Goal: Task Accomplishment & Management: Use online tool/utility

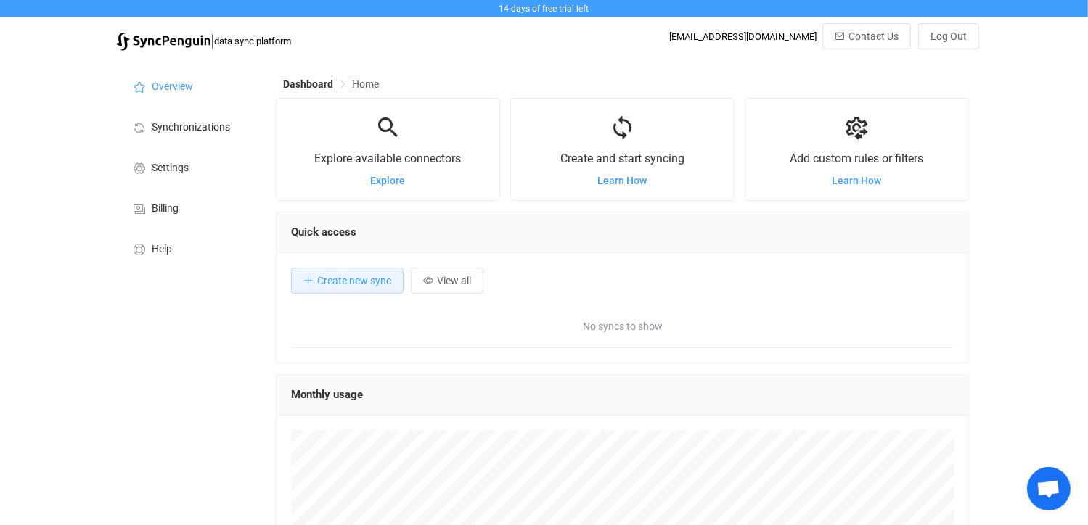
click at [620, 138] on icon at bounding box center [622, 128] width 27 height 27
click at [349, 282] on span "Create new sync" at bounding box center [354, 281] width 74 height 12
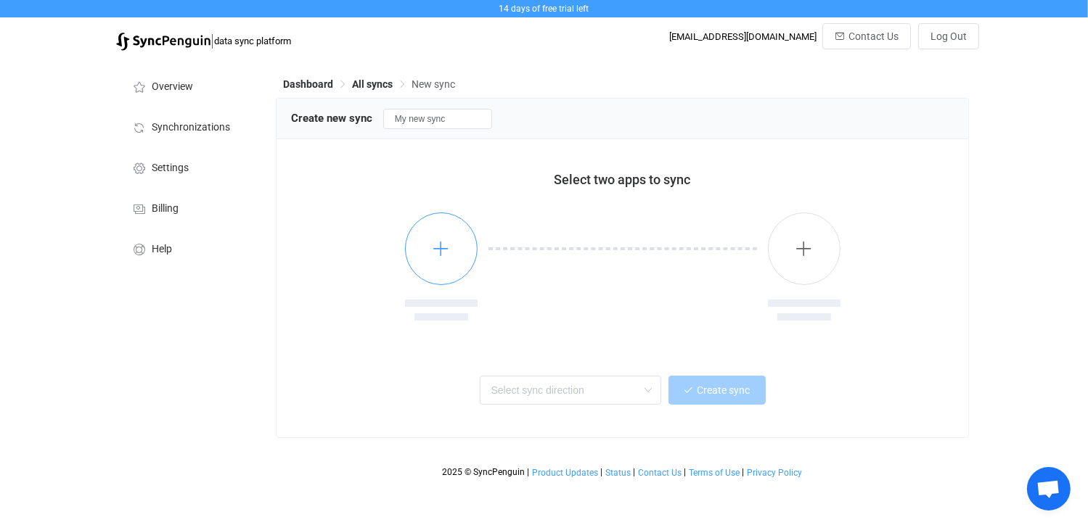
click at [450, 250] on button "button" at bounding box center [441, 249] width 73 height 73
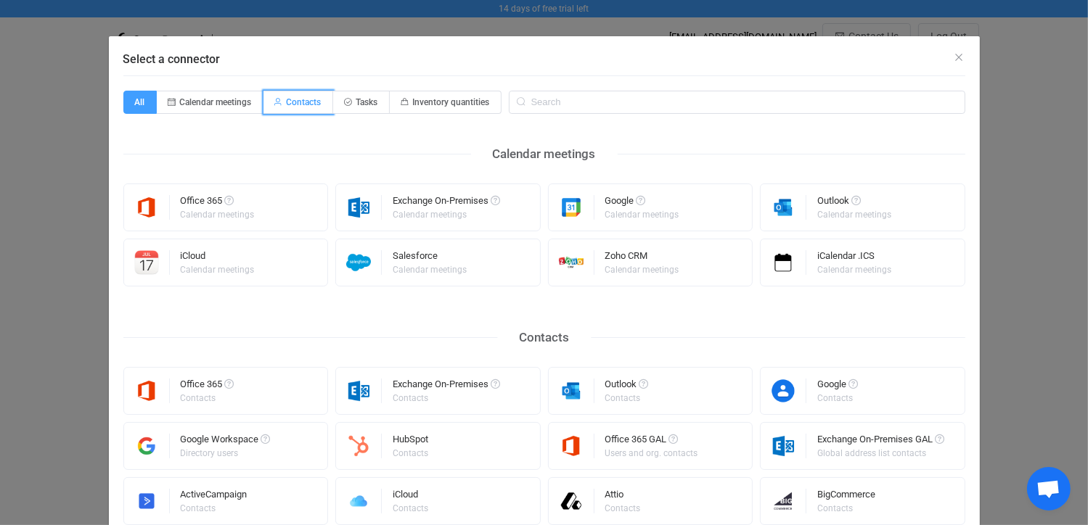
click at [299, 98] on span "Contacts" at bounding box center [304, 102] width 35 height 10
click at [276, 98] on input "Contacts" at bounding box center [271, 97] width 9 height 9
radio input "true"
radio input "false"
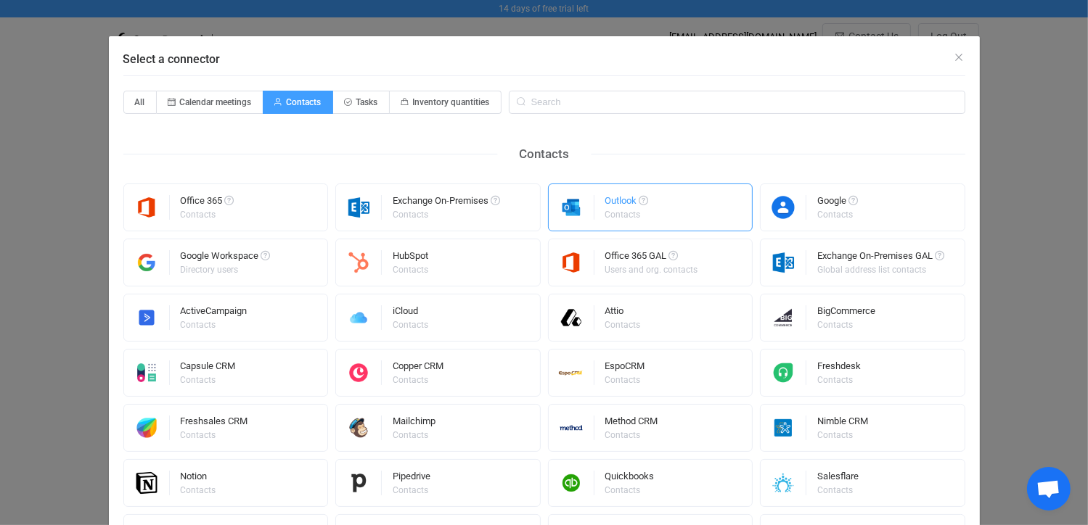
click at [637, 211] on div "Contacts" at bounding box center [625, 214] width 41 height 9
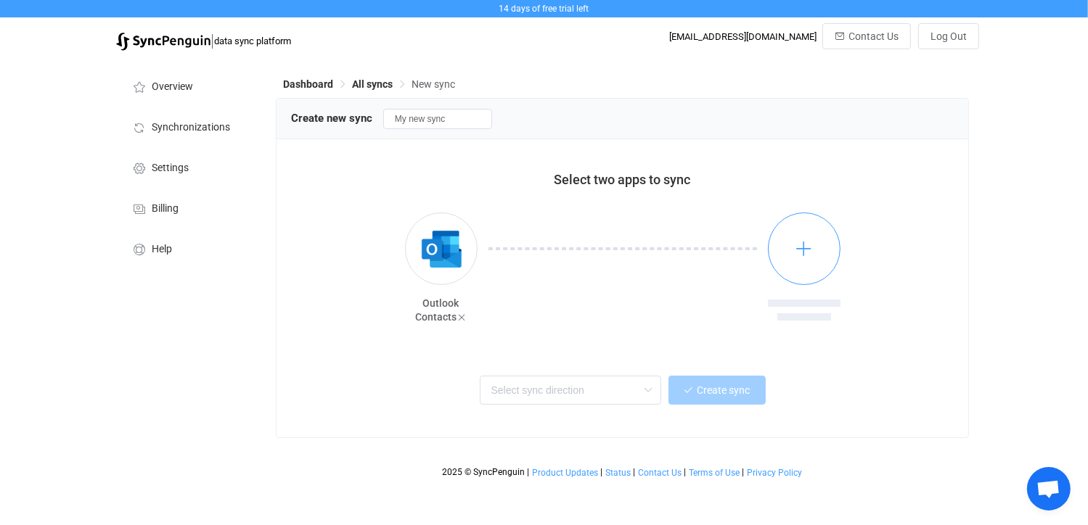
click at [808, 253] on icon "button" at bounding box center [804, 248] width 18 height 18
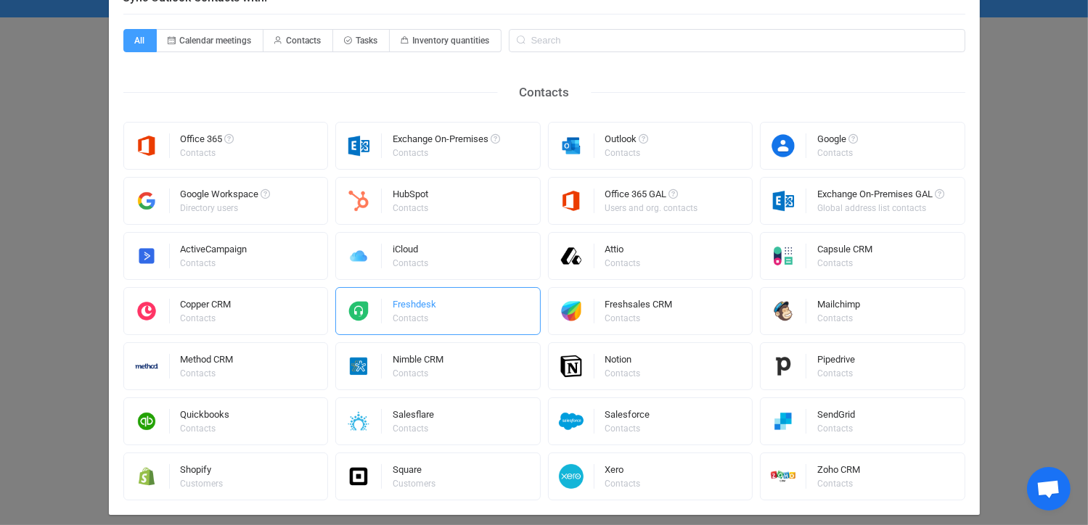
scroll to position [87, 0]
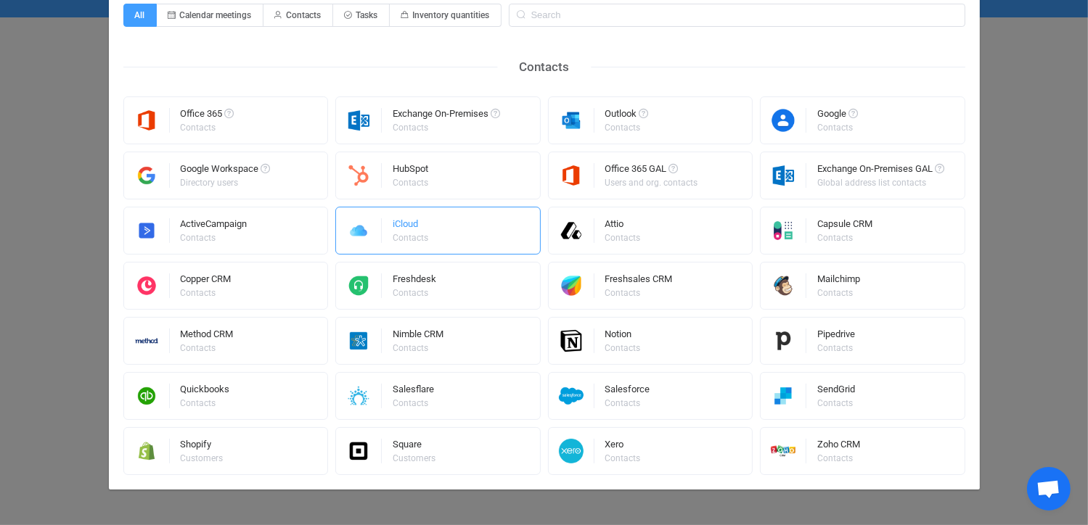
click at [418, 227] on div "iCloud" at bounding box center [412, 226] width 38 height 15
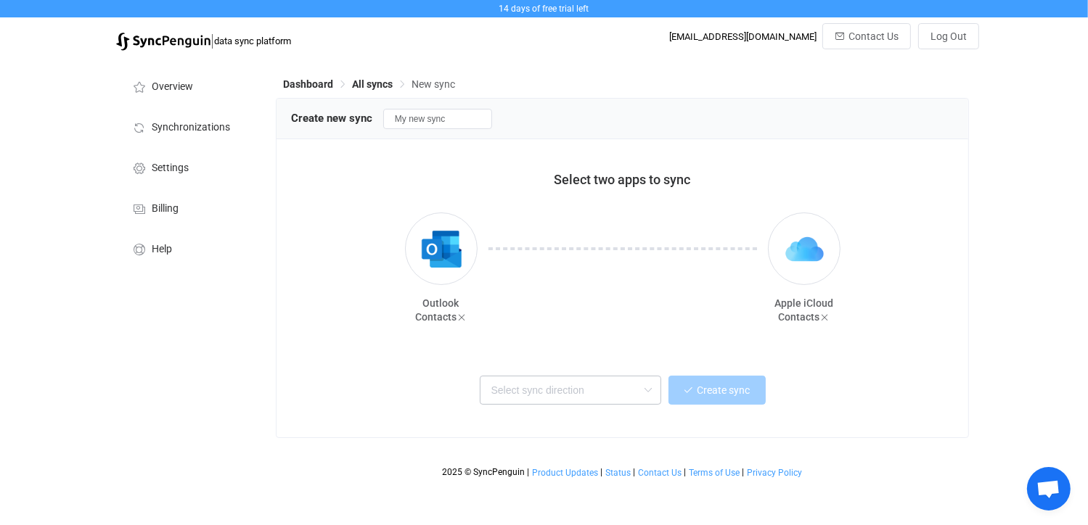
click at [639, 393] on icon at bounding box center [648, 390] width 18 height 29
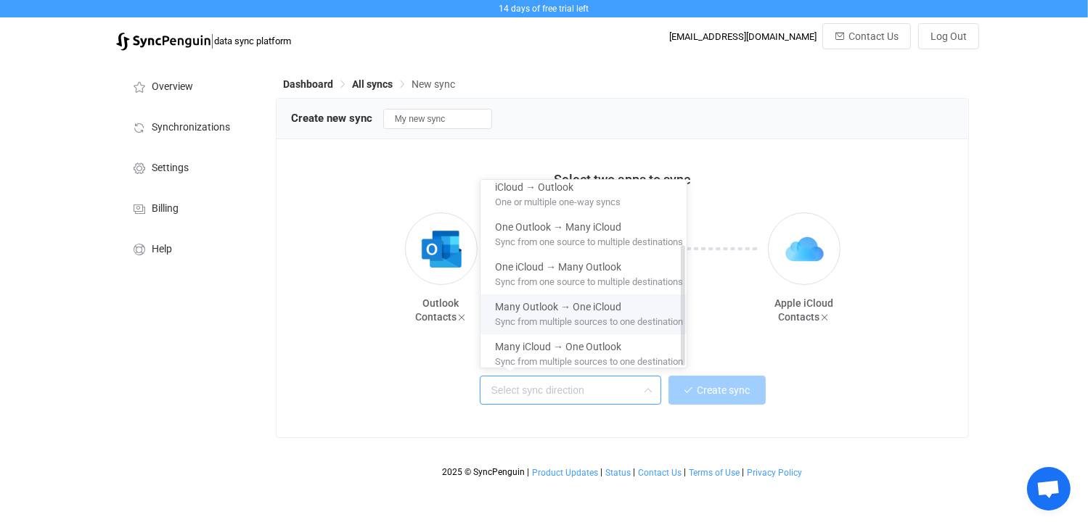
scroll to position [0, 0]
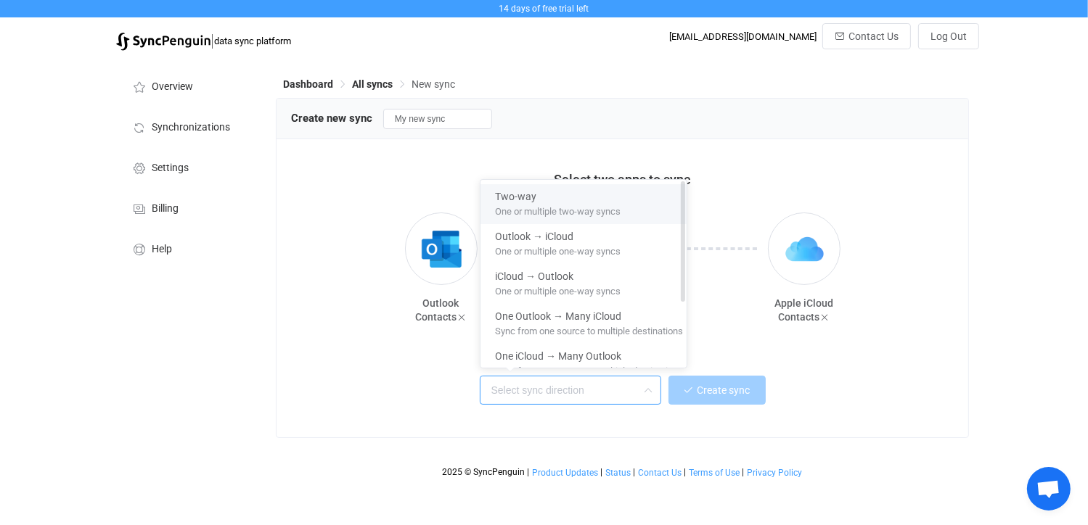
click at [549, 203] on span "One or multiple two-way syncs" at bounding box center [558, 209] width 126 height 16
type input "Two-way"
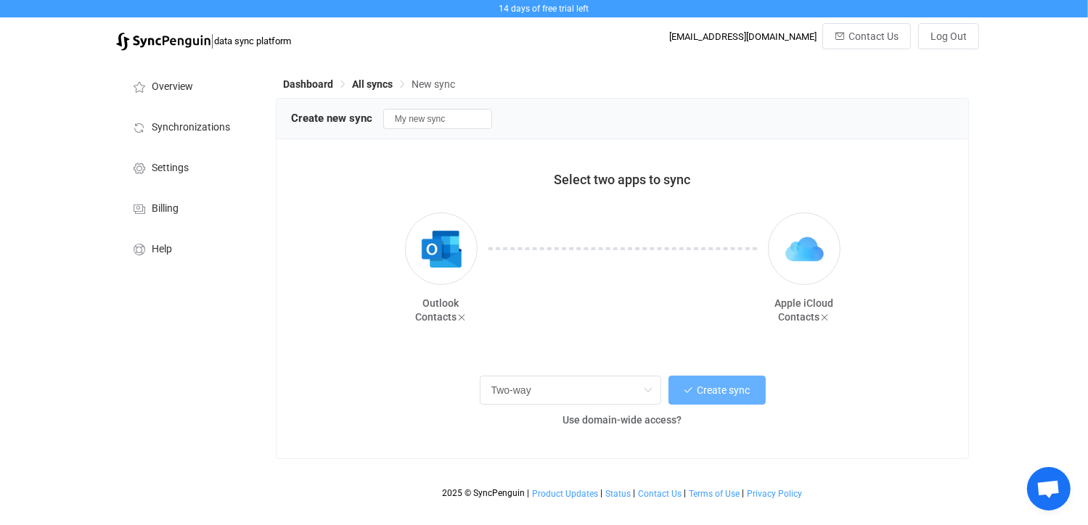
click at [726, 393] on span "Create sync" at bounding box center [723, 391] width 53 height 12
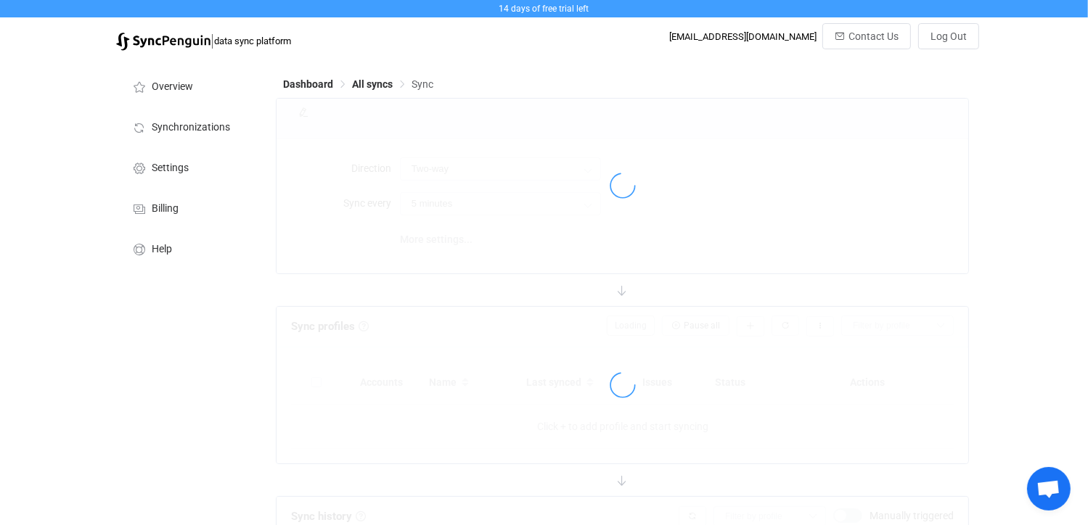
type input "10 minutes"
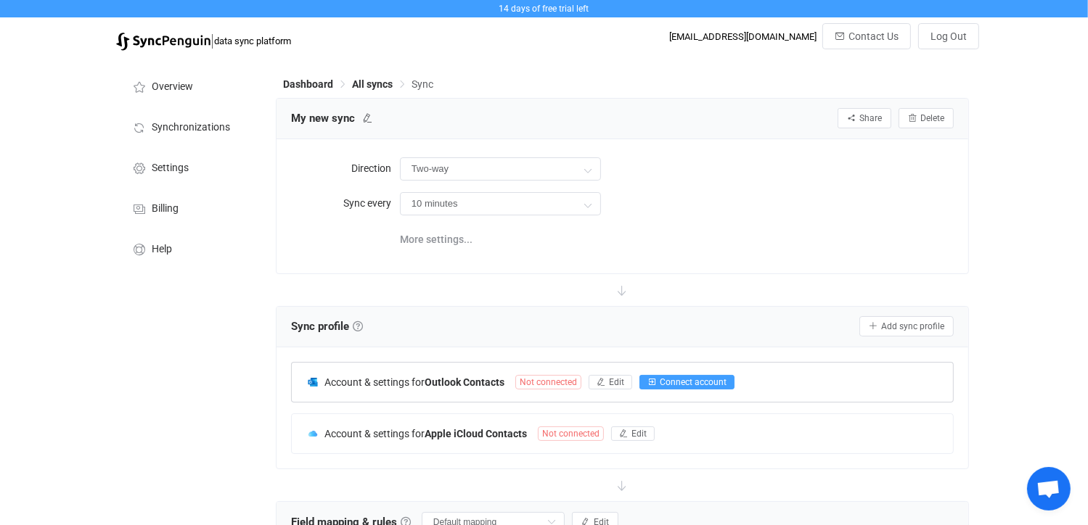
click at [707, 385] on span "Connect account" at bounding box center [693, 382] width 67 height 10
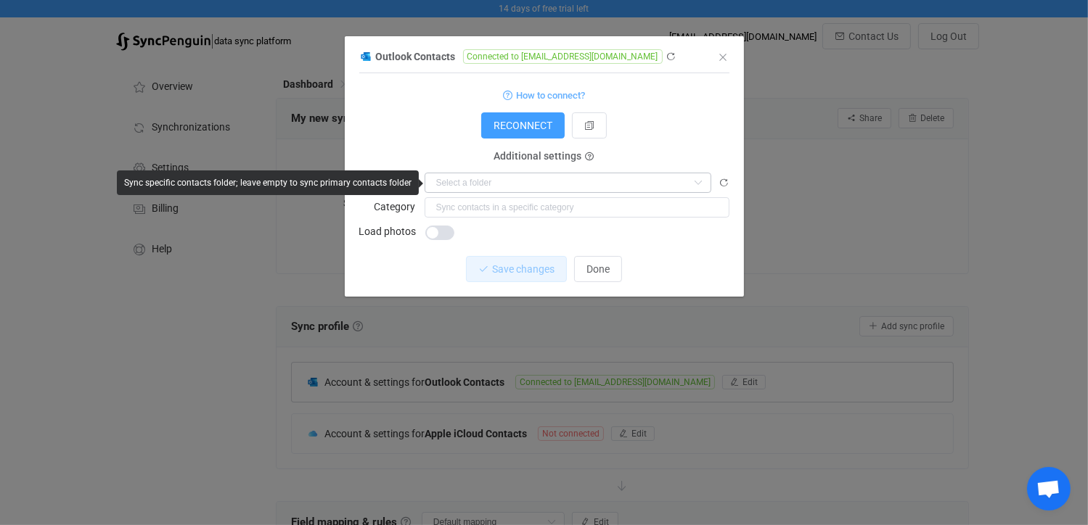
click at [702, 178] on icon "dialog" at bounding box center [698, 183] width 18 height 20
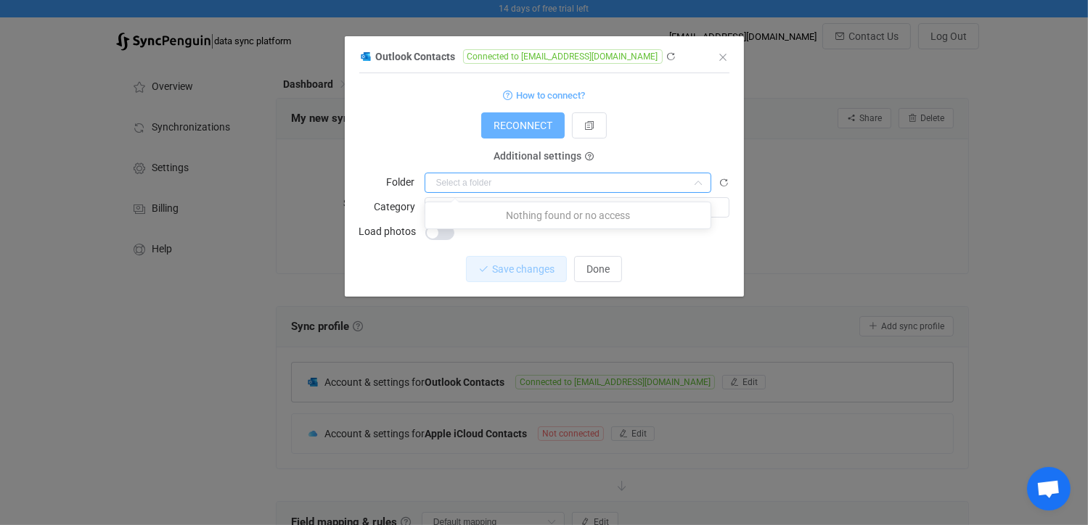
click at [539, 123] on span "RECONNECT" at bounding box center [522, 126] width 59 height 12
click at [720, 52] on icon "Close" at bounding box center [724, 58] width 12 height 12
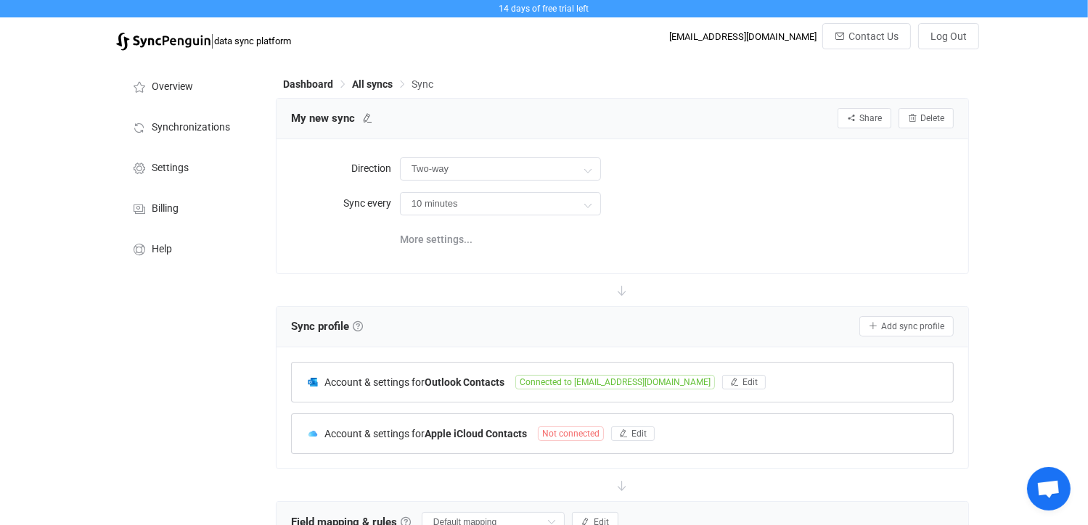
click at [578, 432] on span "Not connected" at bounding box center [571, 434] width 66 height 15
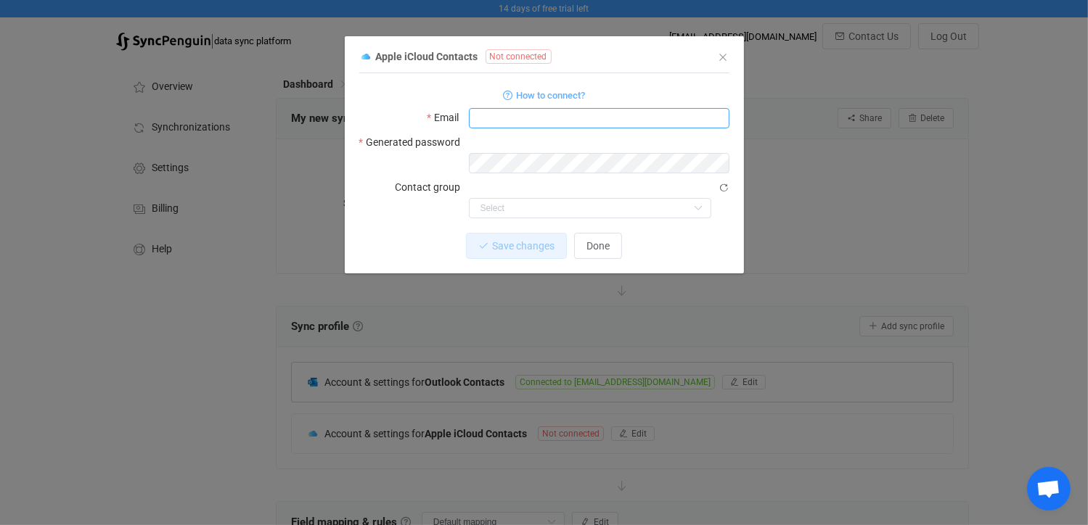
click at [528, 118] on input "dialog" at bounding box center [599, 118] width 260 height 20
type input "robinsharpe@iinet.net.au"
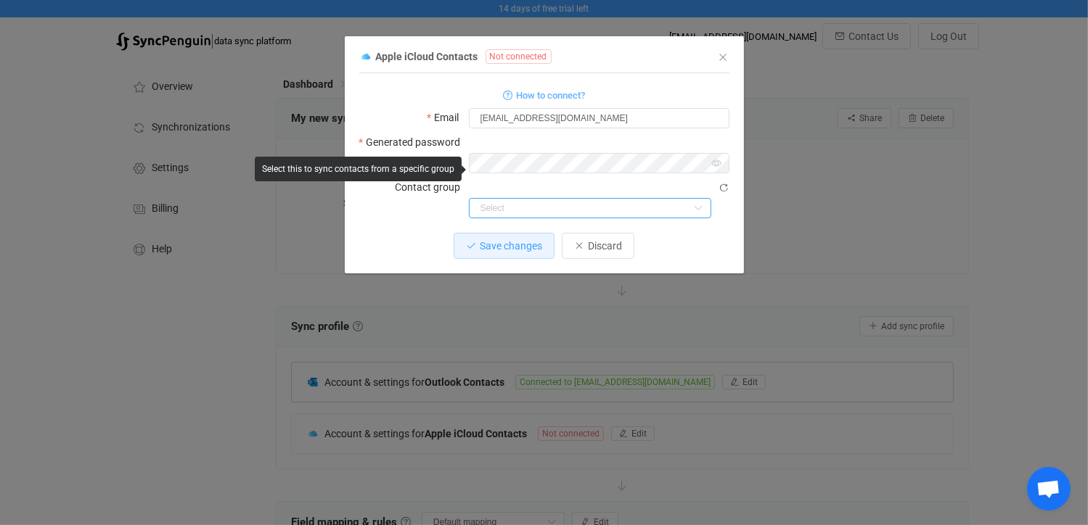
click at [521, 198] on input "dialog" at bounding box center [590, 208] width 242 height 20
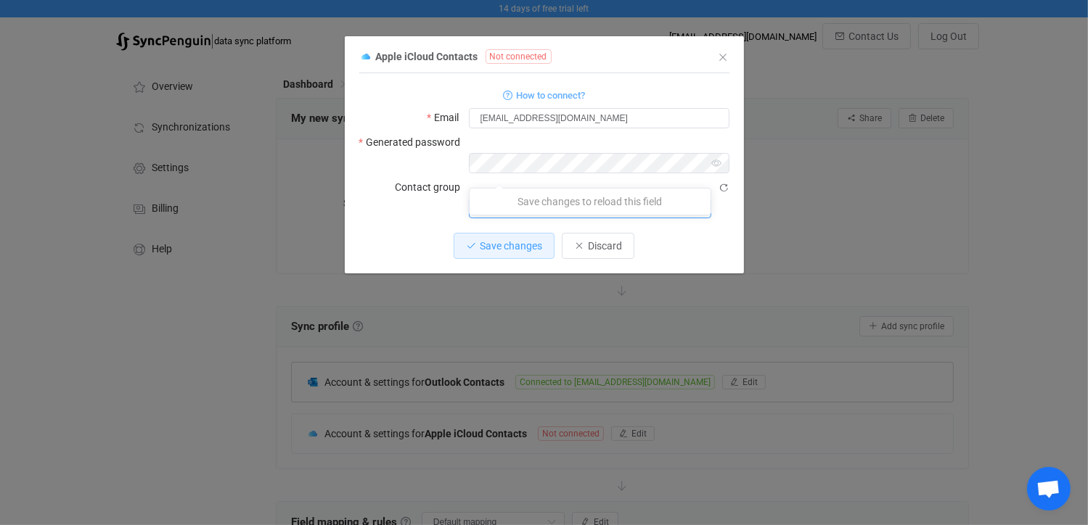
click at [431, 177] on label "Contact group" at bounding box center [432, 187] width 74 height 20
click at [541, 198] on input "dialog" at bounding box center [590, 208] width 242 height 20
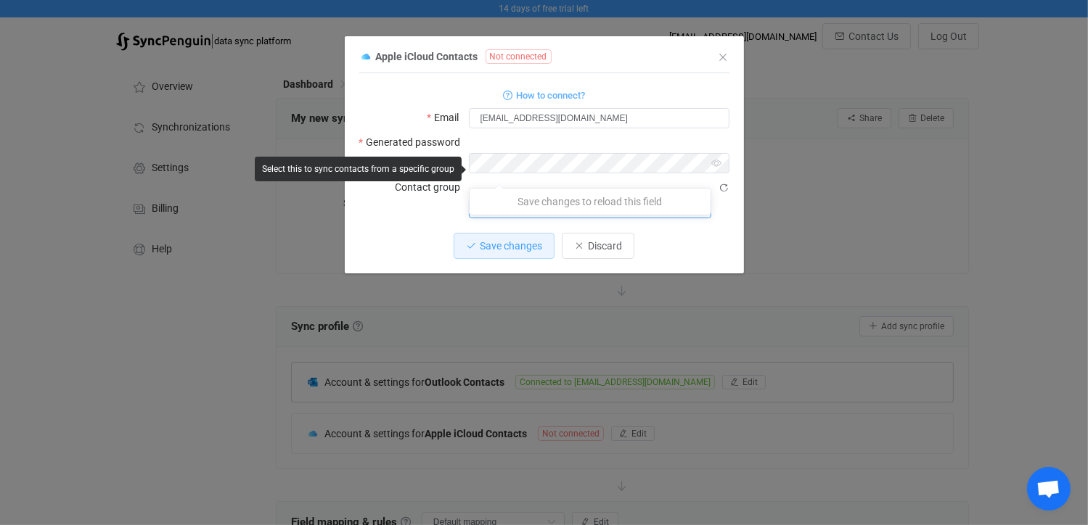
click at [699, 198] on icon "dialog" at bounding box center [698, 208] width 18 height 20
click at [702, 198] on icon "dialog" at bounding box center [698, 208] width 18 height 20
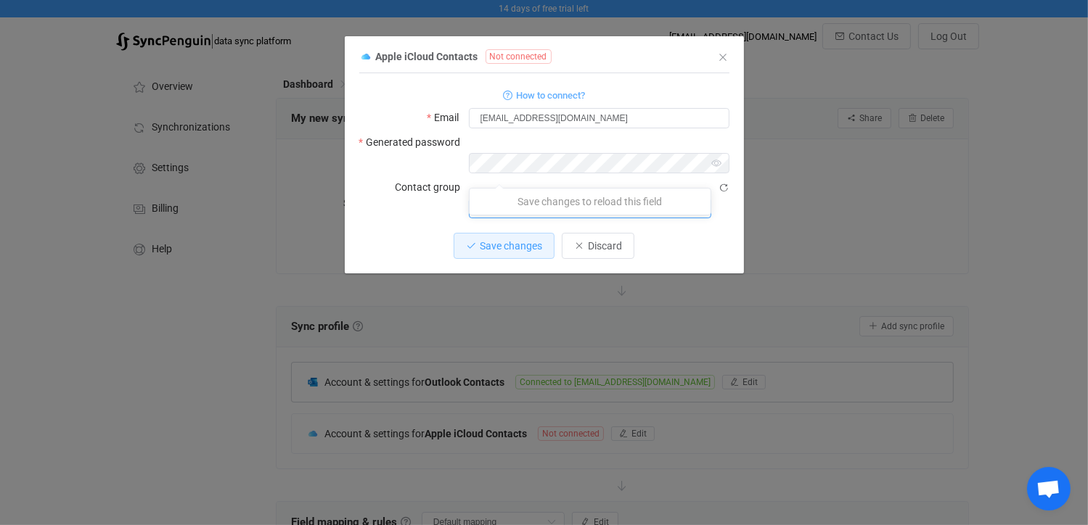
click at [702, 198] on icon "dialog" at bounding box center [698, 208] width 18 height 20
click at [382, 233] on div "Save changes Discard" at bounding box center [544, 246] width 370 height 26
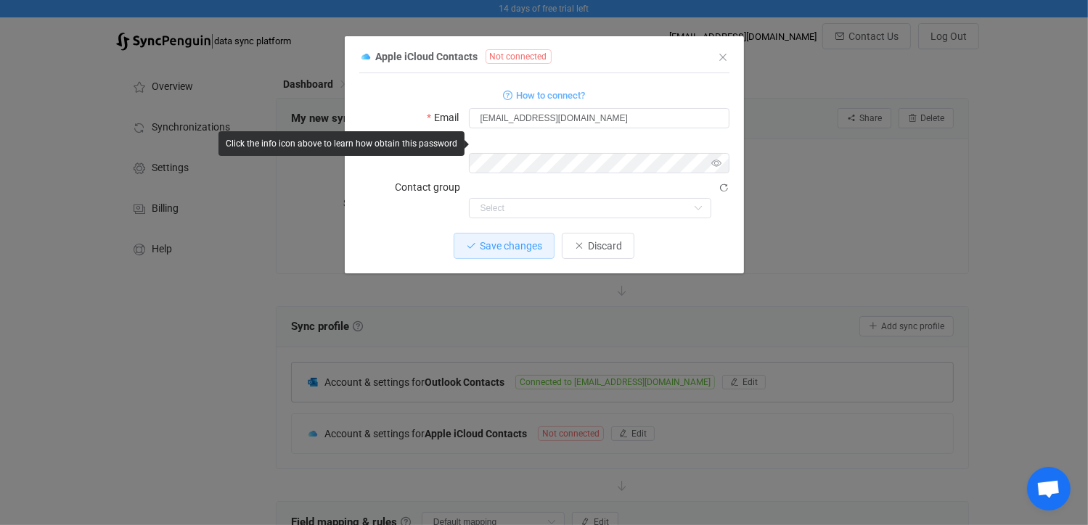
click at [718, 153] on icon "dialog" at bounding box center [716, 163] width 18 height 20
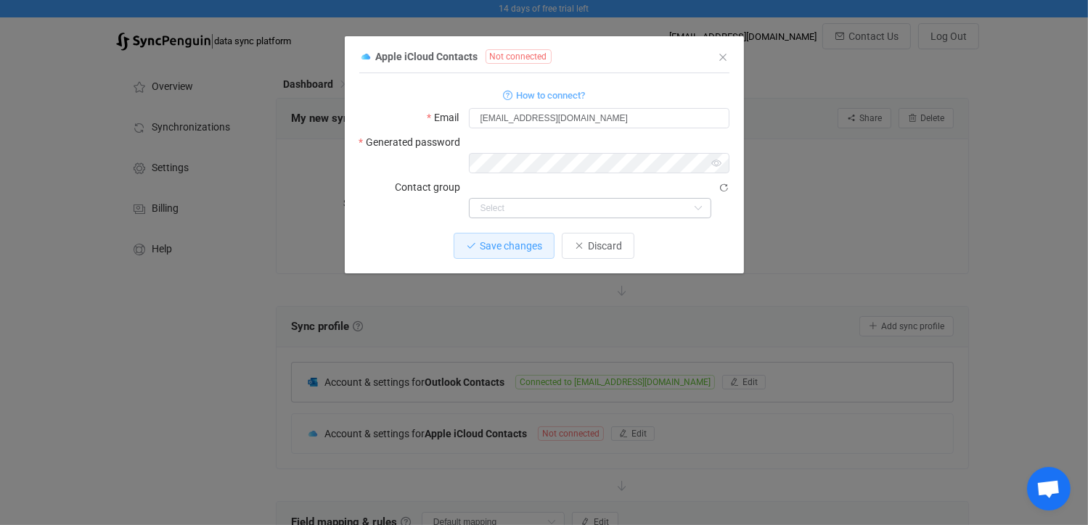
click at [697, 198] on icon "dialog" at bounding box center [698, 208] width 18 height 20
click at [622, 201] on p "Save changes to reload this field" at bounding box center [589, 202] width 241 height 26
click at [373, 233] on div "Save changes Discard" at bounding box center [544, 246] width 370 height 26
click at [507, 240] on span "Save changes" at bounding box center [511, 246] width 62 height 12
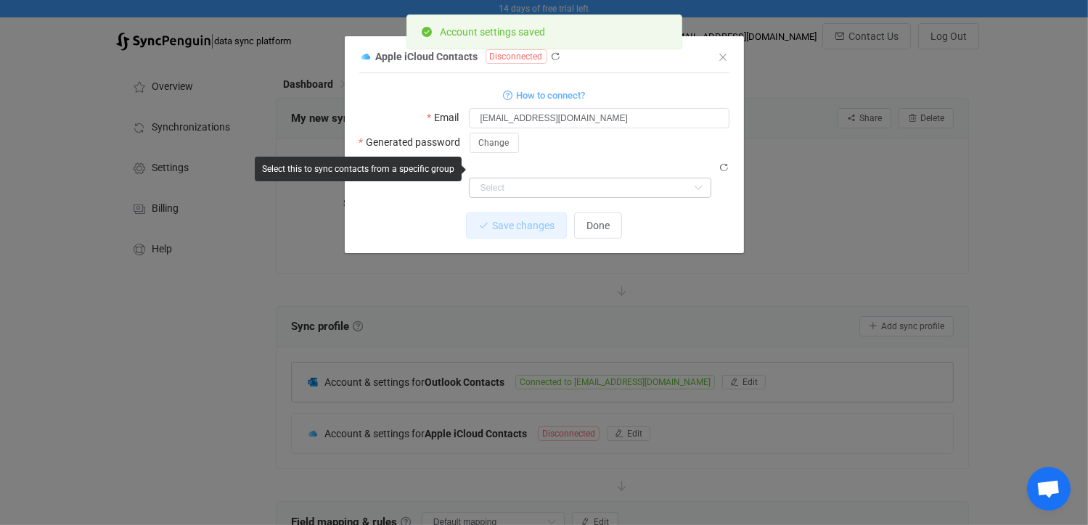
click at [702, 178] on icon "dialog" at bounding box center [698, 188] width 18 height 20
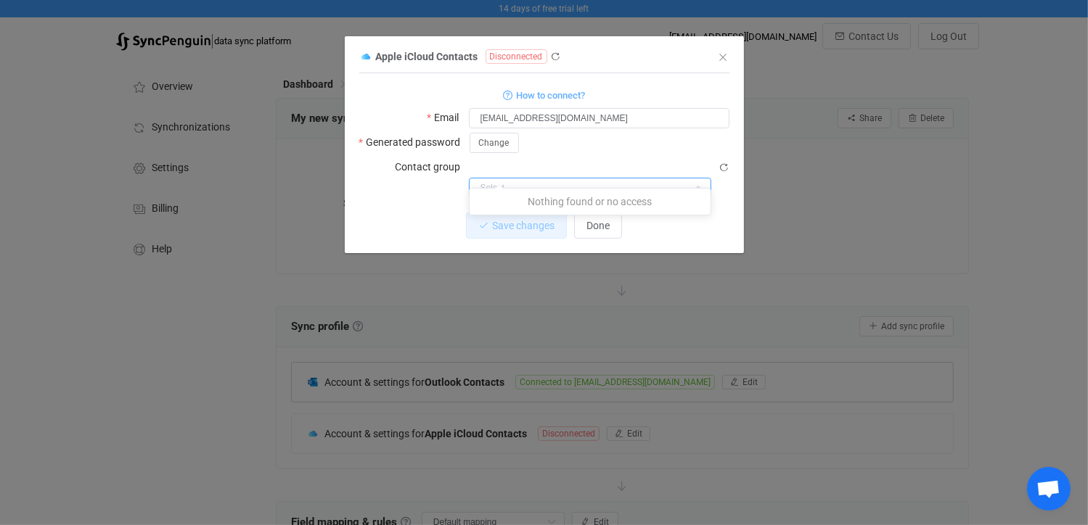
click at [702, 178] on icon "dialog" at bounding box center [698, 188] width 18 height 20
click at [401, 213] on div "Save changes Done" at bounding box center [544, 226] width 370 height 26
click at [598, 220] on span "Done" at bounding box center [597, 226] width 23 height 12
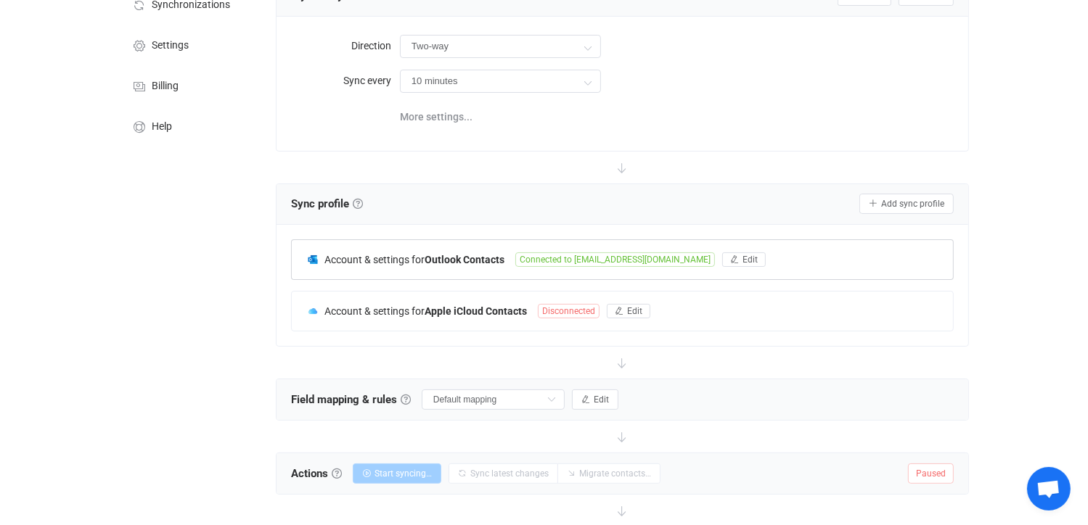
scroll to position [145, 0]
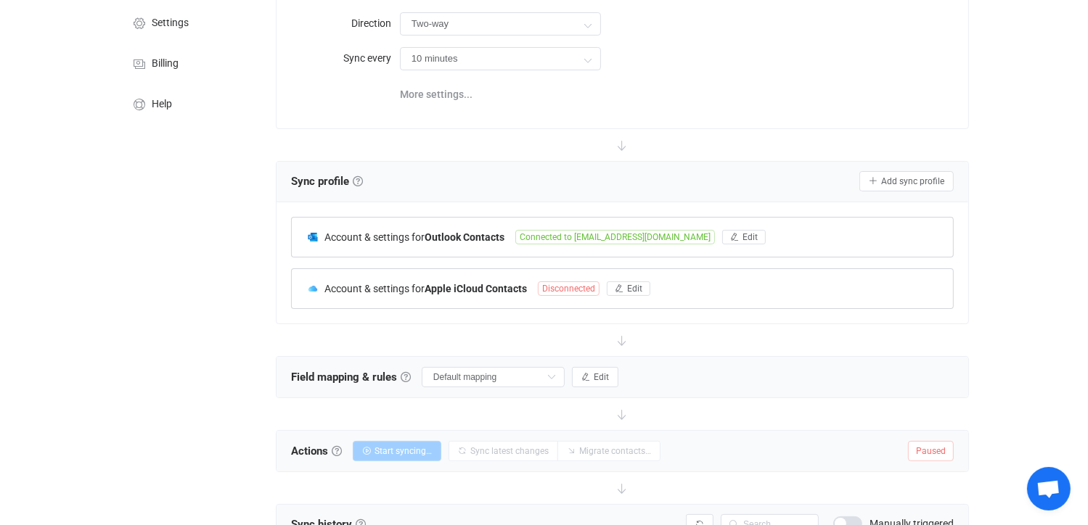
click at [572, 285] on span "Disconnected" at bounding box center [569, 289] width 62 height 15
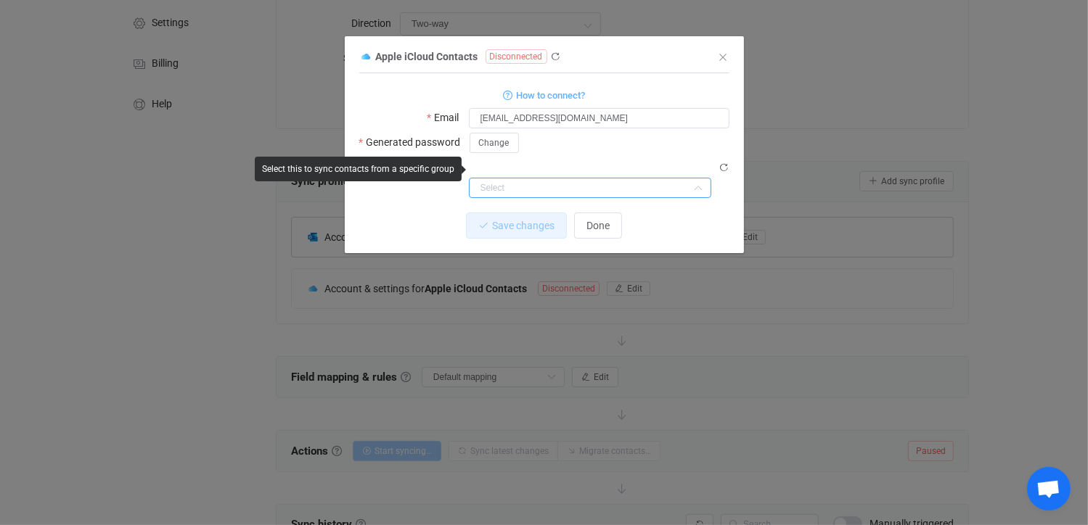
click at [539, 178] on input "dialog" at bounding box center [590, 188] width 242 height 20
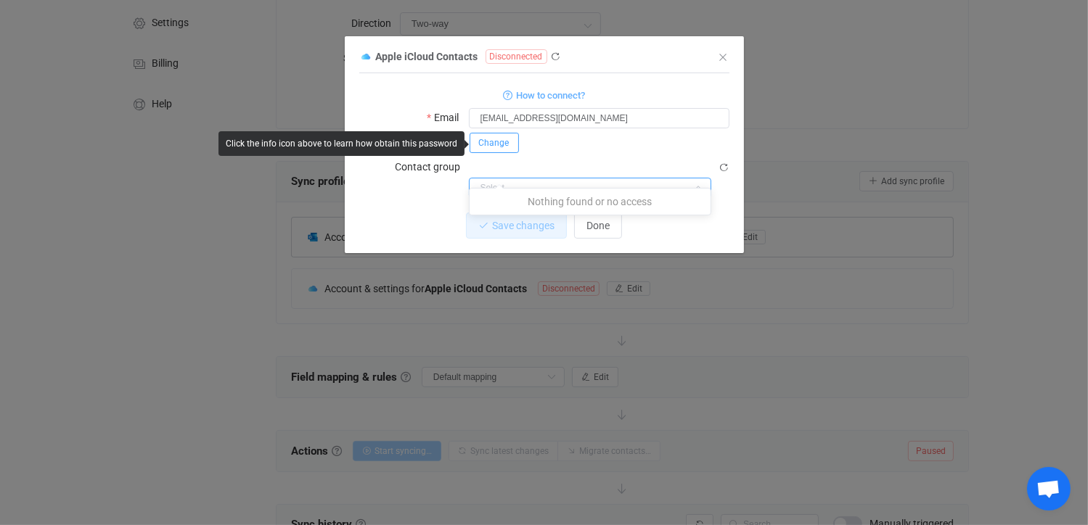
click at [506, 141] on span "Change" at bounding box center [494, 143] width 30 height 10
click at [655, 136] on button "Save" at bounding box center [663, 142] width 38 height 20
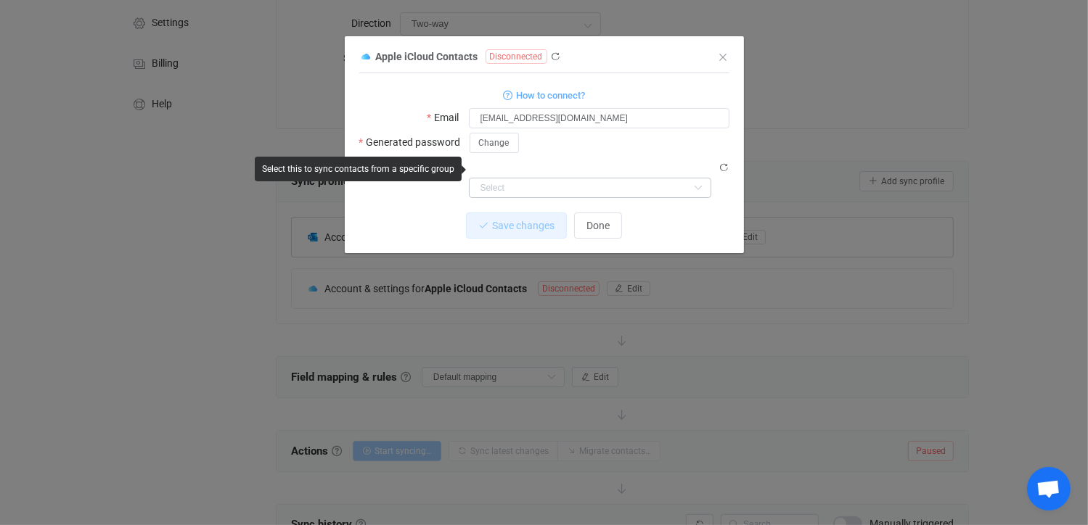
click at [697, 178] on icon "dialog" at bounding box center [698, 188] width 18 height 20
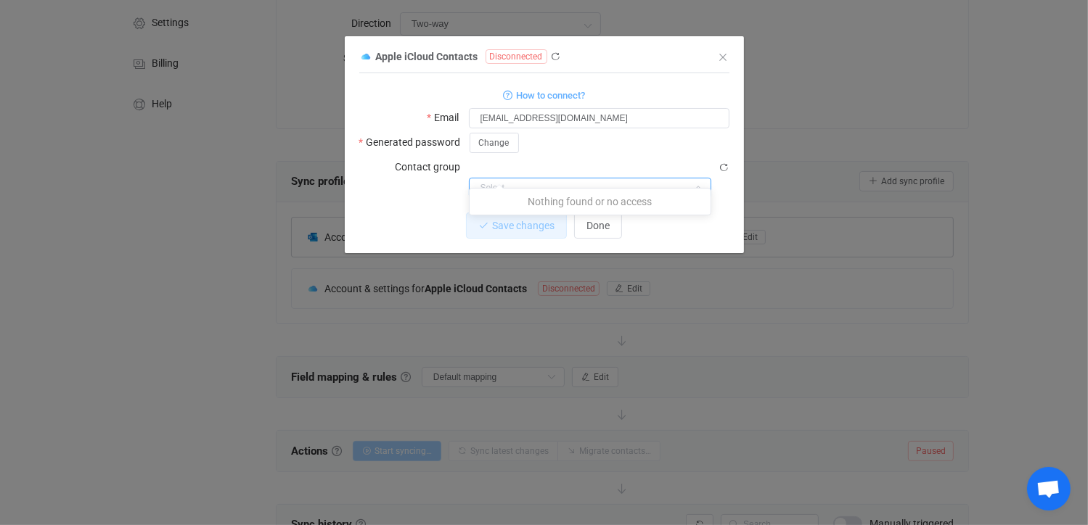
click at [699, 178] on icon "dialog" at bounding box center [698, 188] width 18 height 20
click at [386, 213] on div "Save changes Done" at bounding box center [544, 226] width 370 height 26
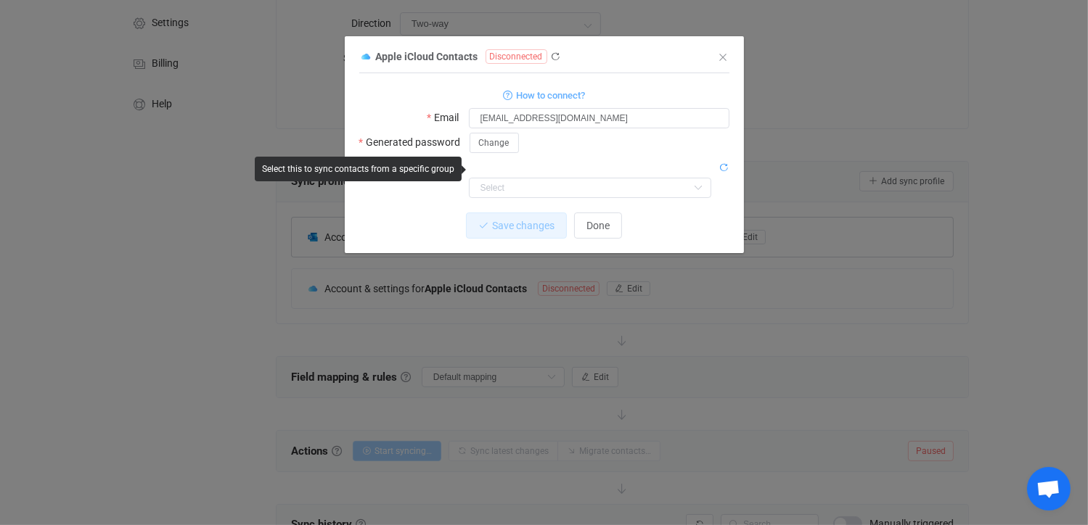
click at [720, 165] on icon "dialog" at bounding box center [724, 168] width 10 height 10
click at [702, 178] on icon "dialog" at bounding box center [698, 188] width 18 height 20
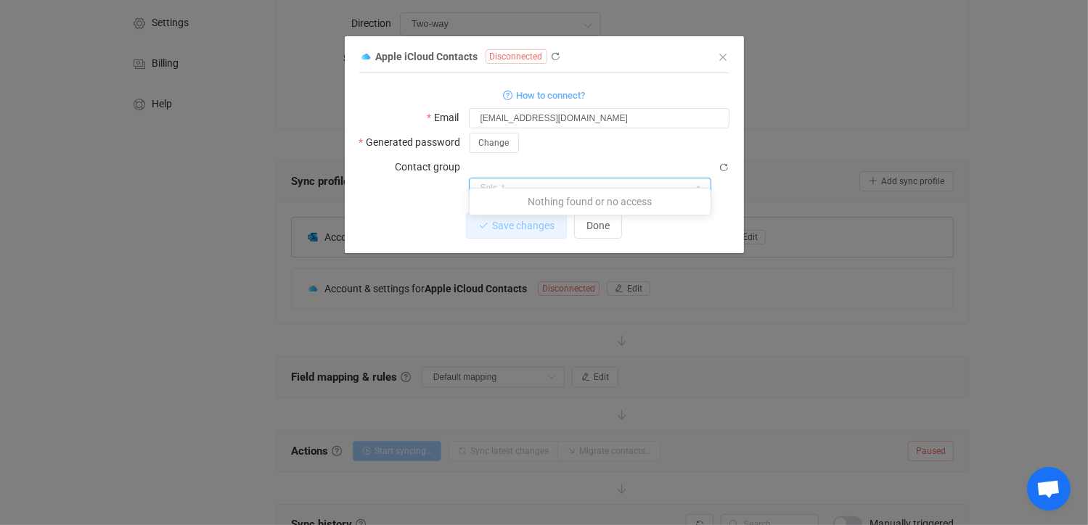
click at [380, 213] on div "Save changes Done" at bounding box center [544, 226] width 370 height 26
click at [598, 220] on span "Done" at bounding box center [597, 226] width 23 height 12
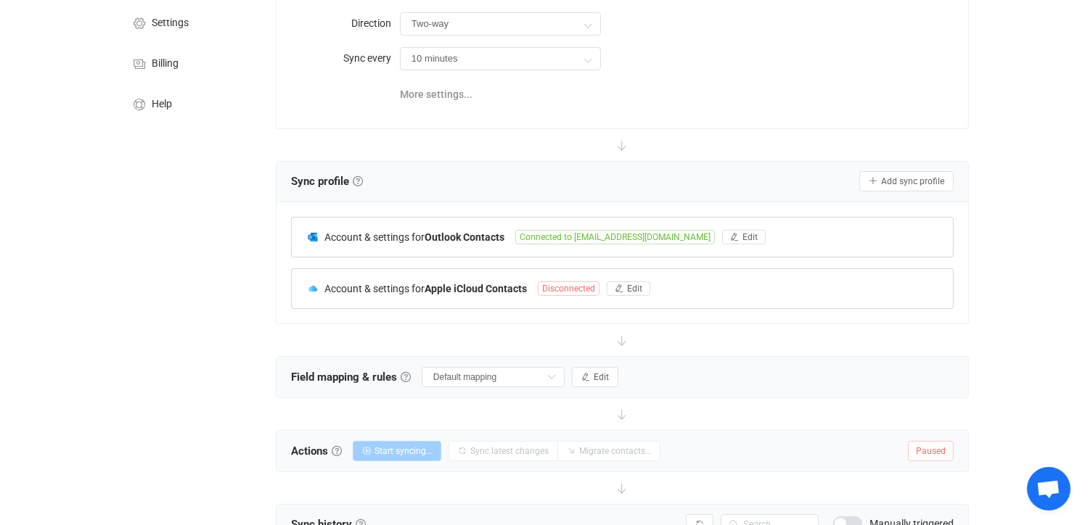
click at [580, 291] on span "Disconnected" at bounding box center [569, 289] width 62 height 15
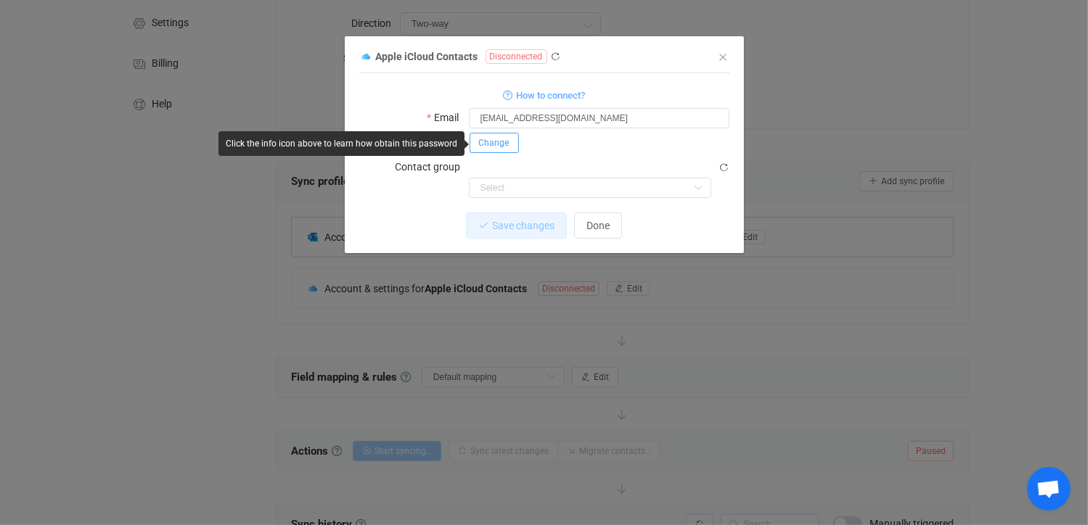
click at [501, 142] on span "Change" at bounding box center [494, 143] width 30 height 10
click at [625, 141] on icon "dialog" at bounding box center [627, 142] width 18 height 20
click at [665, 139] on span "Save" at bounding box center [662, 142] width 19 height 10
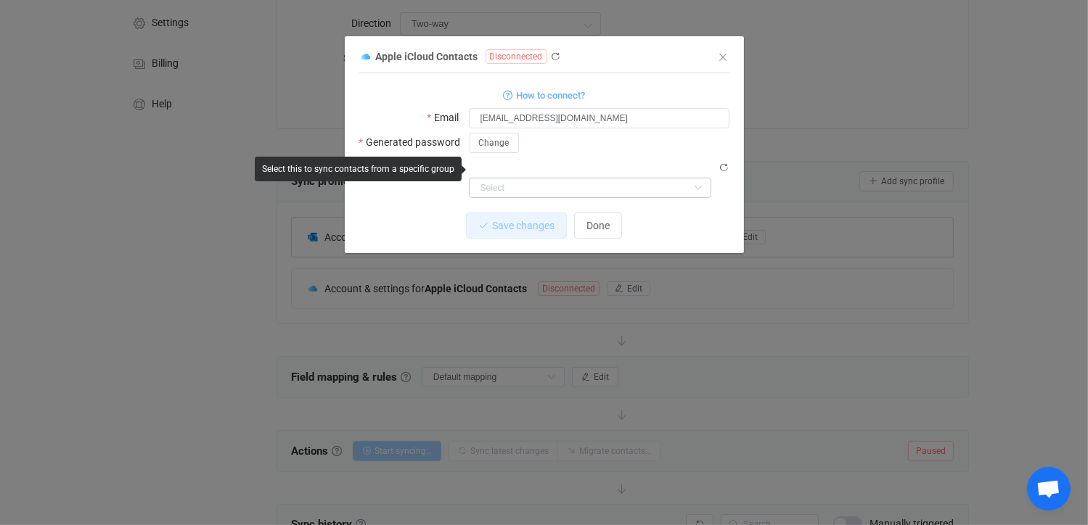
click at [702, 178] on icon "dialog" at bounding box center [698, 188] width 18 height 20
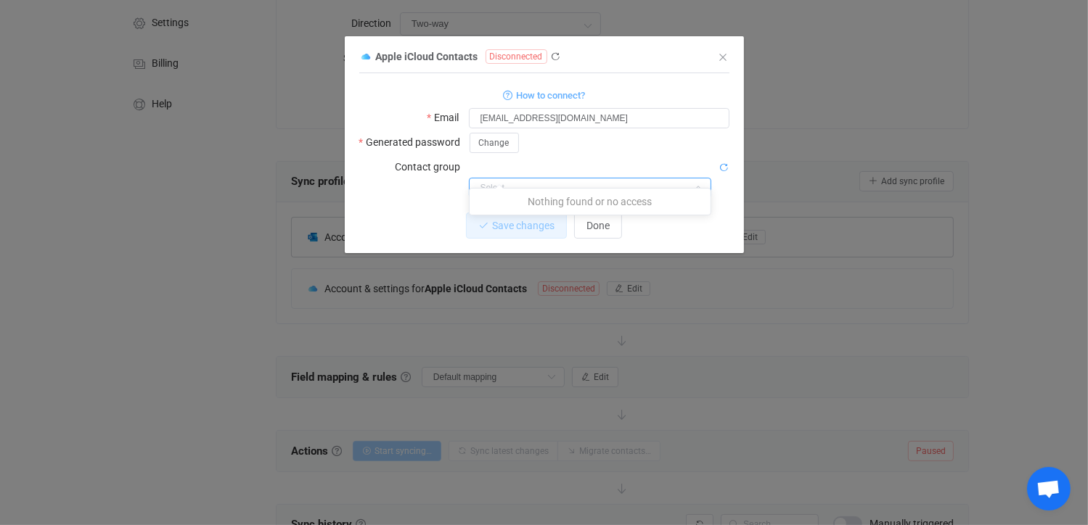
click at [727, 169] on icon "dialog" at bounding box center [724, 168] width 10 height 10
click at [510, 144] on button "Change" at bounding box center [493, 143] width 49 height 20
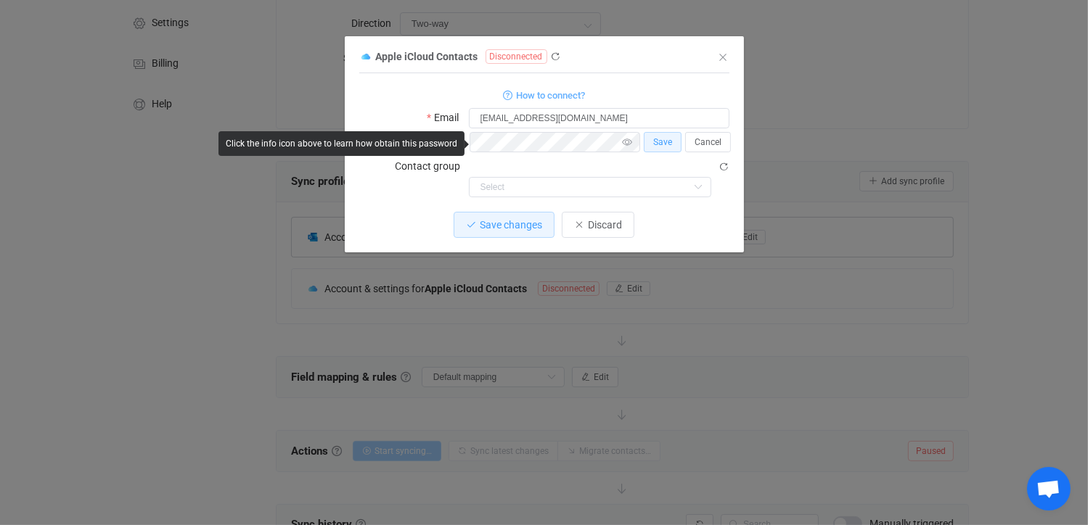
click at [629, 144] on icon "dialog" at bounding box center [627, 142] width 18 height 20
click at [660, 139] on span "Save" at bounding box center [662, 142] width 19 height 10
click at [501, 141] on span "Change" at bounding box center [494, 143] width 30 height 10
click at [628, 141] on icon "dialog" at bounding box center [627, 142] width 18 height 20
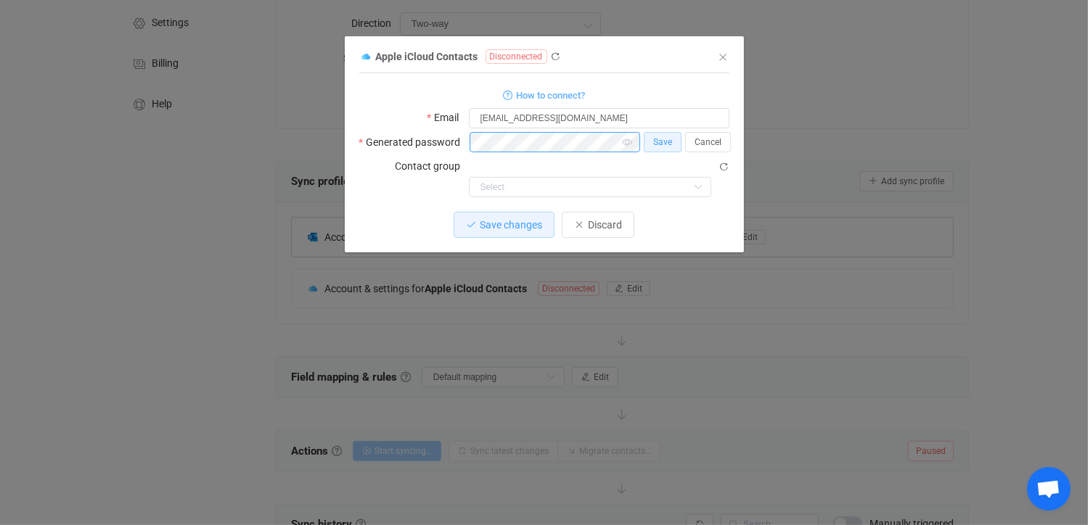
click at [460, 142] on div "Generated password Save Cancel" at bounding box center [544, 142] width 370 height 20
click at [610, 219] on span "Discard" at bounding box center [605, 225] width 34 height 12
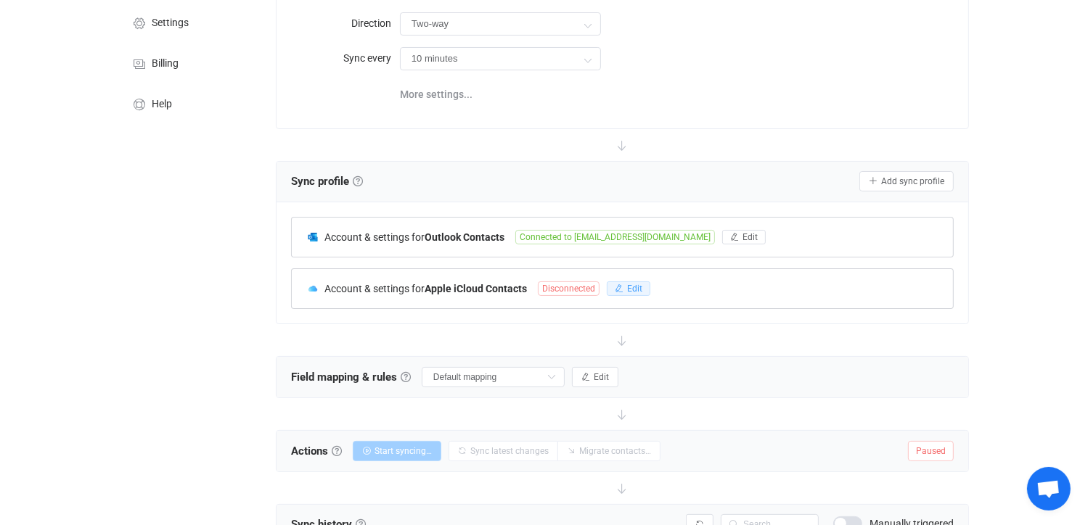
click at [639, 290] on span "Edit" at bounding box center [634, 289] width 15 height 10
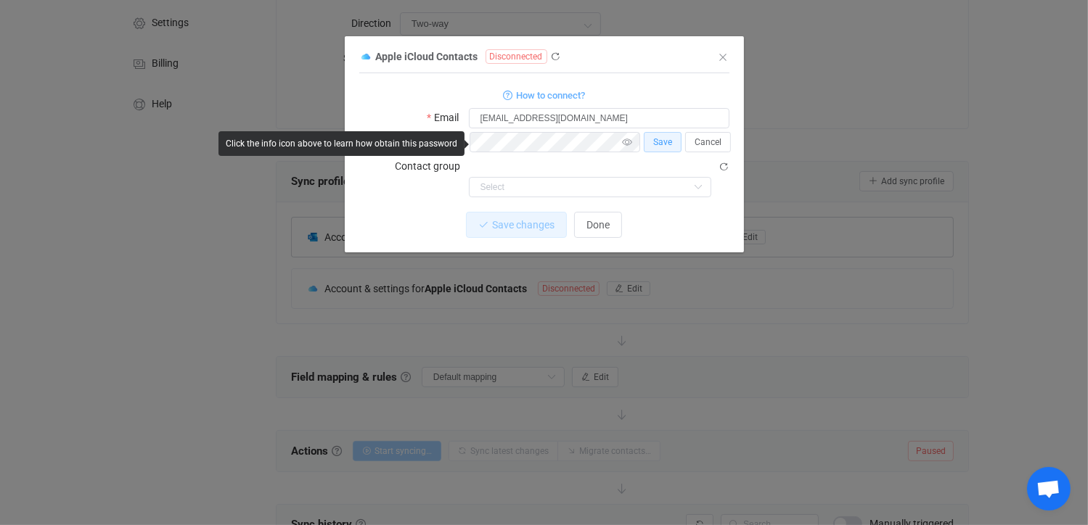
click at [627, 142] on icon "dialog" at bounding box center [627, 142] width 18 height 20
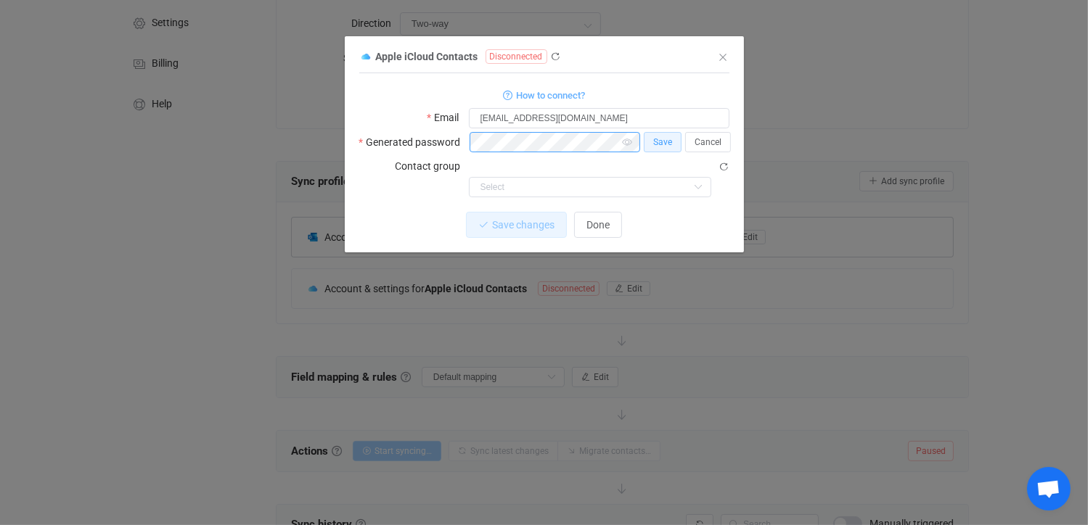
click at [446, 143] on div "Generated password Save Cancel" at bounding box center [544, 142] width 370 height 20
click at [666, 140] on span "Save" at bounding box center [662, 142] width 19 height 10
click at [490, 143] on span "Change" at bounding box center [494, 143] width 30 height 10
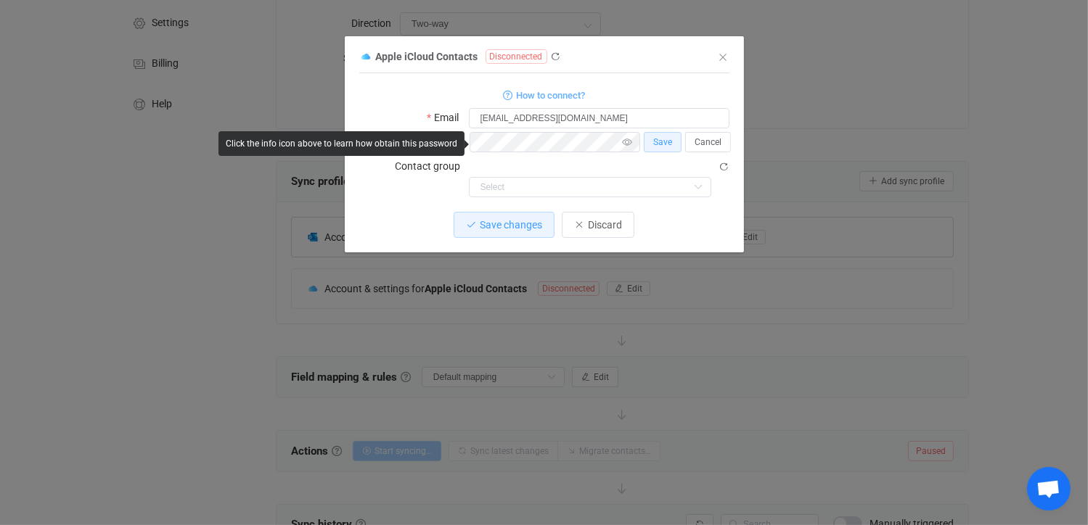
click at [631, 145] on icon "dialog" at bounding box center [627, 142] width 18 height 20
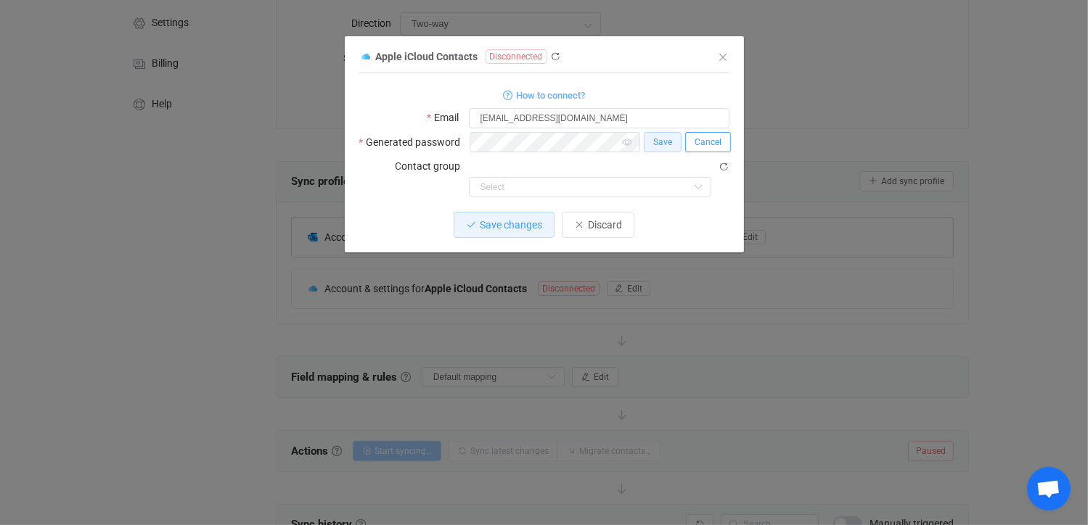
click at [711, 140] on span "Cancel" at bounding box center [707, 142] width 27 height 10
click at [548, 96] on span "How to connect?" at bounding box center [550, 95] width 69 height 17
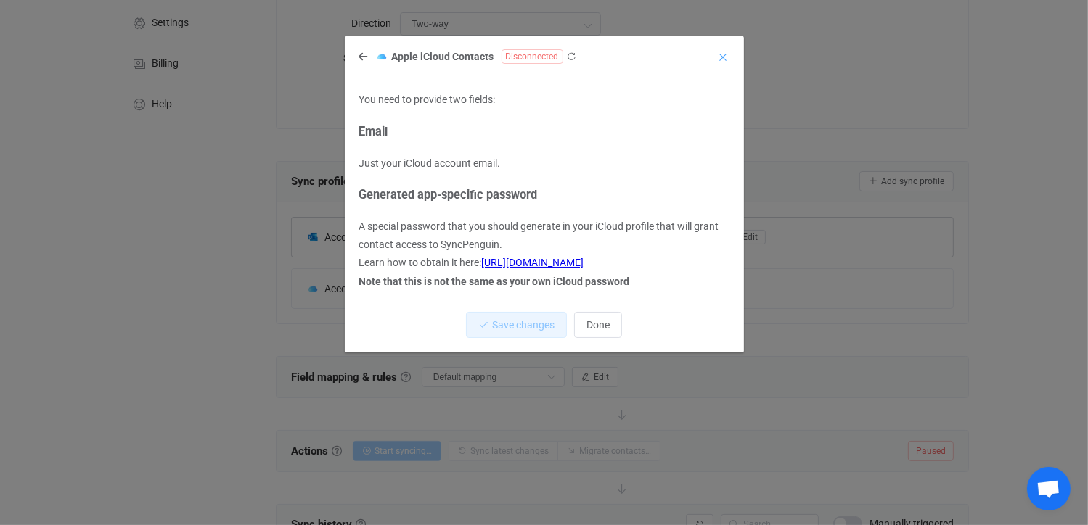
click at [725, 55] on icon "Close" at bounding box center [724, 58] width 12 height 12
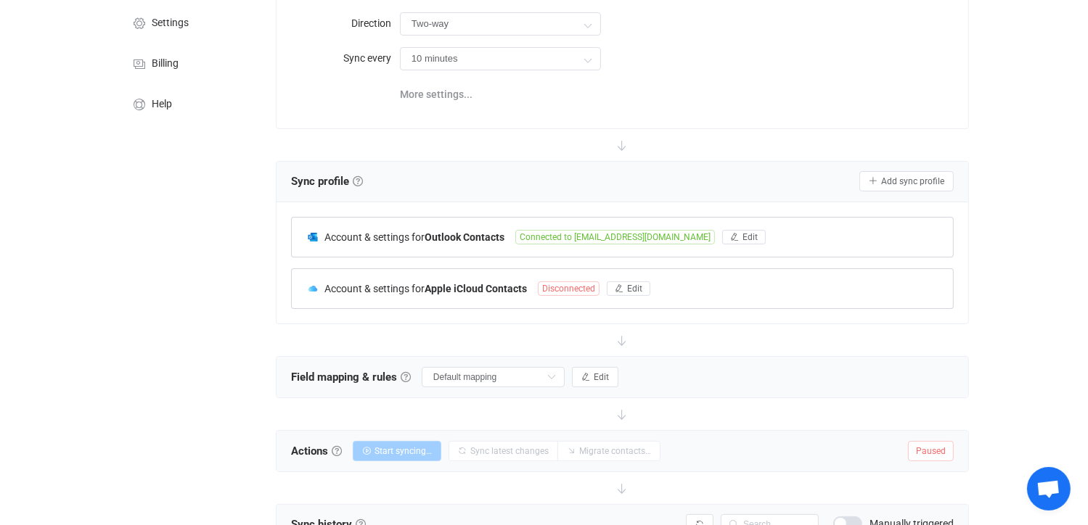
click at [586, 290] on span "Disconnected" at bounding box center [569, 289] width 62 height 15
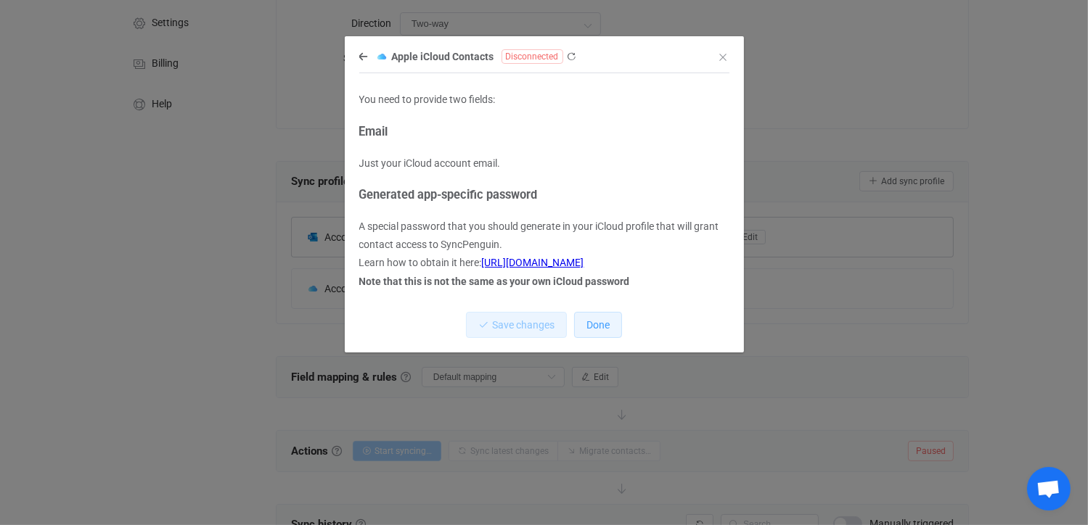
click at [601, 324] on span "Done" at bounding box center [597, 325] width 23 height 12
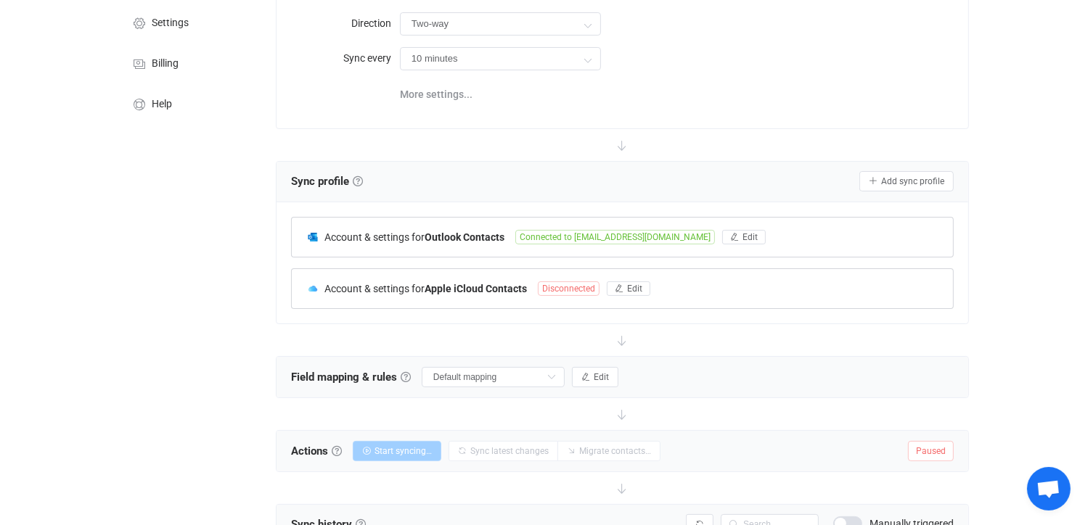
click at [576, 287] on span "Disconnected" at bounding box center [569, 289] width 62 height 15
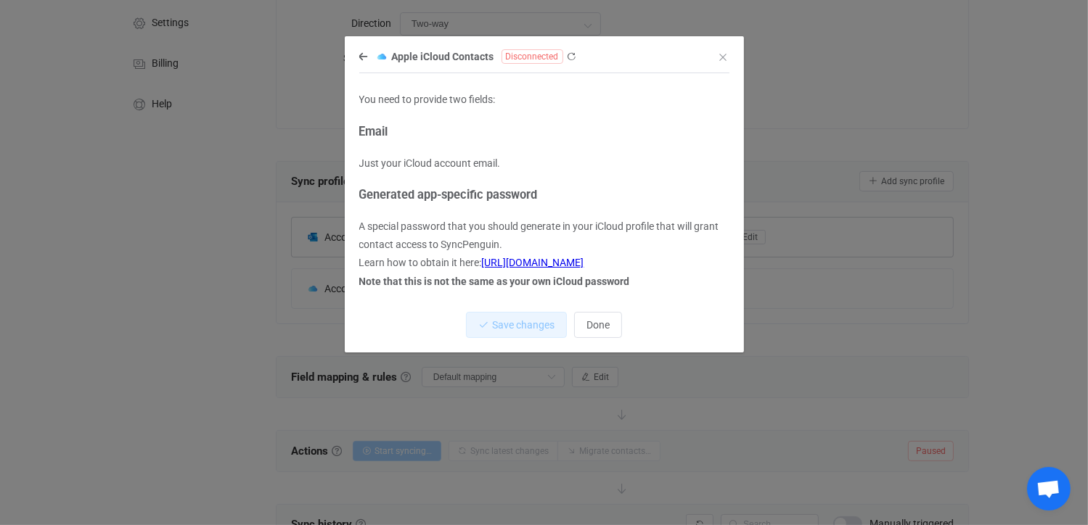
click at [433, 57] on span "Apple iCloud Contacts" at bounding box center [443, 57] width 102 height 12
click at [574, 59] on icon "dialog" at bounding box center [572, 57] width 10 height 10
click at [607, 324] on span "Done" at bounding box center [597, 325] width 23 height 12
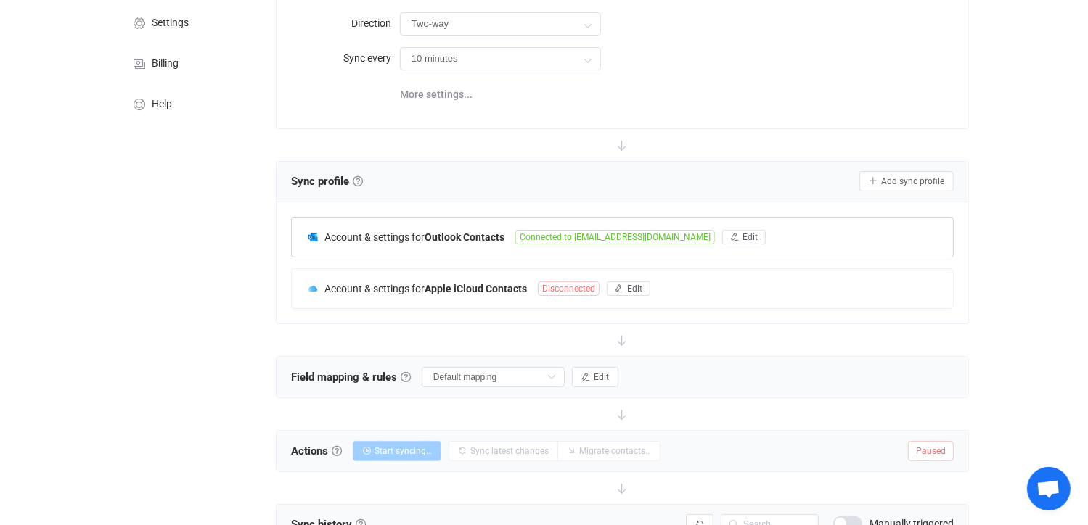
click at [459, 288] on b "Apple iCloud Contacts" at bounding box center [475, 289] width 102 height 12
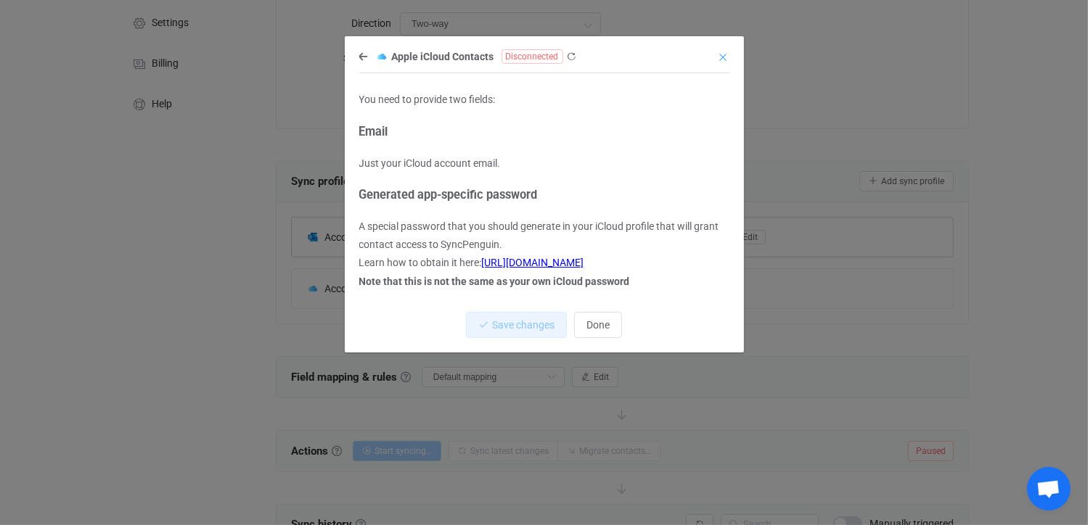
click at [728, 57] on icon "Close" at bounding box center [724, 58] width 12 height 12
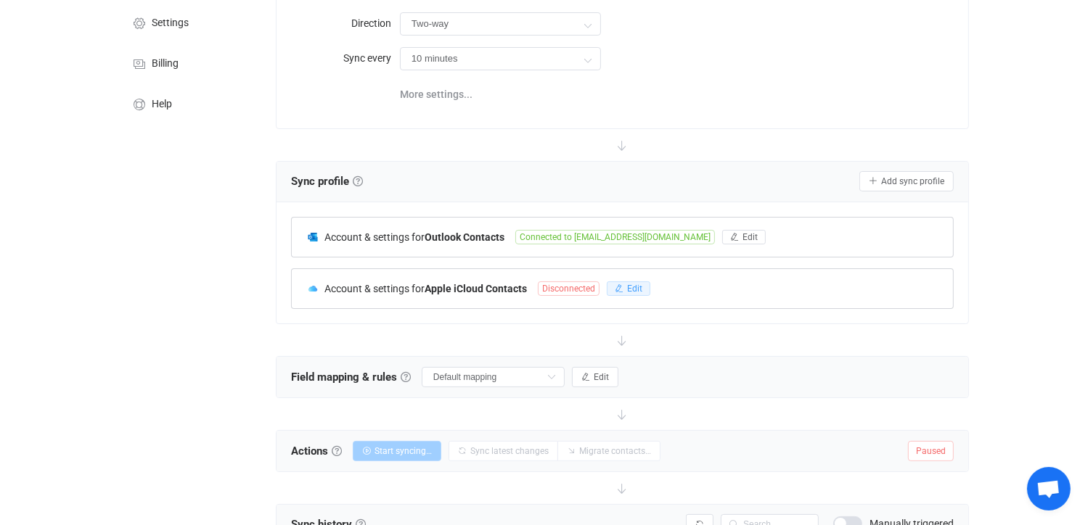
click at [631, 282] on button "Edit" at bounding box center [629, 289] width 44 height 15
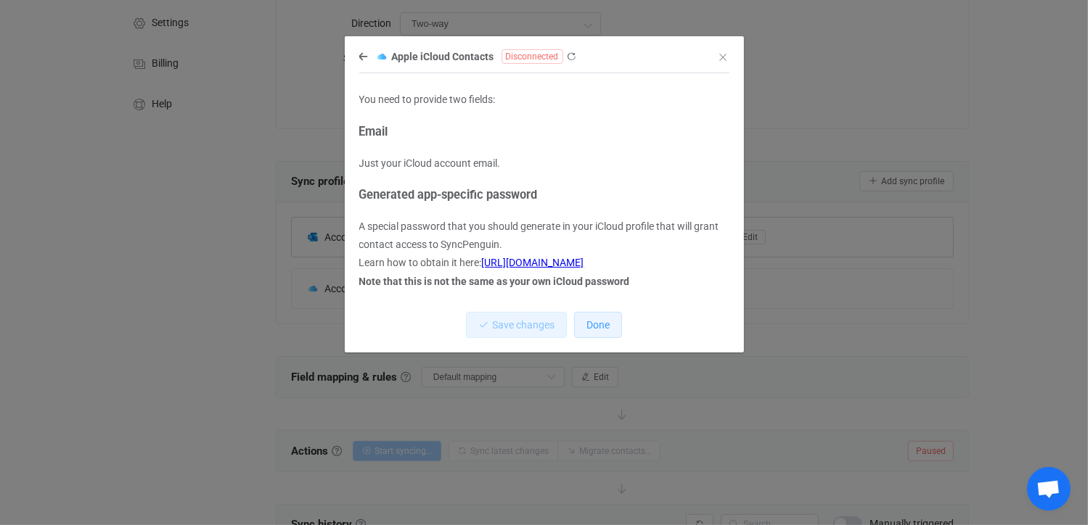
click at [599, 327] on span "Done" at bounding box center [597, 325] width 23 height 12
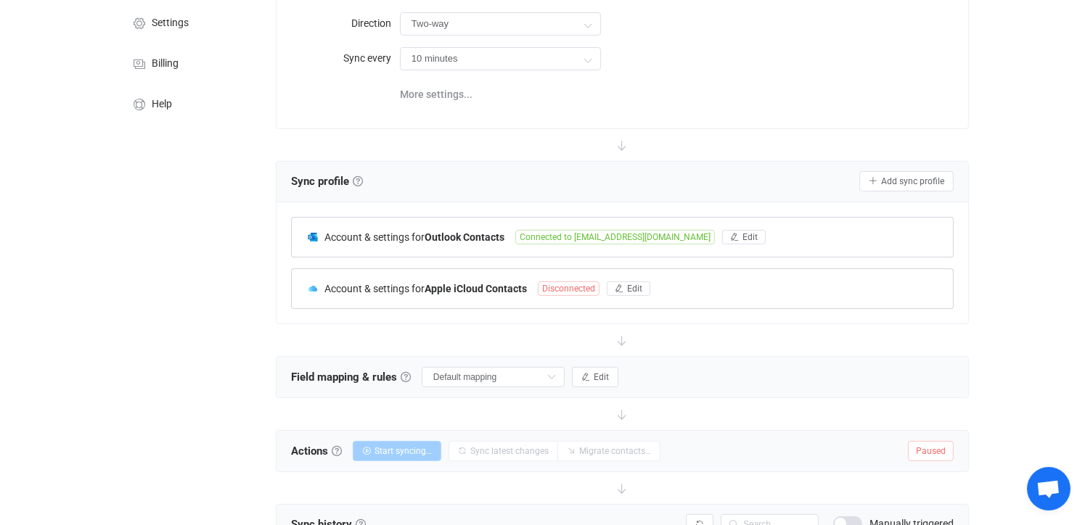
click at [582, 290] on span "Disconnected" at bounding box center [569, 289] width 62 height 15
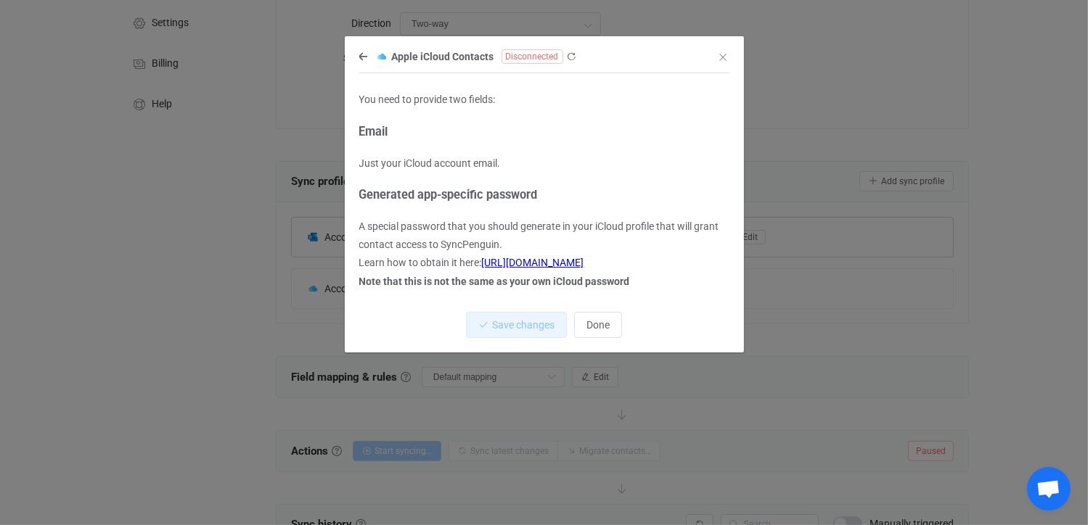
click at [363, 52] on div "Apple iCloud Contacts Disconnected" at bounding box center [537, 56] width 356 height 18
click at [369, 54] on div "Apple iCloud Contacts Disconnected" at bounding box center [537, 56] width 356 height 18
click at [363, 59] on icon "dialog" at bounding box center [363, 57] width 9 height 10
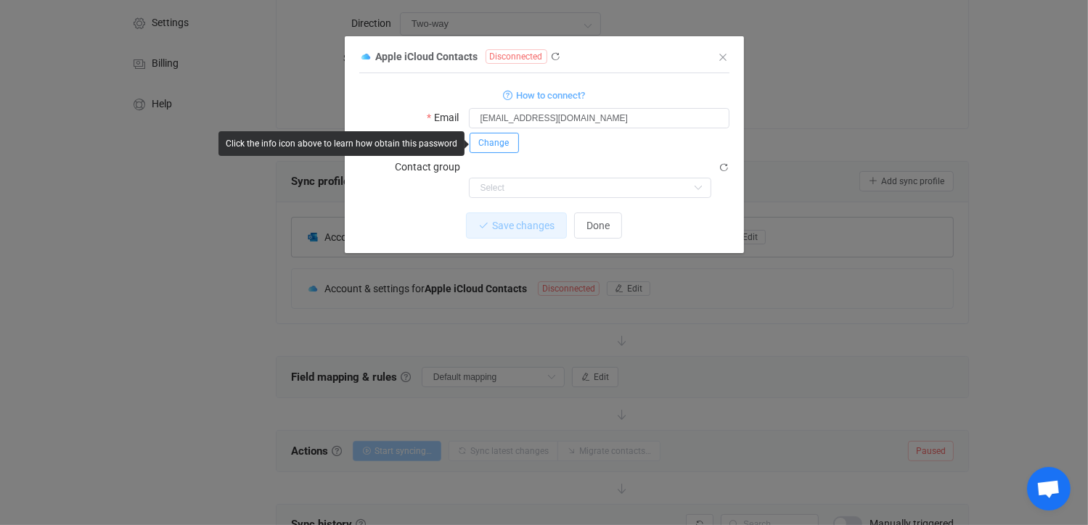
click at [503, 136] on button "Change" at bounding box center [493, 143] width 49 height 20
click at [625, 142] on icon "dialog" at bounding box center [627, 142] width 18 height 20
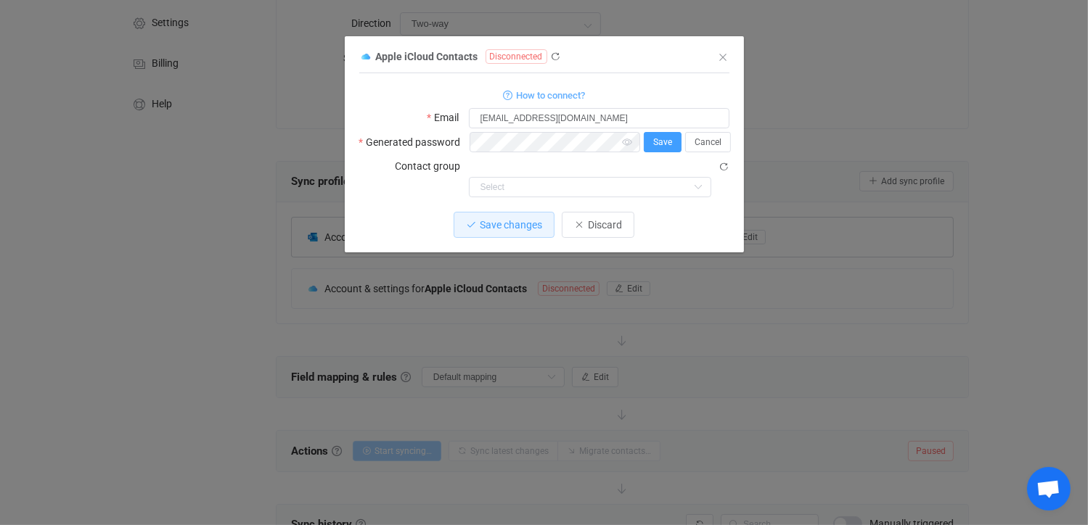
click at [665, 141] on span "Save" at bounding box center [662, 142] width 19 height 10
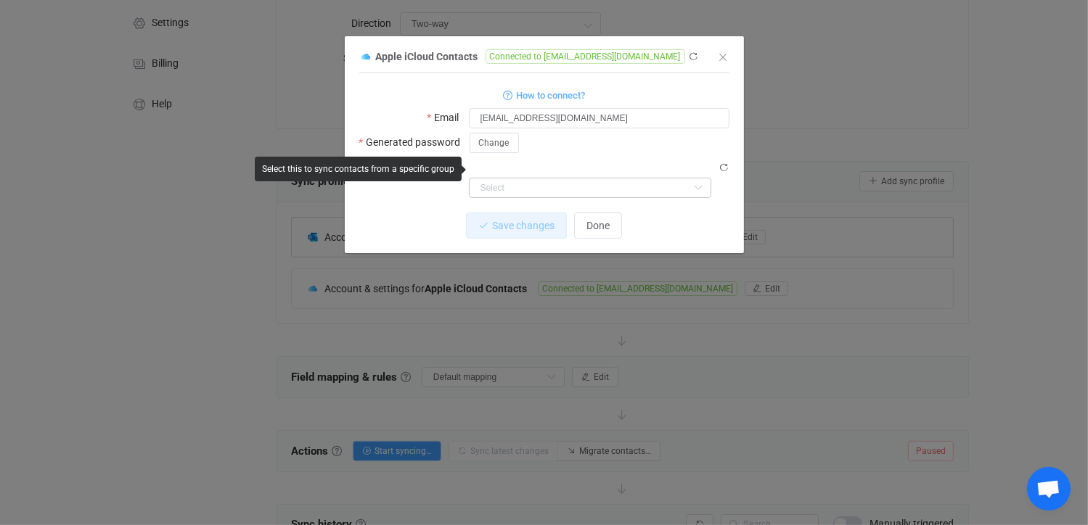
click at [699, 178] on icon "dialog" at bounding box center [698, 188] width 18 height 20
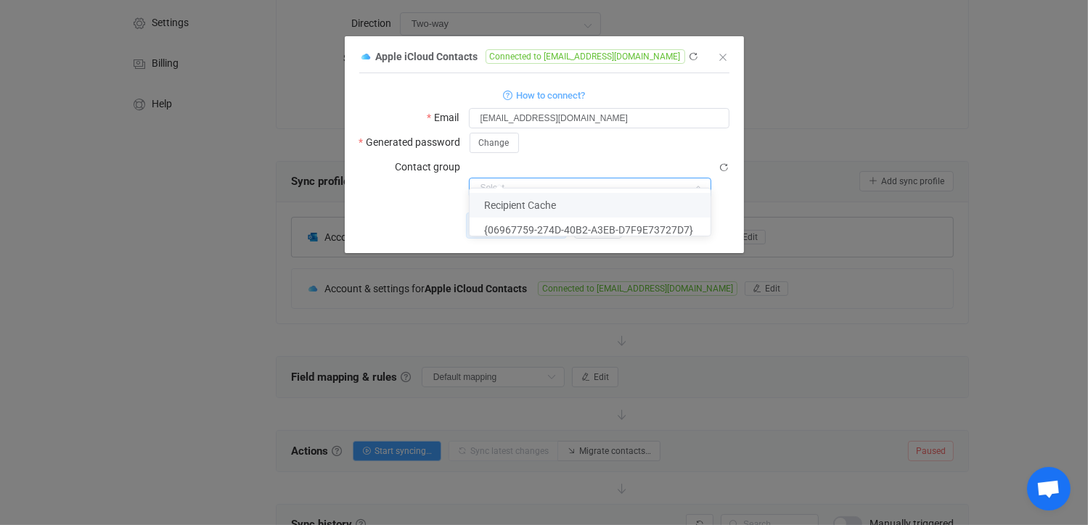
click at [538, 205] on span "Recipient Cache" at bounding box center [520, 206] width 72 height 12
type input "Recipient Cache"
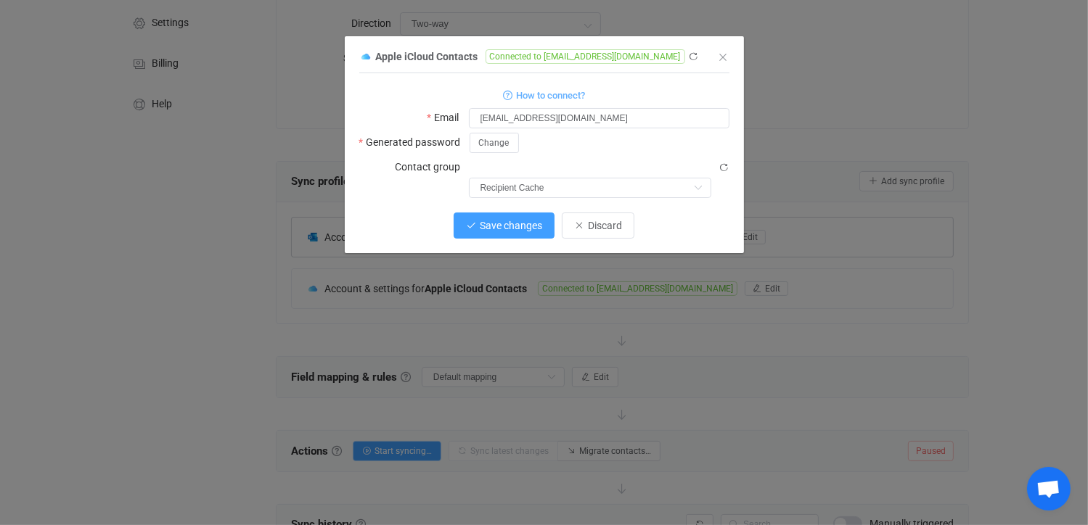
click at [538, 220] on span "Save changes" at bounding box center [511, 226] width 62 height 12
click at [601, 220] on span "Done" at bounding box center [597, 226] width 23 height 12
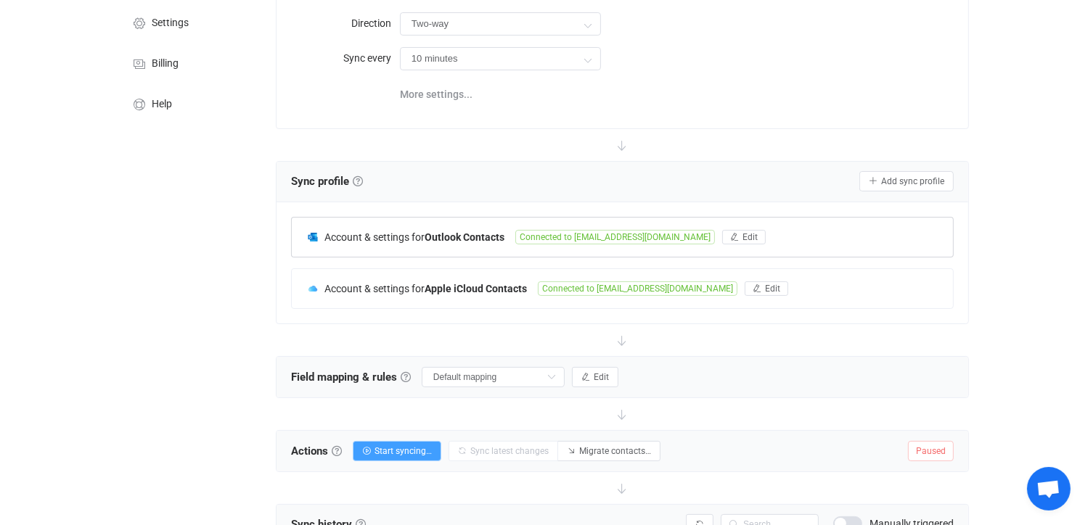
scroll to position [290, 0]
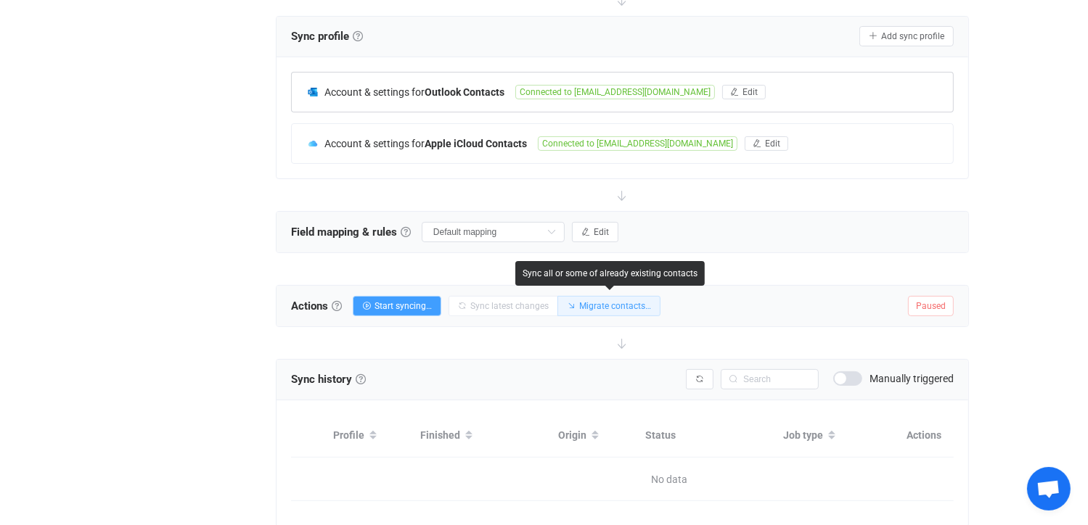
click at [644, 303] on span "Migrate contacts…" at bounding box center [615, 306] width 72 height 10
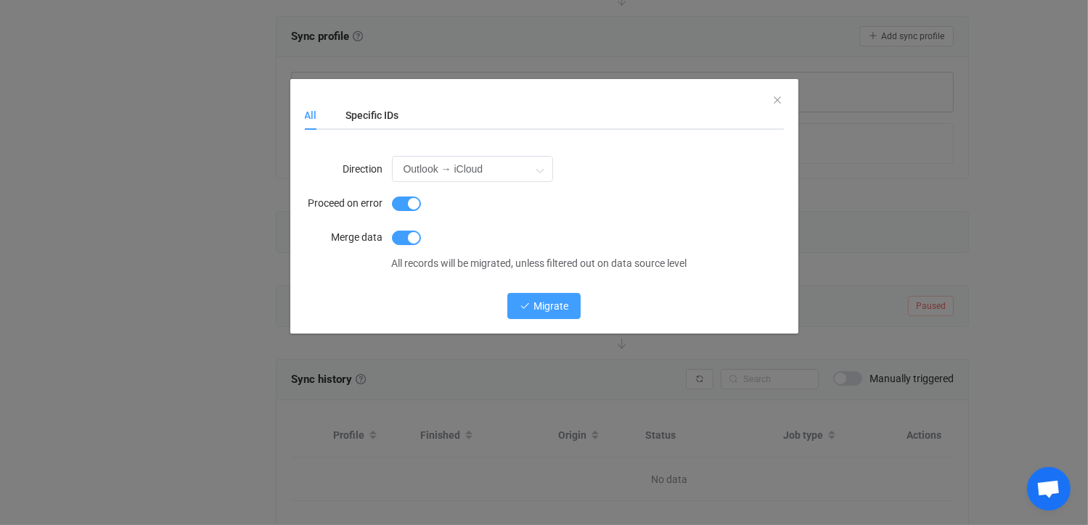
click at [563, 305] on span "Migrate" at bounding box center [550, 306] width 35 height 12
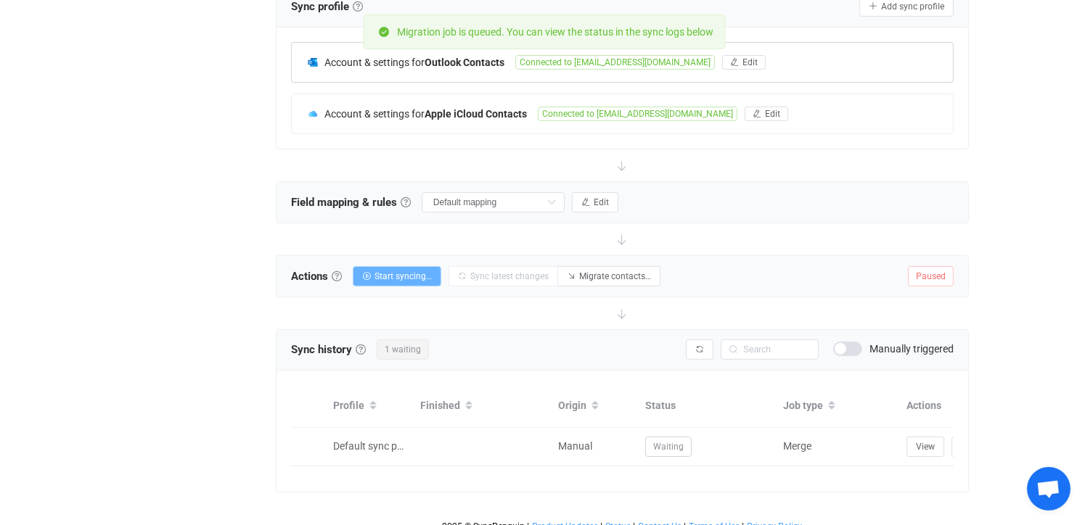
scroll to position [343, 0]
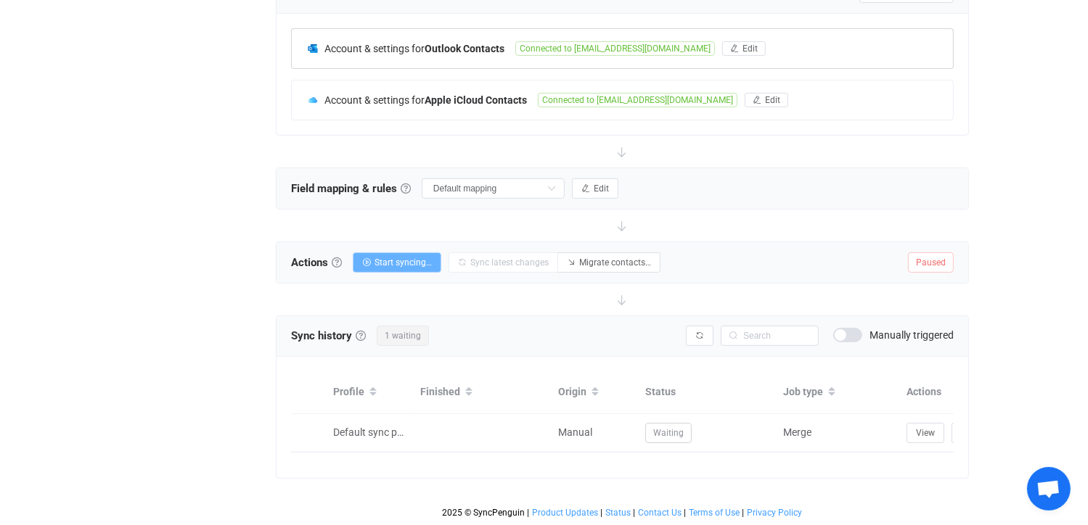
click at [404, 258] on span "Start syncing…" at bounding box center [402, 263] width 57 height 10
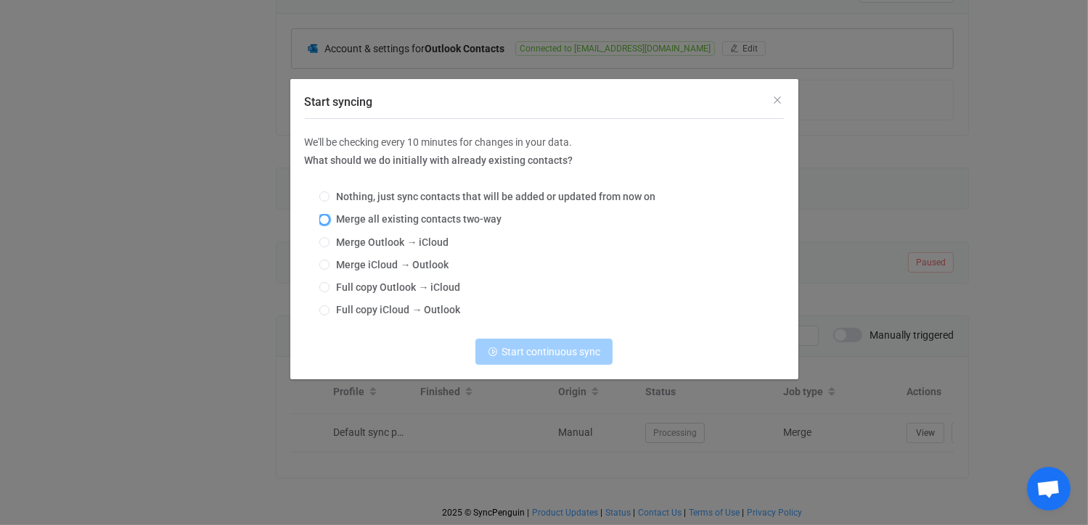
click at [321, 216] on span "Start syncing" at bounding box center [324, 220] width 10 height 10
click at [321, 216] on input "Merge all existing contacts two-way" at bounding box center [324, 221] width 10 height 12
radio input "true"
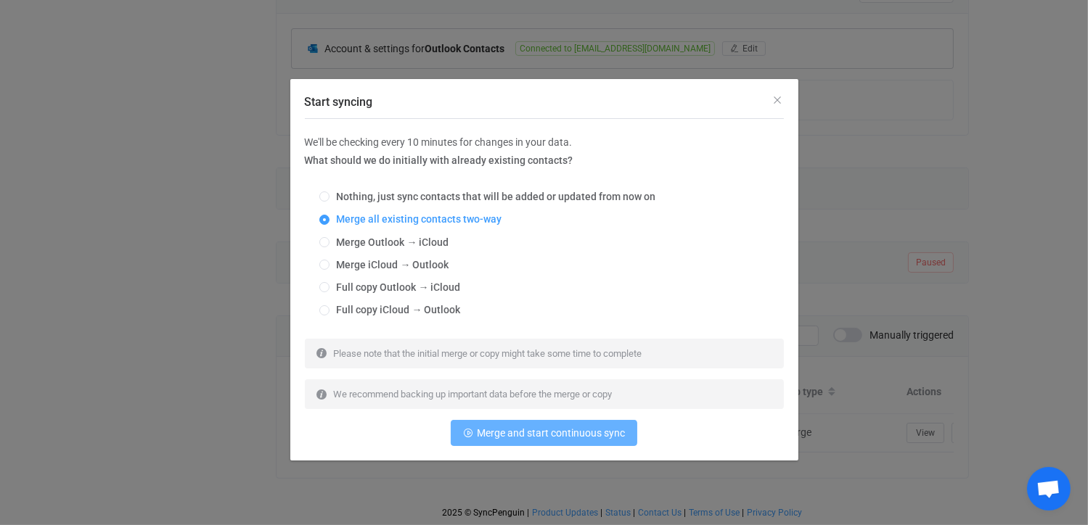
click at [526, 431] on span "Merge and start continuous sync" at bounding box center [551, 433] width 148 height 12
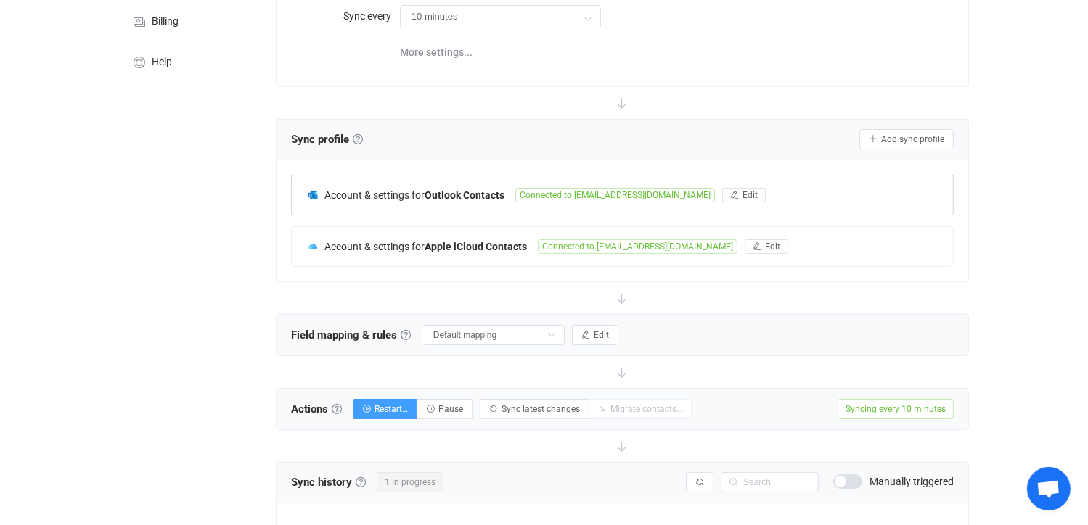
scroll to position [382, 0]
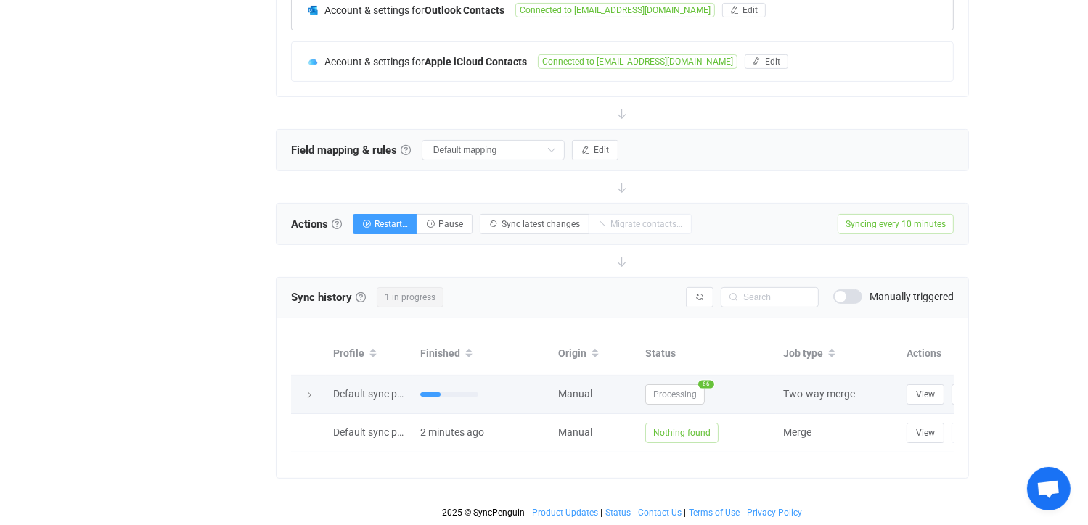
click at [705, 380] on span "66" at bounding box center [706, 384] width 16 height 8
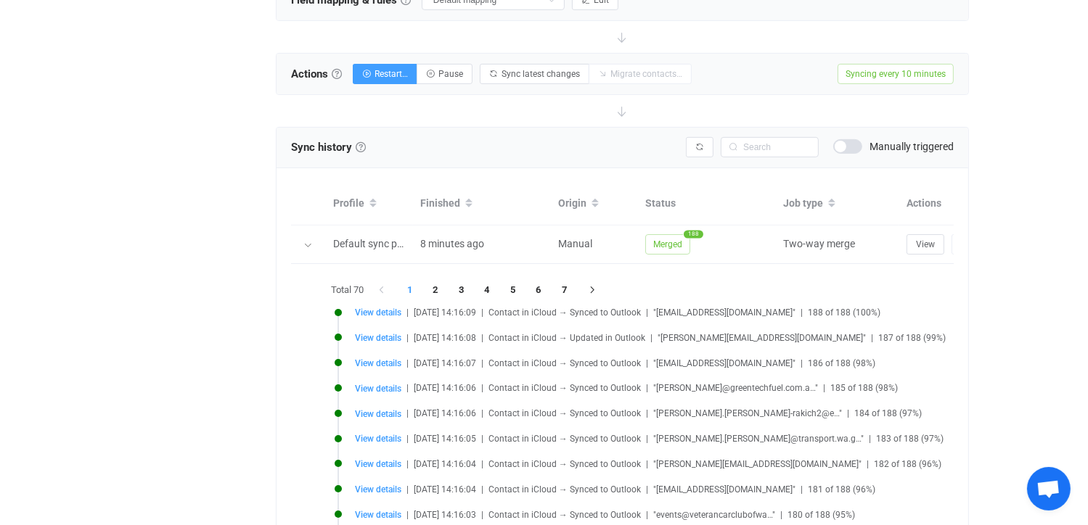
scroll to position [411, 0]
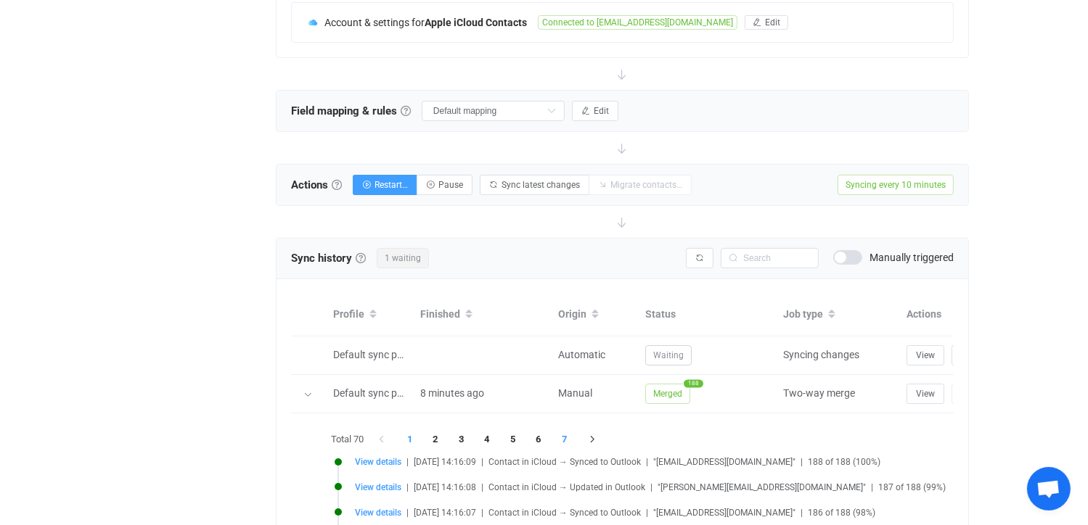
click at [561, 435] on li "7" at bounding box center [564, 440] width 26 height 20
click at [622, 435] on li "19" at bounding box center [620, 440] width 26 height 20
click at [415, 435] on li "1" at bounding box center [414, 440] width 26 height 20
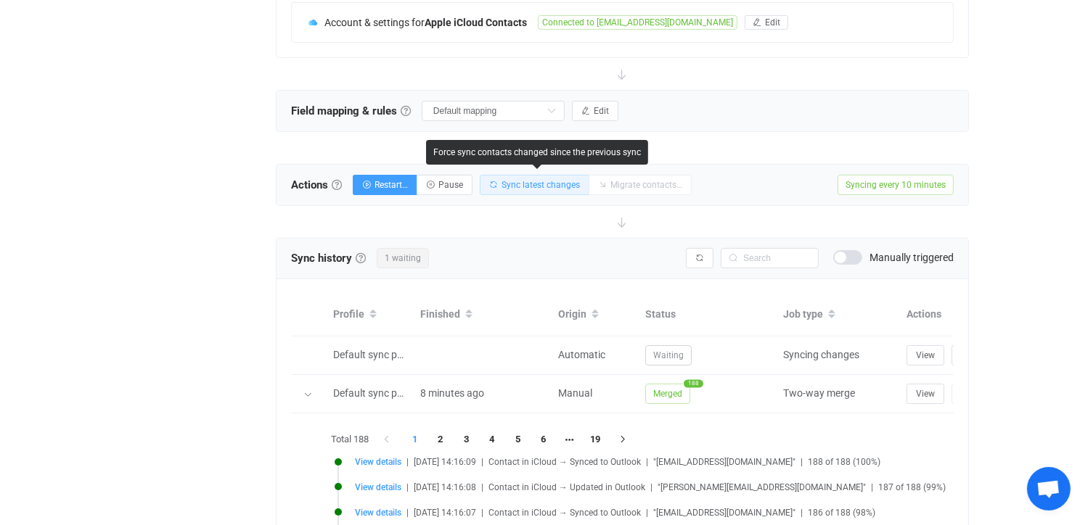
click at [527, 186] on span "Sync latest changes" at bounding box center [540, 185] width 78 height 10
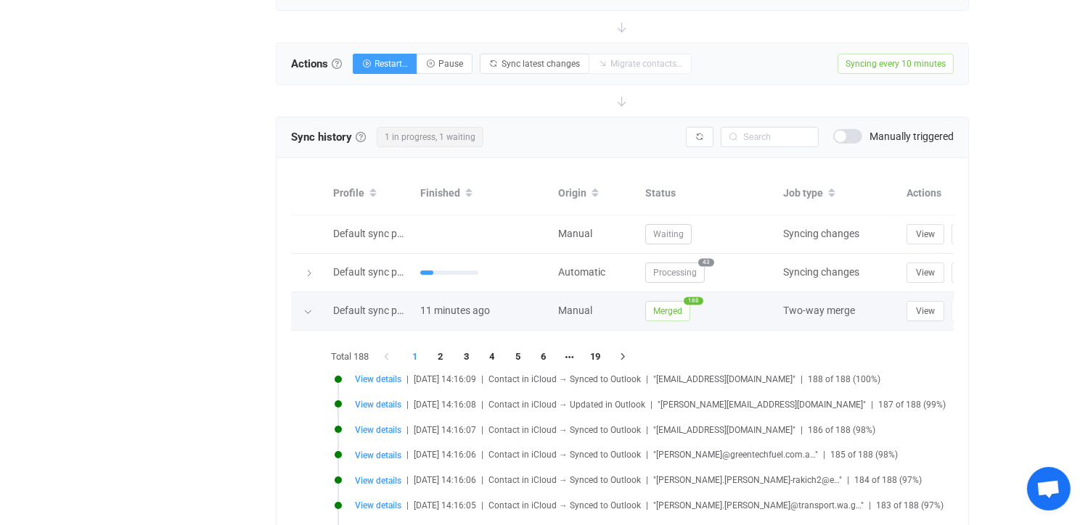
scroll to position [557, 0]
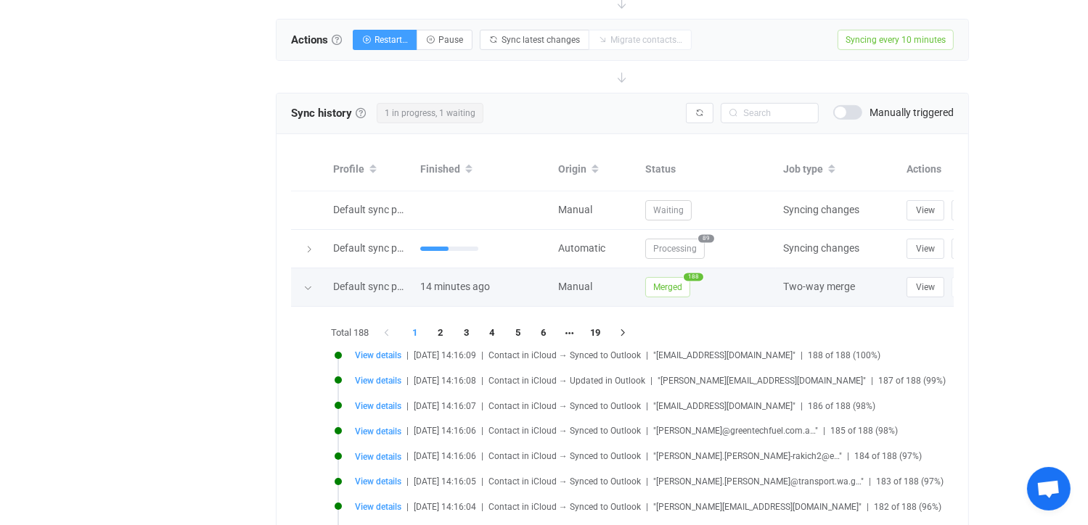
click at [679, 282] on span "Merged" at bounding box center [667, 287] width 45 height 20
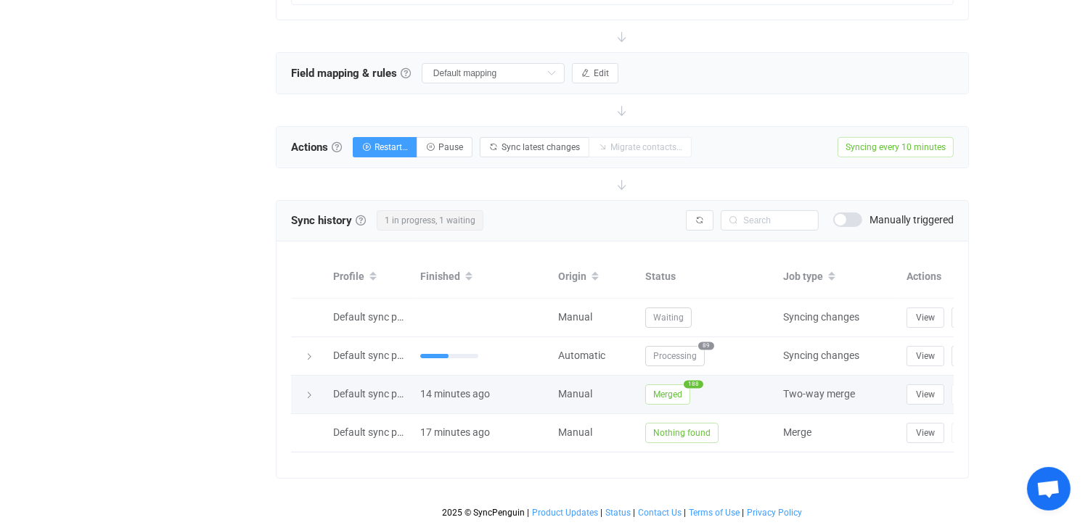
scroll to position [459, 0]
click at [678, 385] on span "Merged" at bounding box center [667, 395] width 45 height 20
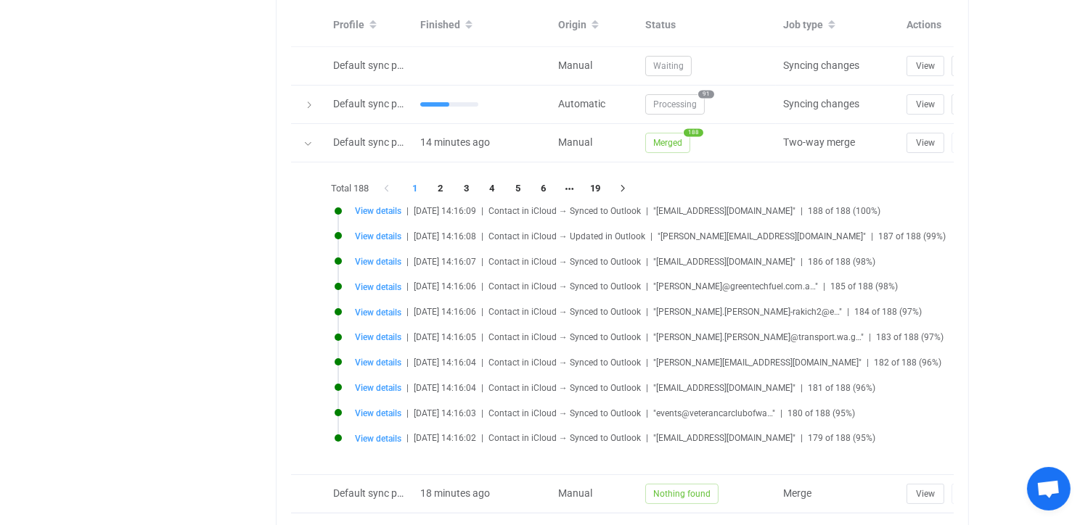
scroll to position [778, 0]
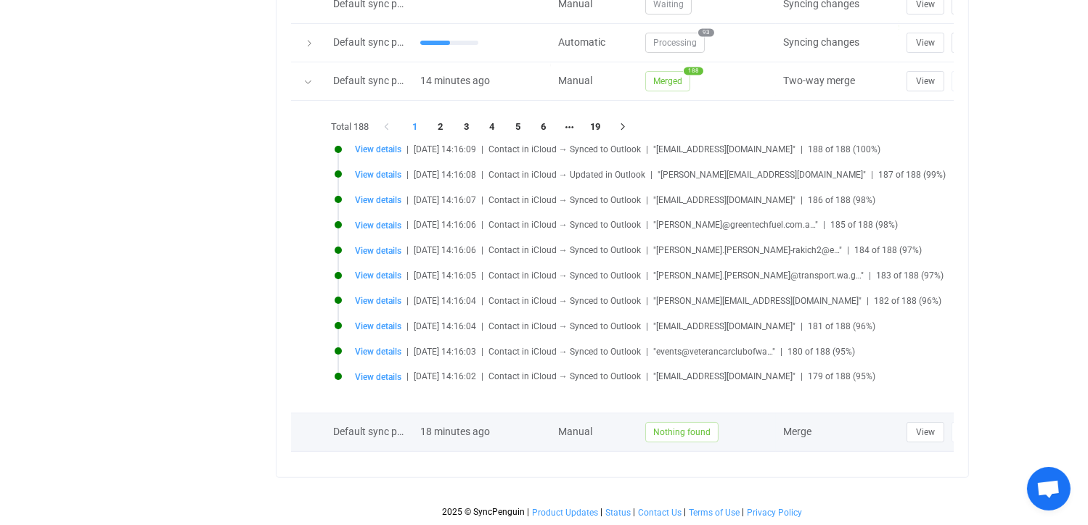
click at [804, 426] on span "Merge" at bounding box center [797, 432] width 28 height 12
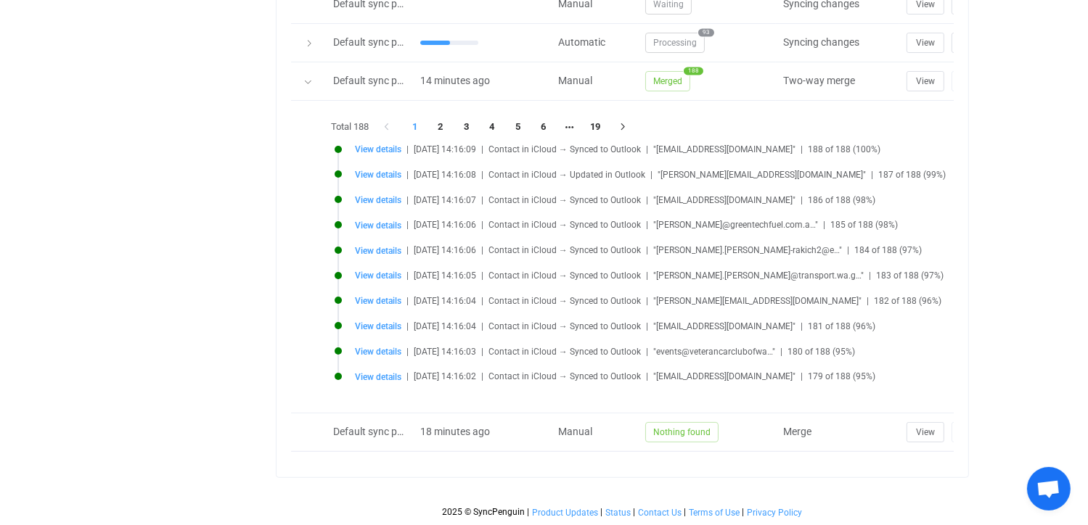
scroll to position [488, 0]
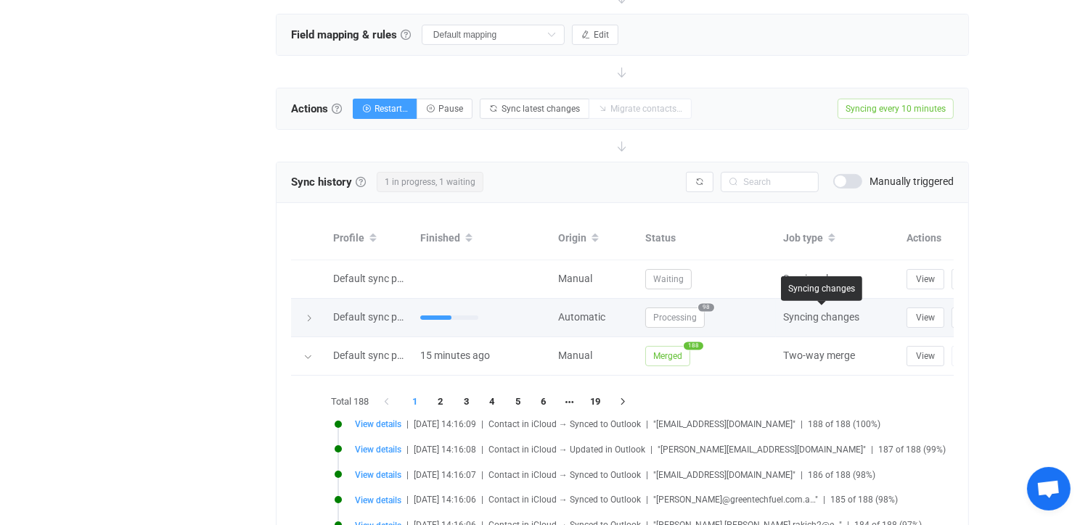
click at [821, 319] on span "Syncing changes" at bounding box center [821, 317] width 76 height 12
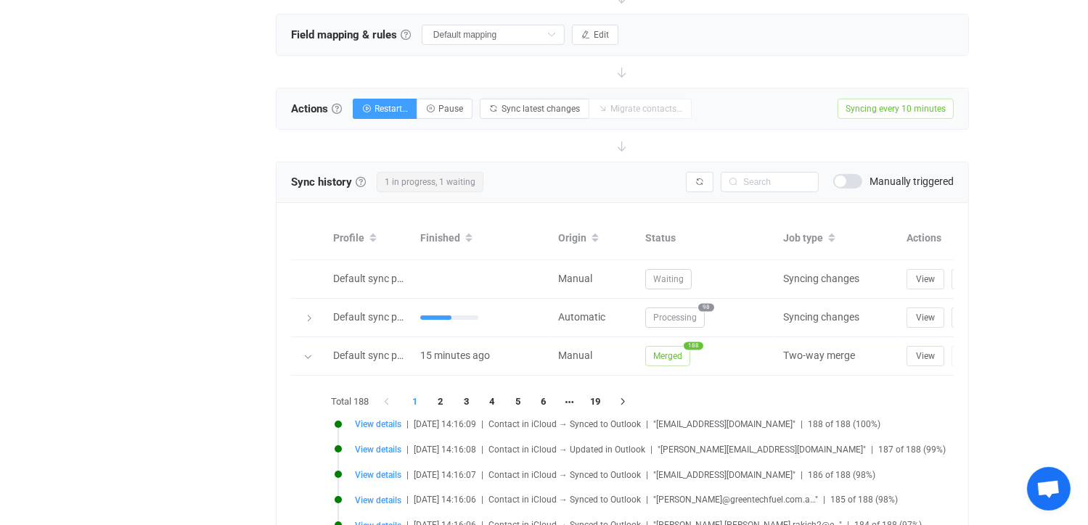
click at [816, 299] on td "Syncing changes" at bounding box center [837, 318] width 123 height 38
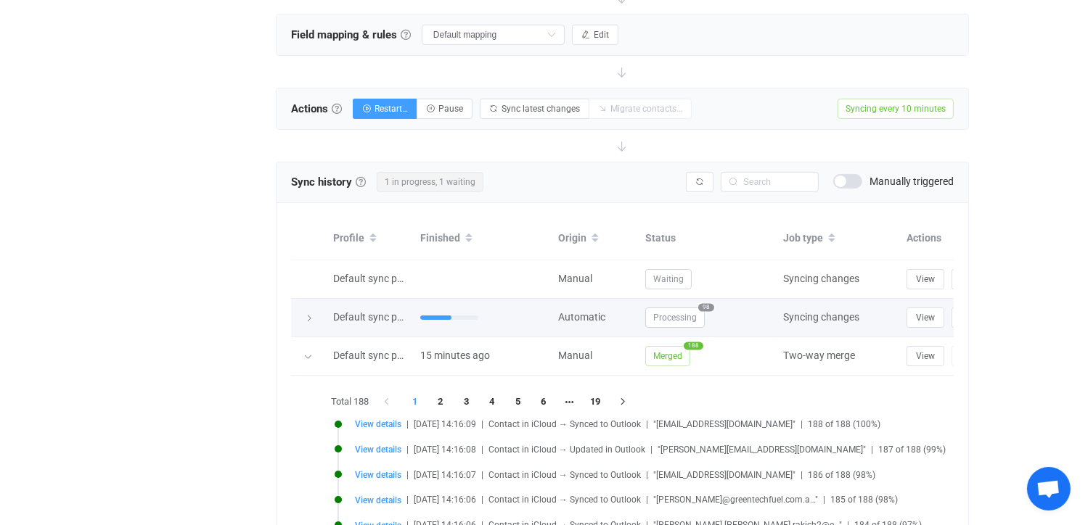
click at [821, 300] on td "Syncing changes" at bounding box center [837, 318] width 123 height 38
click at [822, 306] on td "Syncing changes" at bounding box center [837, 318] width 123 height 38
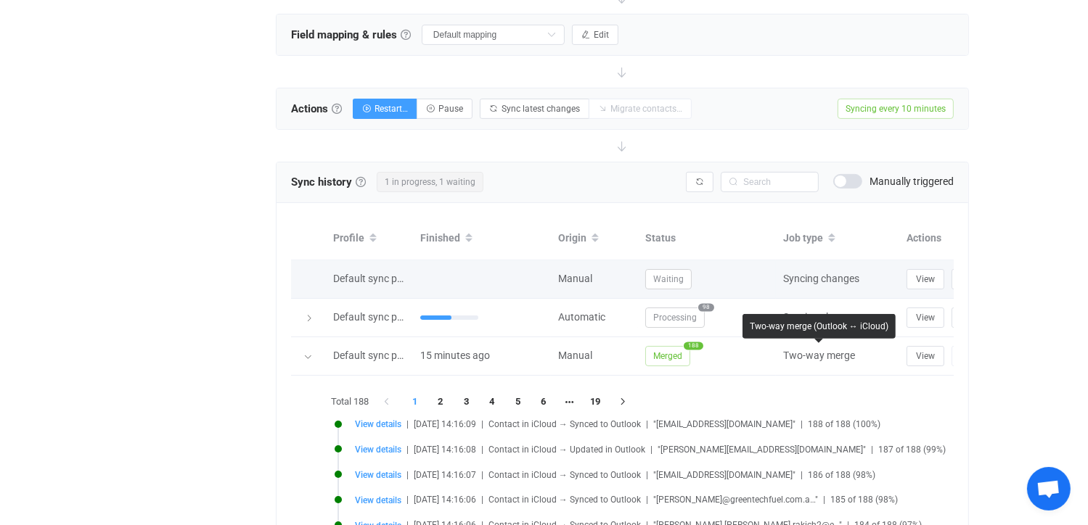
click at [821, 278] on span "Syncing changes" at bounding box center [821, 279] width 76 height 12
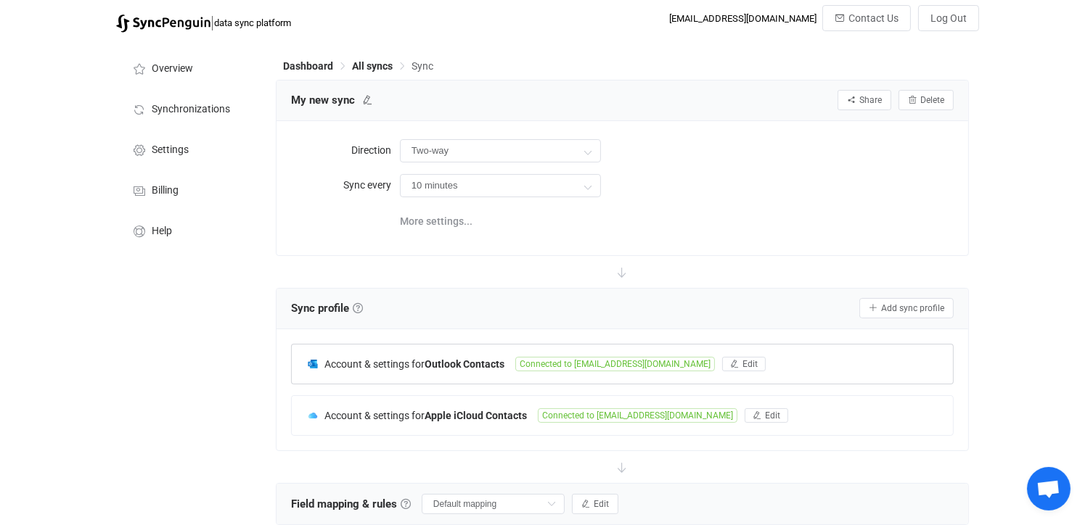
scroll to position [0, 0]
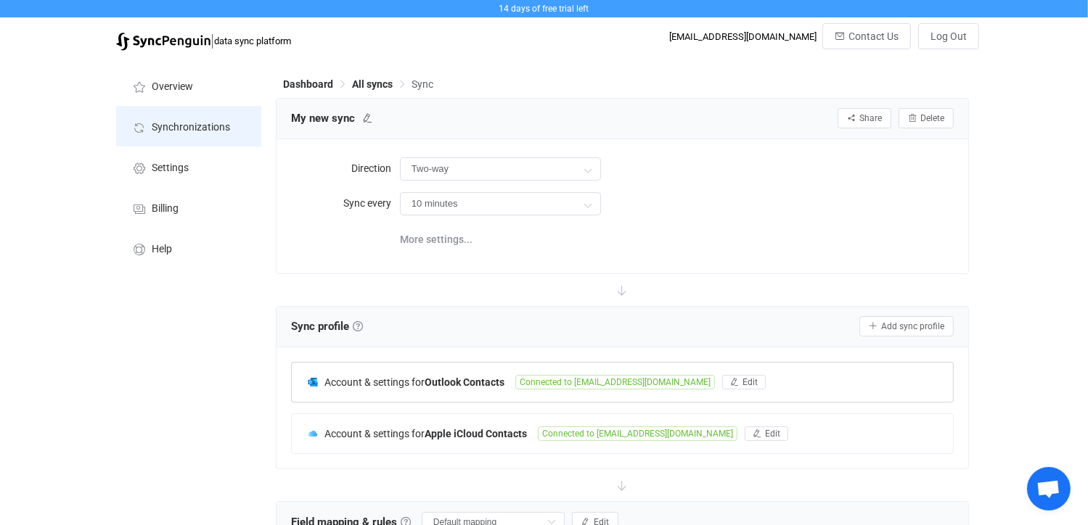
click at [183, 122] on span "Synchronizations" at bounding box center [191, 128] width 78 height 12
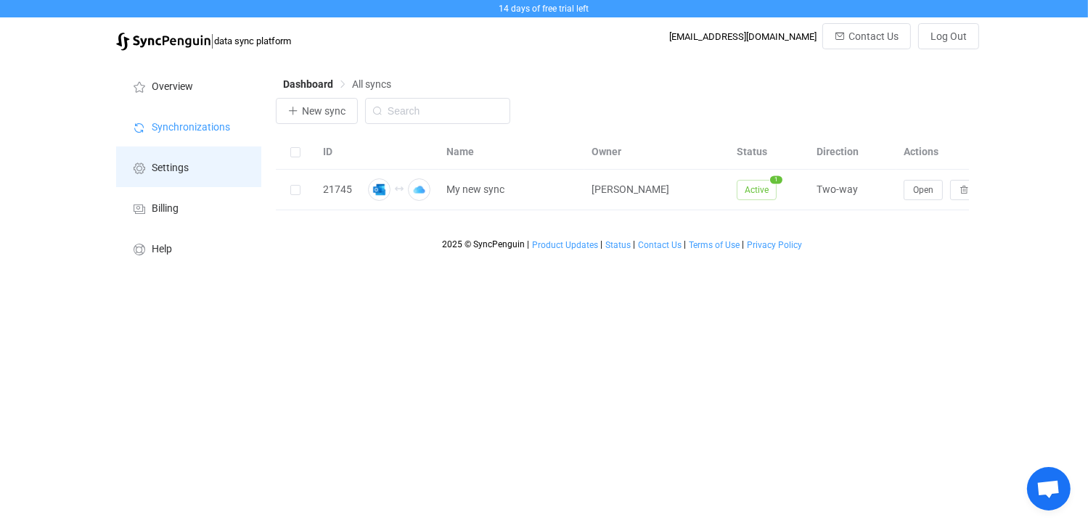
click at [186, 165] on span "Settings" at bounding box center [170, 169] width 37 height 12
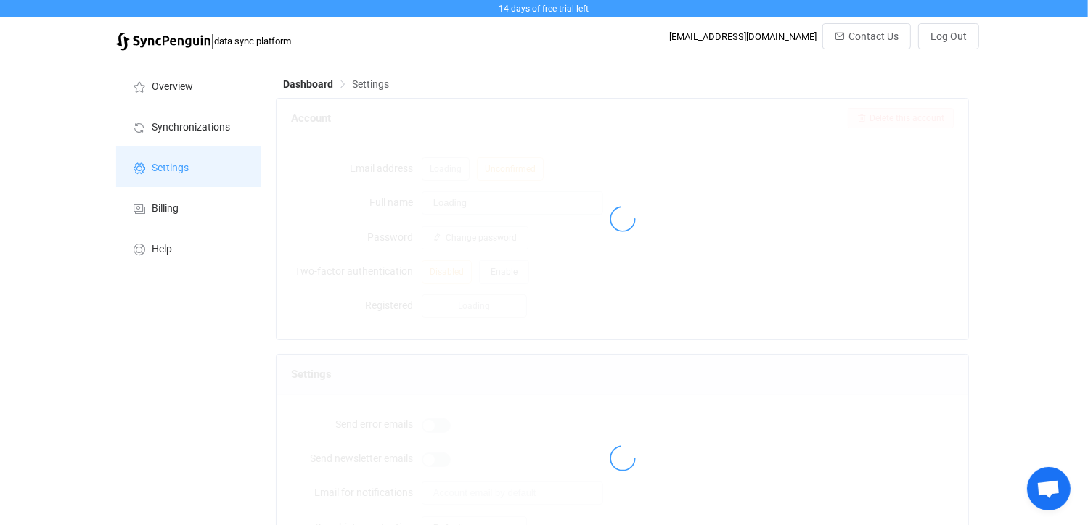
type input "Rob Sharpe"
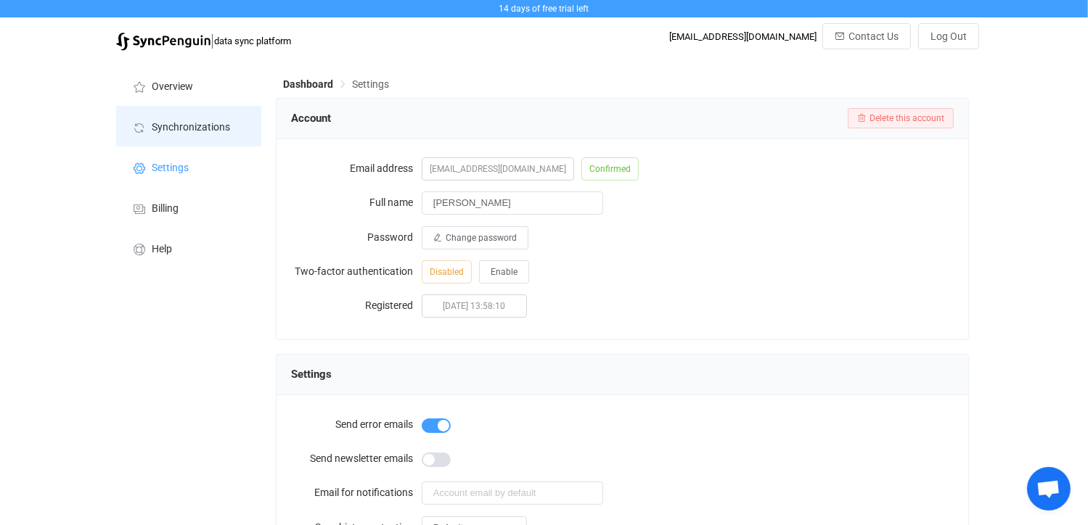
click at [185, 123] on span "Synchronizations" at bounding box center [191, 128] width 78 height 12
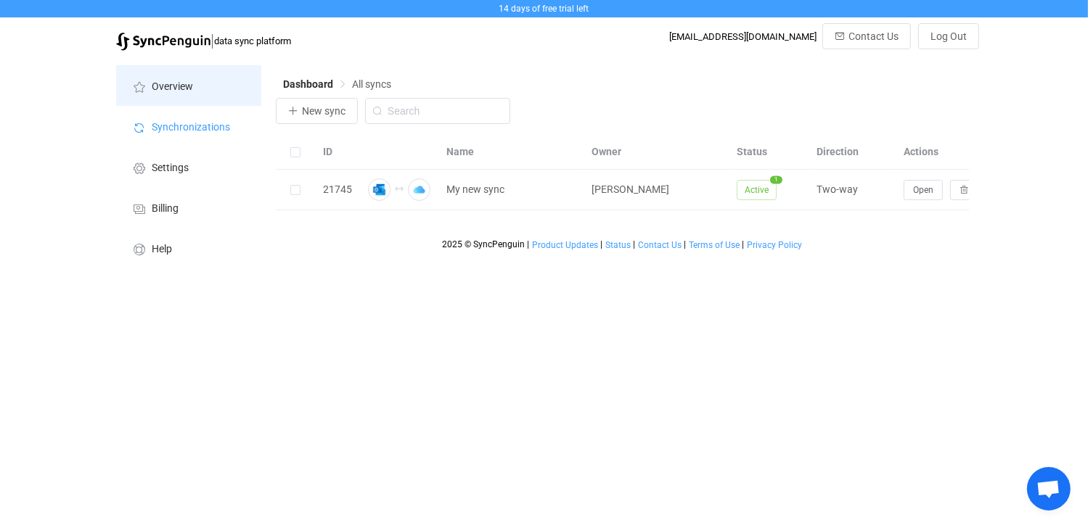
click at [177, 82] on span "Overview" at bounding box center [172, 87] width 41 height 12
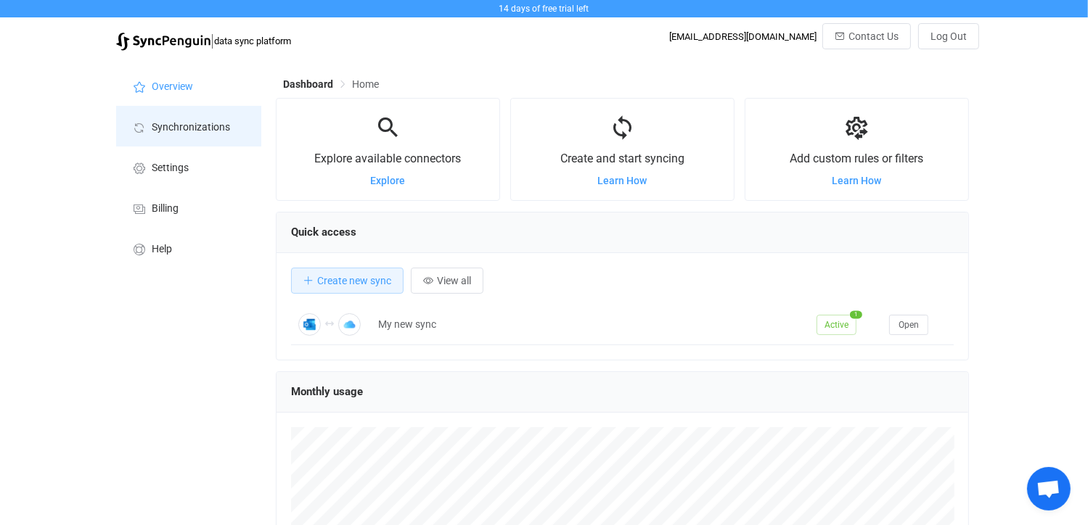
click at [205, 129] on span "Synchronizations" at bounding box center [191, 128] width 78 height 12
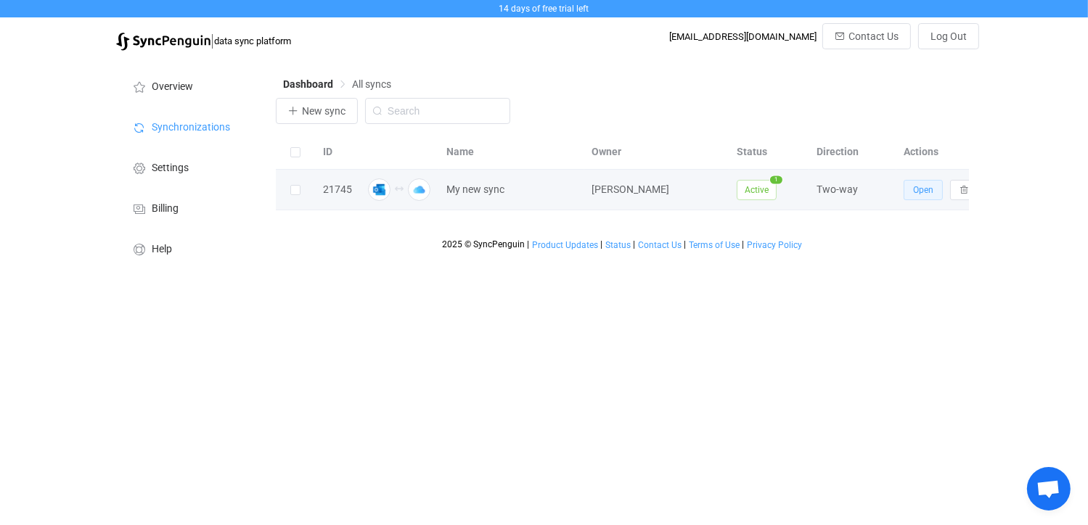
click at [935, 194] on button "Open" at bounding box center [922, 190] width 39 height 20
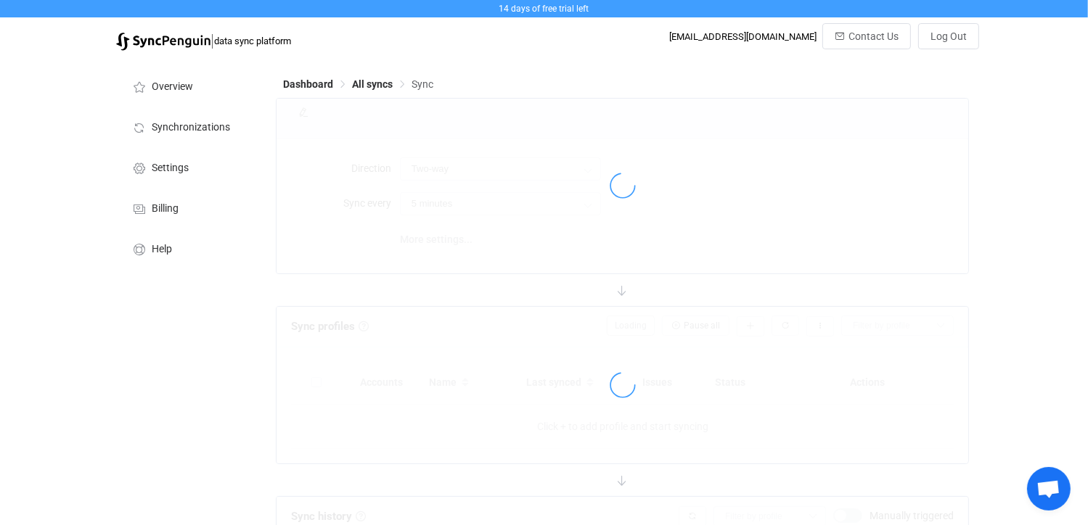
type input "10 minutes"
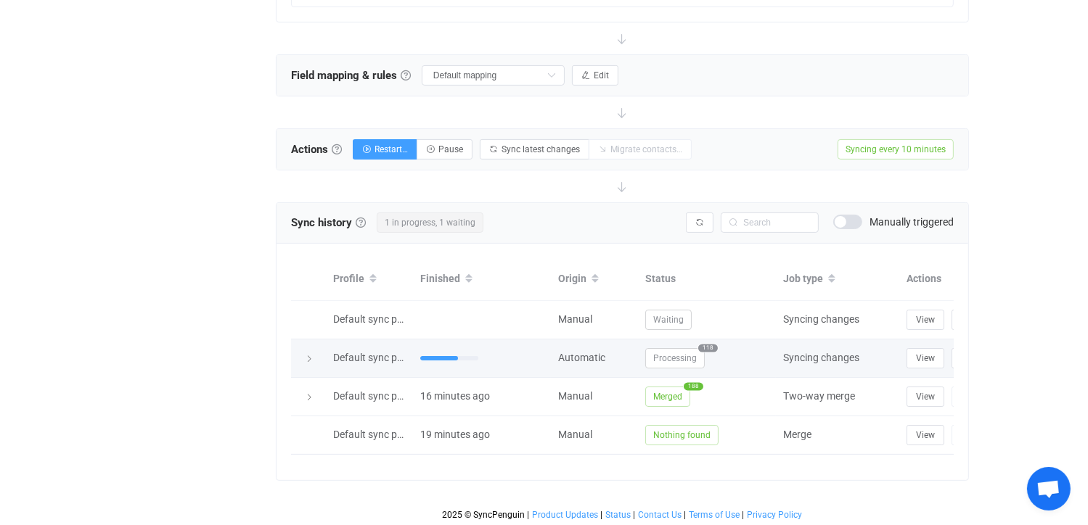
scroll to position [459, 0]
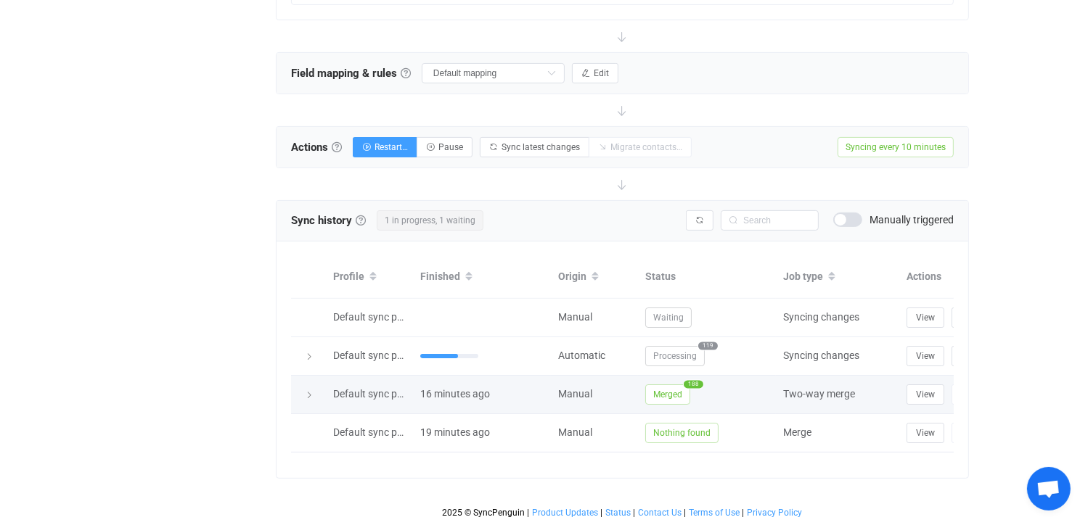
click at [672, 385] on span "Merged" at bounding box center [667, 395] width 45 height 20
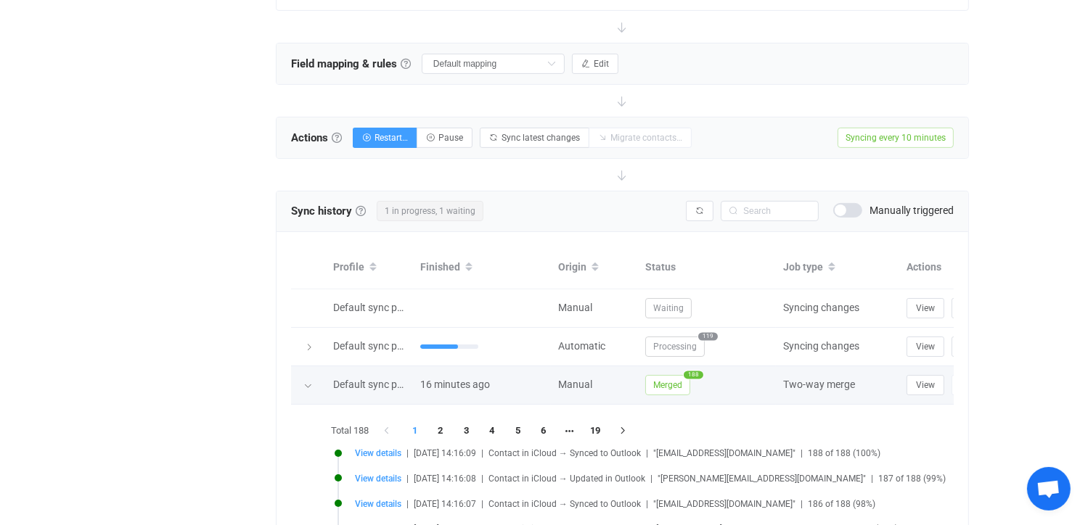
click at [675, 385] on span "Merged" at bounding box center [667, 385] width 45 height 20
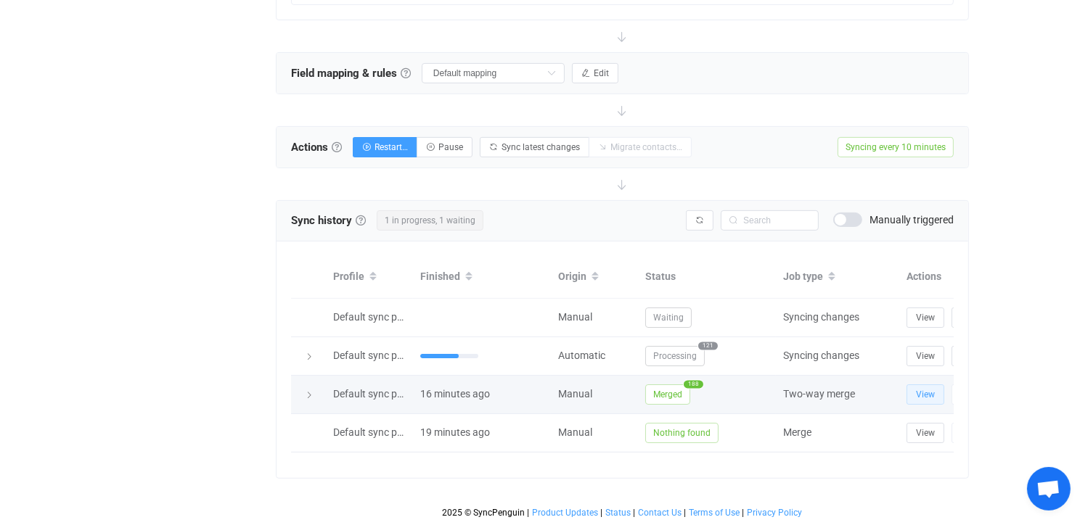
click at [926, 390] on span "View" at bounding box center [925, 395] width 19 height 10
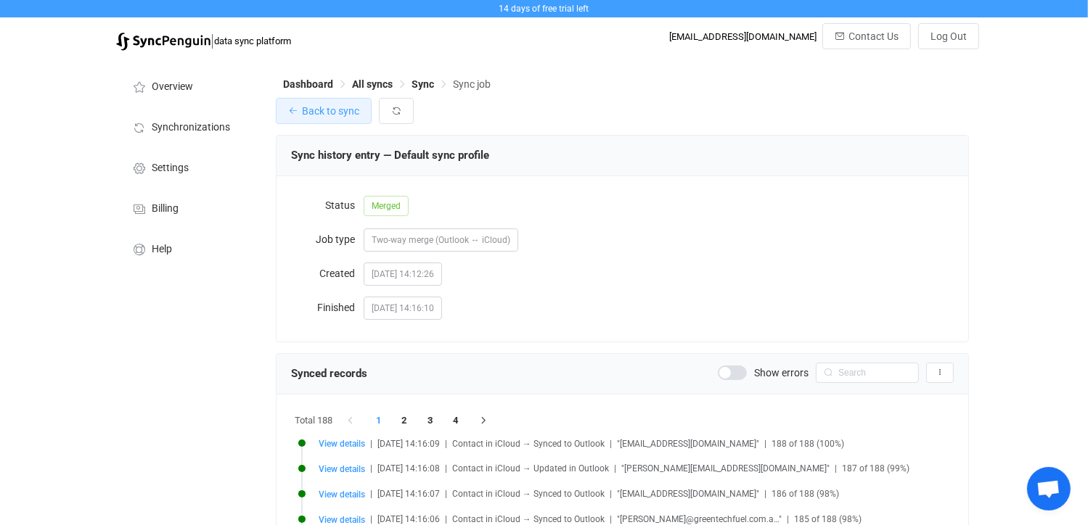
click at [337, 109] on span "Back to sync" at bounding box center [330, 111] width 57 height 12
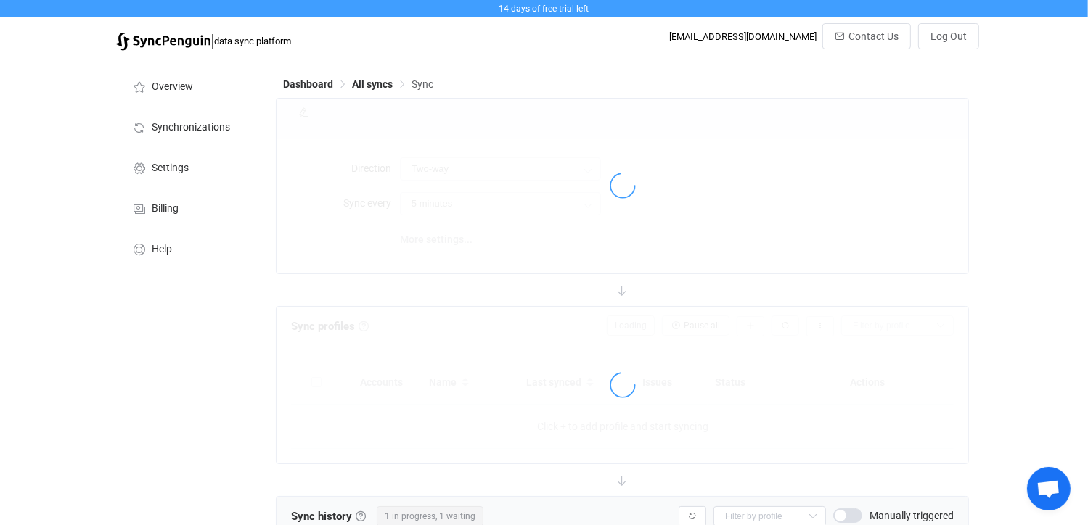
type input "10 minutes"
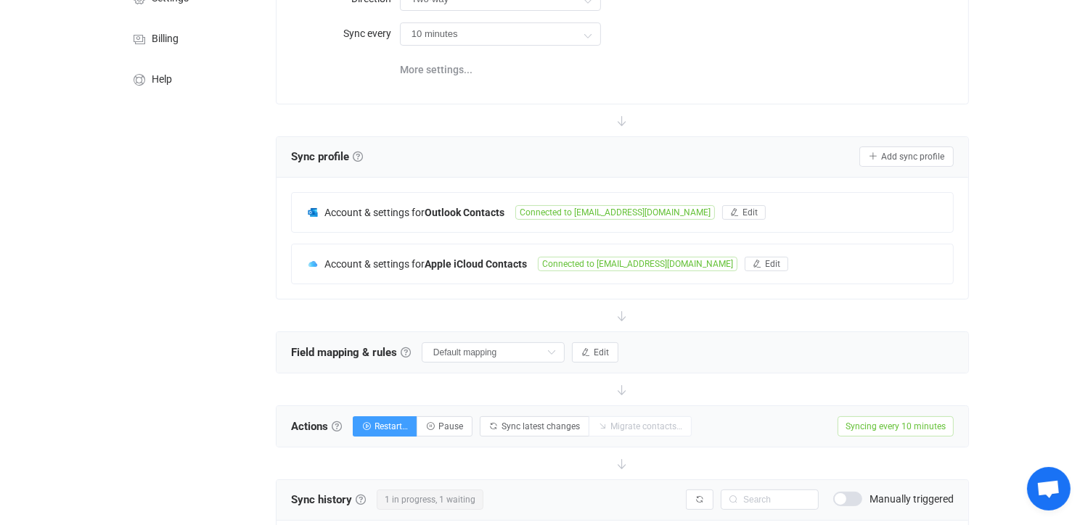
scroll to position [145, 0]
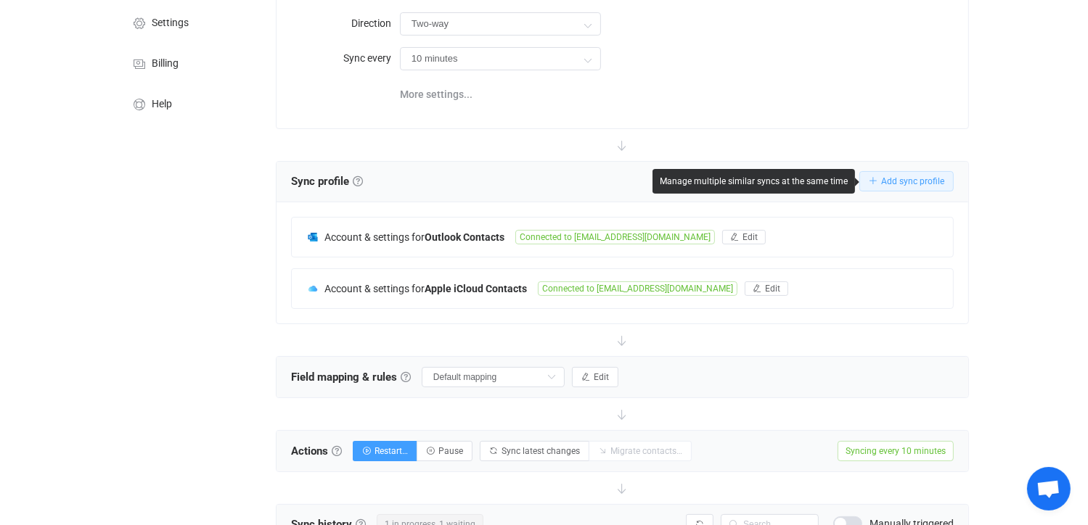
click at [903, 176] on span "Add sync profile" at bounding box center [912, 181] width 63 height 10
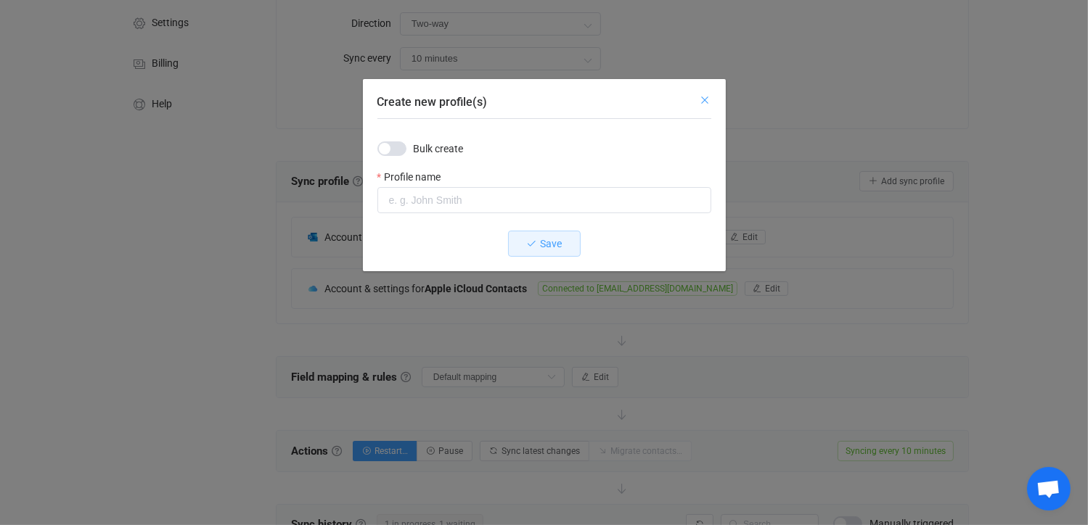
click at [702, 103] on icon "Close" at bounding box center [705, 100] width 12 height 12
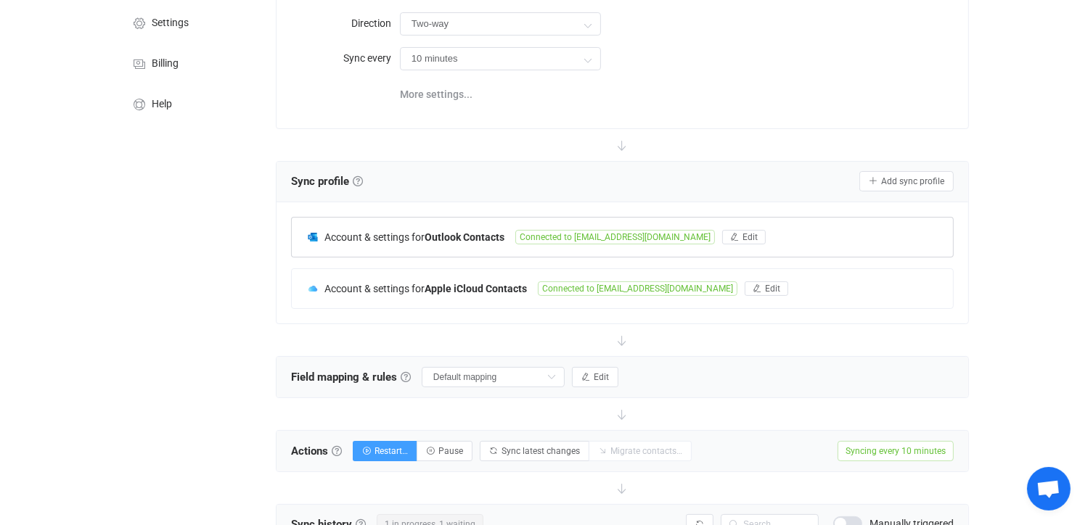
scroll to position [0, 0]
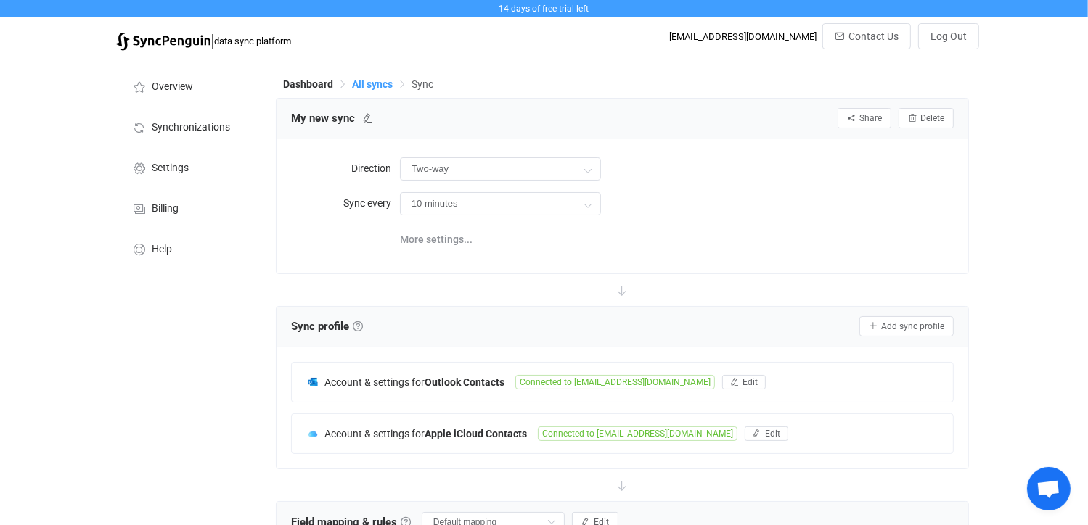
click at [366, 81] on span "All syncs" at bounding box center [372, 84] width 41 height 12
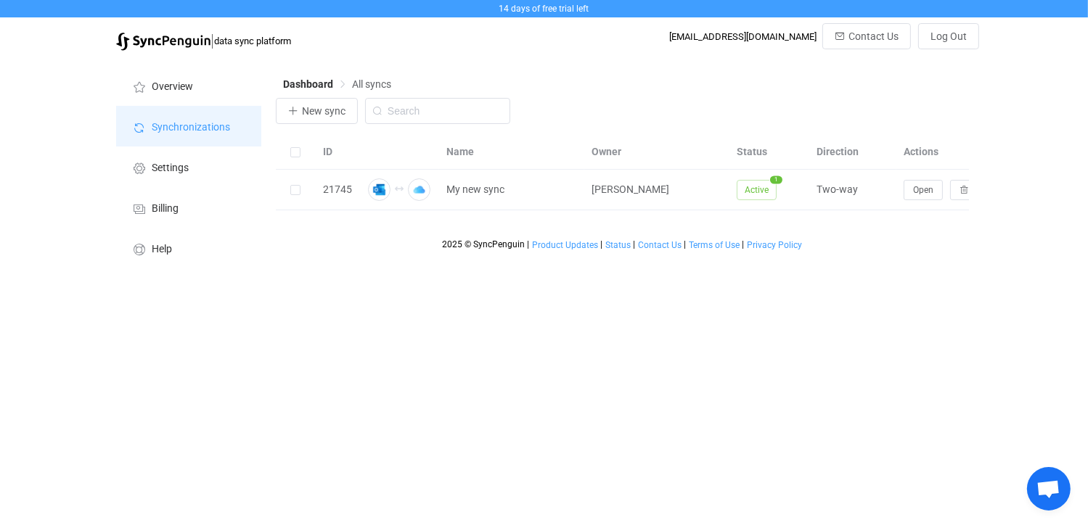
click at [189, 126] on span "Synchronizations" at bounding box center [191, 128] width 78 height 12
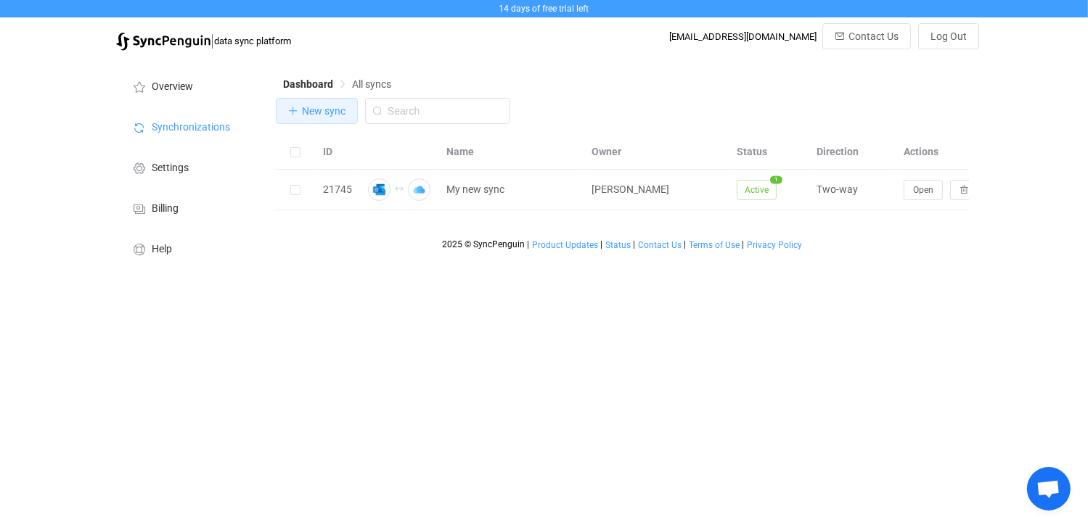
click at [316, 111] on span "New sync" at bounding box center [324, 111] width 44 height 12
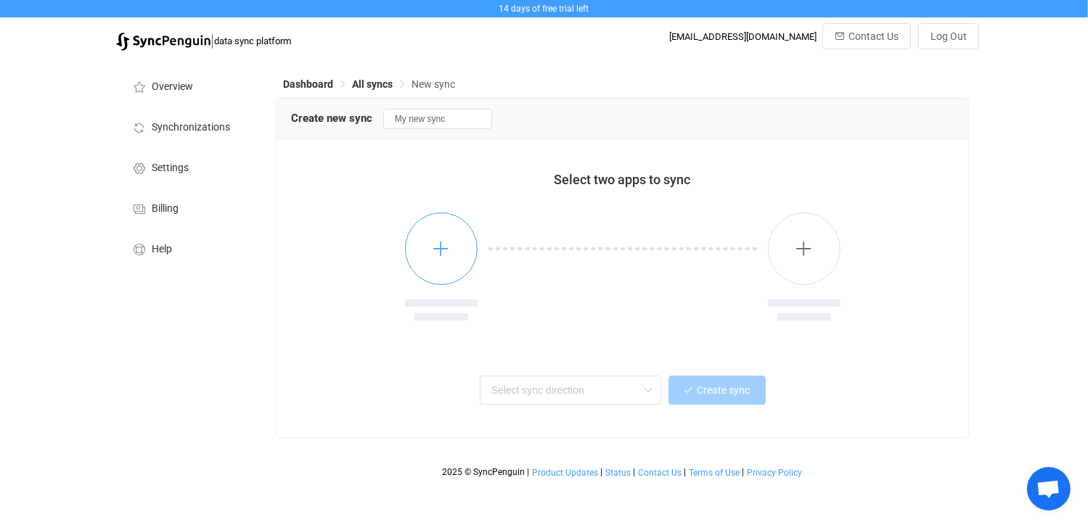
click at [444, 255] on icon "button" at bounding box center [441, 248] width 18 height 18
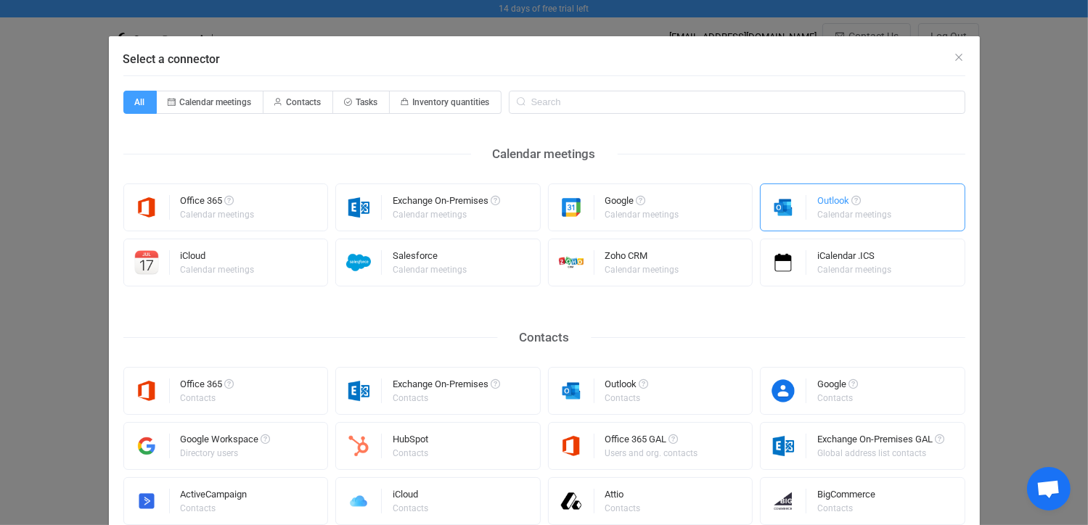
click at [830, 200] on div "Outlook" at bounding box center [855, 203] width 76 height 15
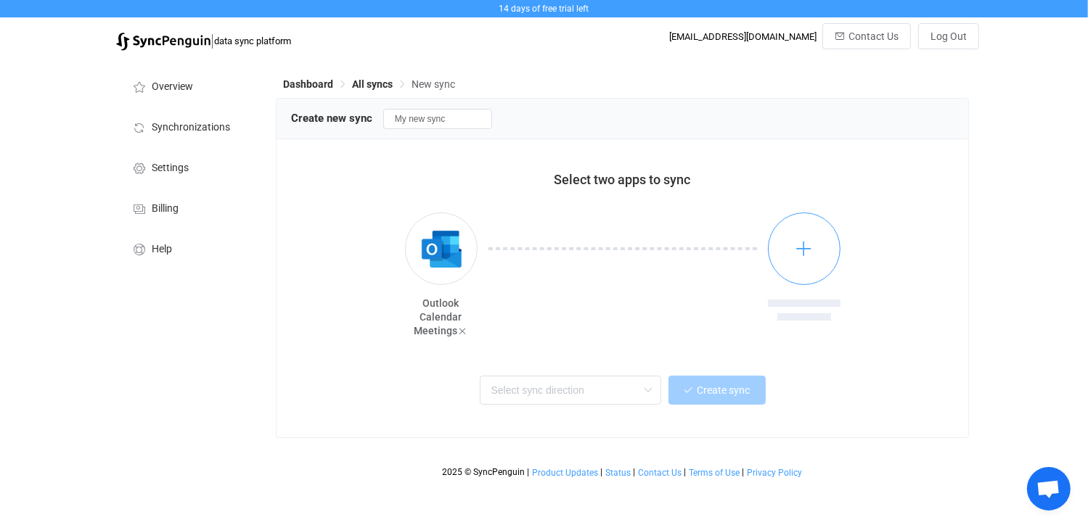
click at [803, 250] on icon "button" at bounding box center [804, 248] width 18 height 18
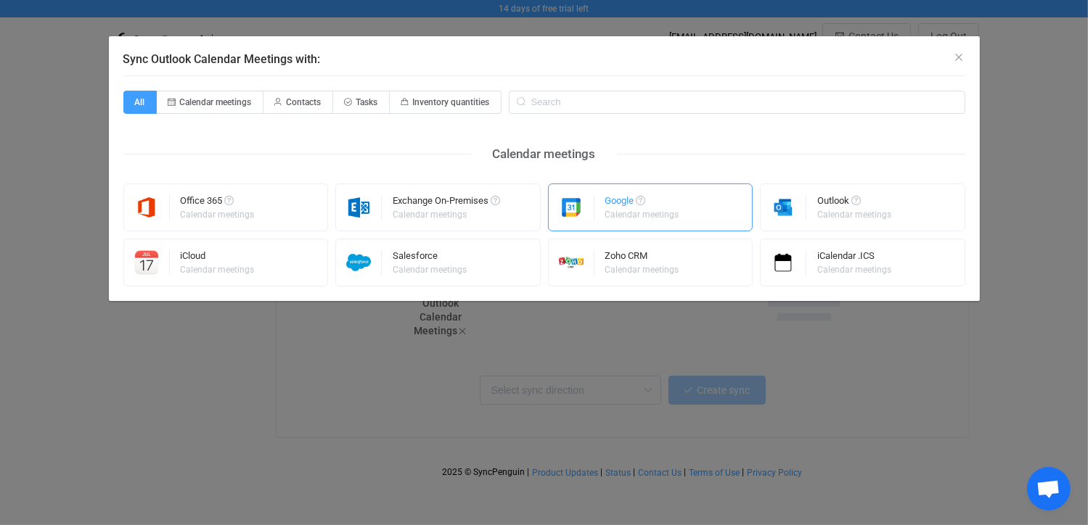
click at [641, 207] on div "Google" at bounding box center [643, 203] width 76 height 15
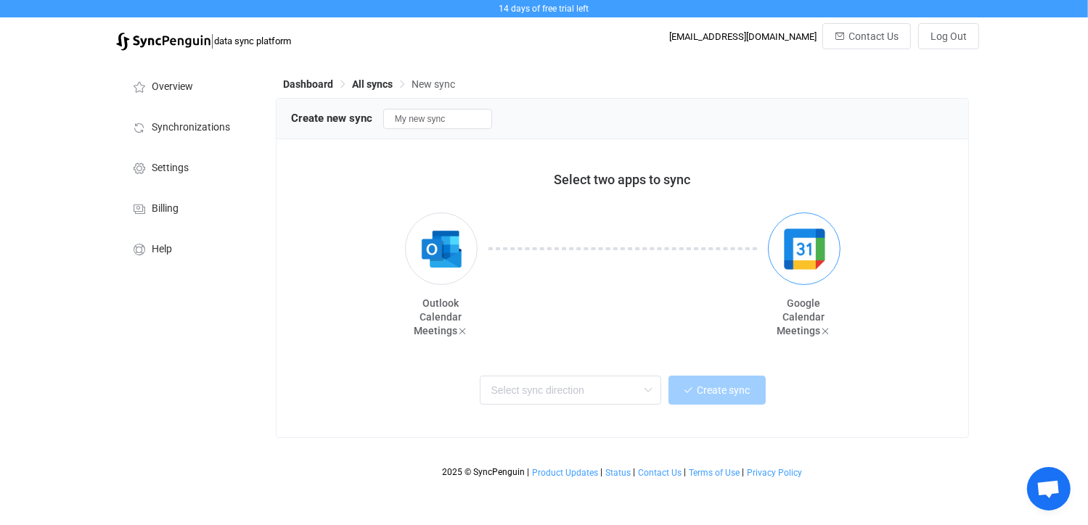
click at [816, 255] on img "button" at bounding box center [804, 249] width 54 height 54
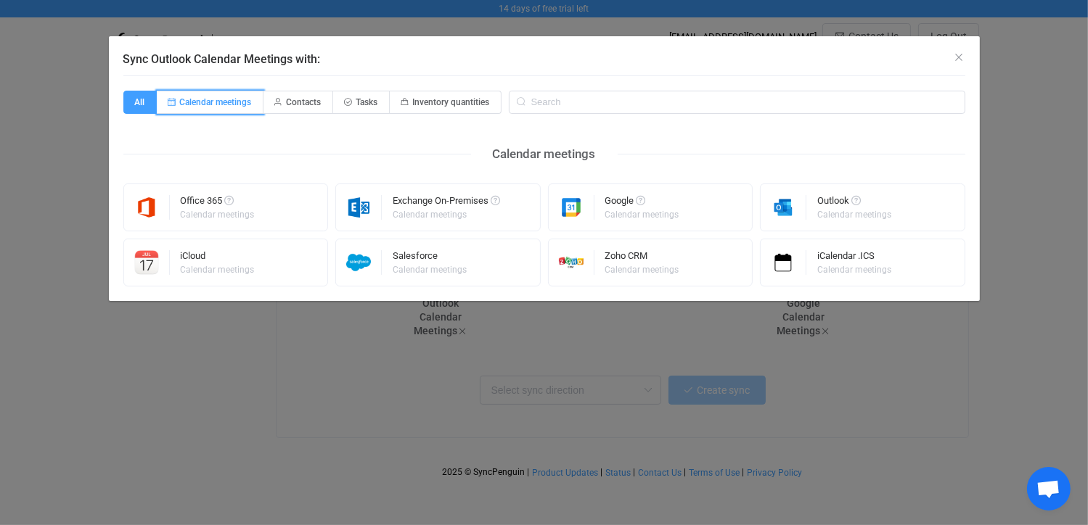
click at [222, 101] on span "Calendar meetings" at bounding box center [216, 102] width 72 height 10
click at [170, 101] on input "Calendar meetings" at bounding box center [164, 97] width 9 height 9
radio input "true"
radio input "false"
click at [239, 101] on span "Calendar meetings" at bounding box center [216, 102] width 72 height 10
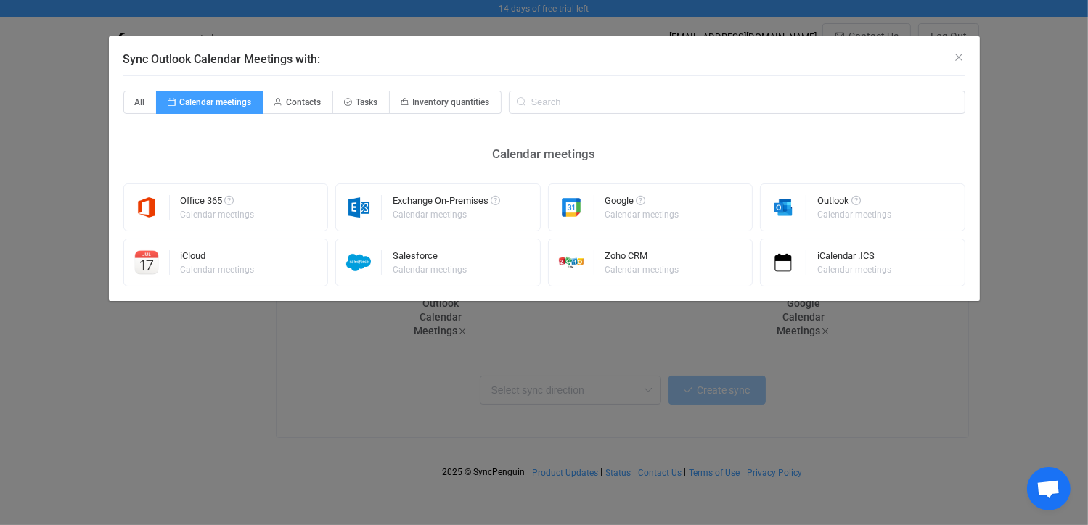
click at [170, 101] on input "Calendar meetings" at bounding box center [164, 97] width 9 height 9
click at [960, 56] on icon "Close" at bounding box center [959, 58] width 12 height 12
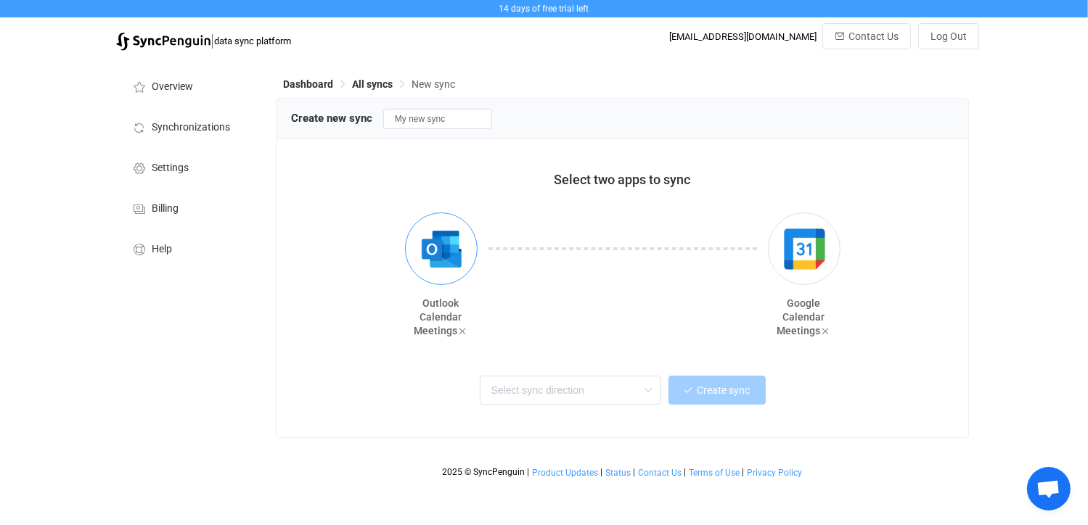
click at [428, 258] on img "button" at bounding box center [441, 249] width 54 height 54
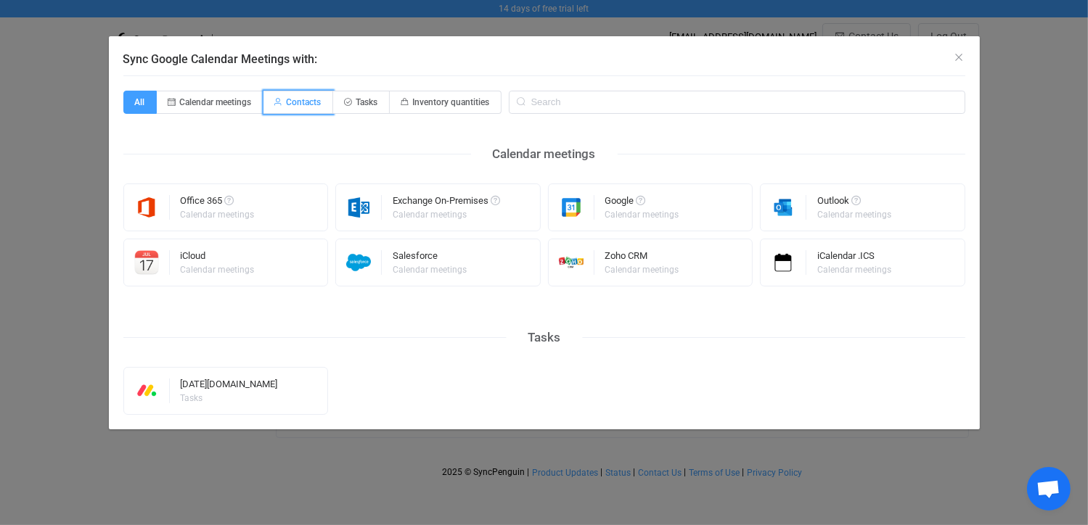
click at [302, 100] on span "Contacts" at bounding box center [304, 102] width 35 height 10
click at [276, 100] on input "Contacts" at bounding box center [271, 97] width 9 height 9
radio input "true"
radio input "false"
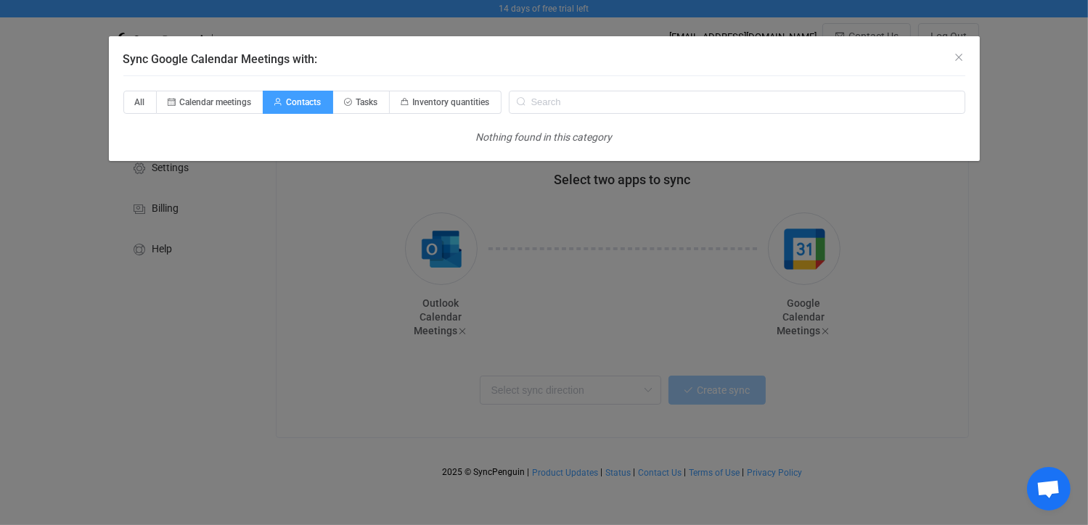
click at [816, 269] on div "Sync Google Calendar Meetings with: All Calendar meetings Contacts Tasks Invent…" at bounding box center [544, 262] width 1088 height 525
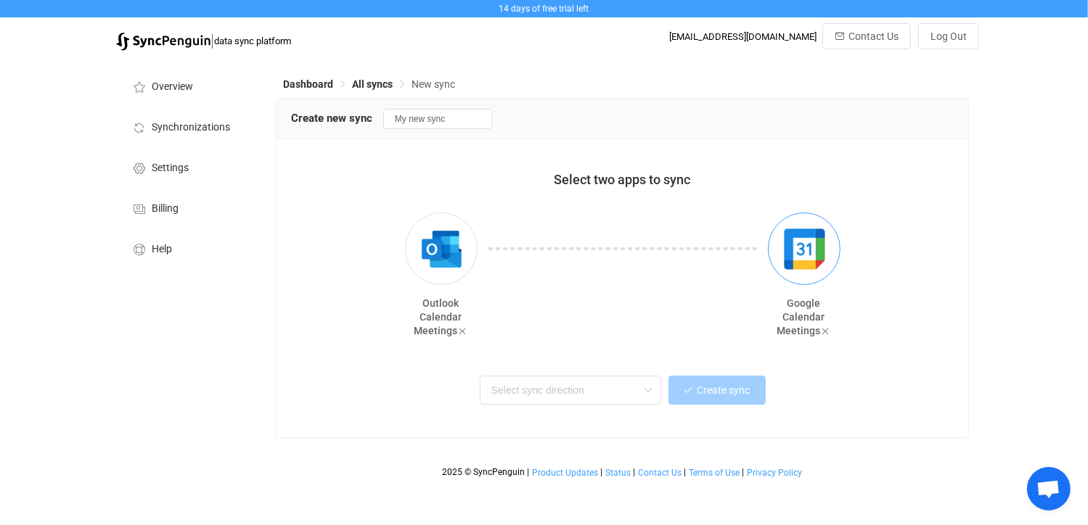
click at [811, 263] on img "button" at bounding box center [804, 249] width 54 height 54
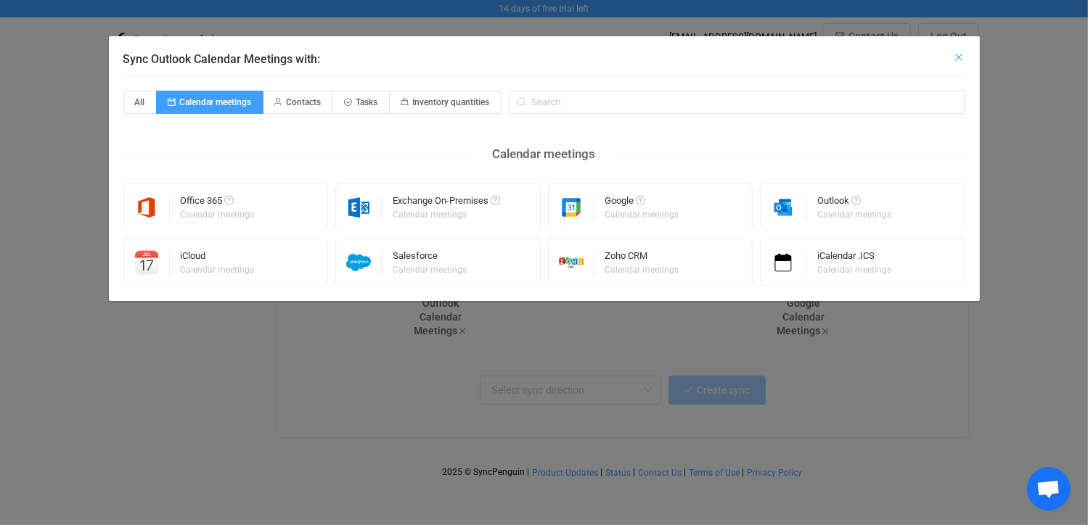
click at [961, 59] on icon "Close" at bounding box center [959, 58] width 12 height 12
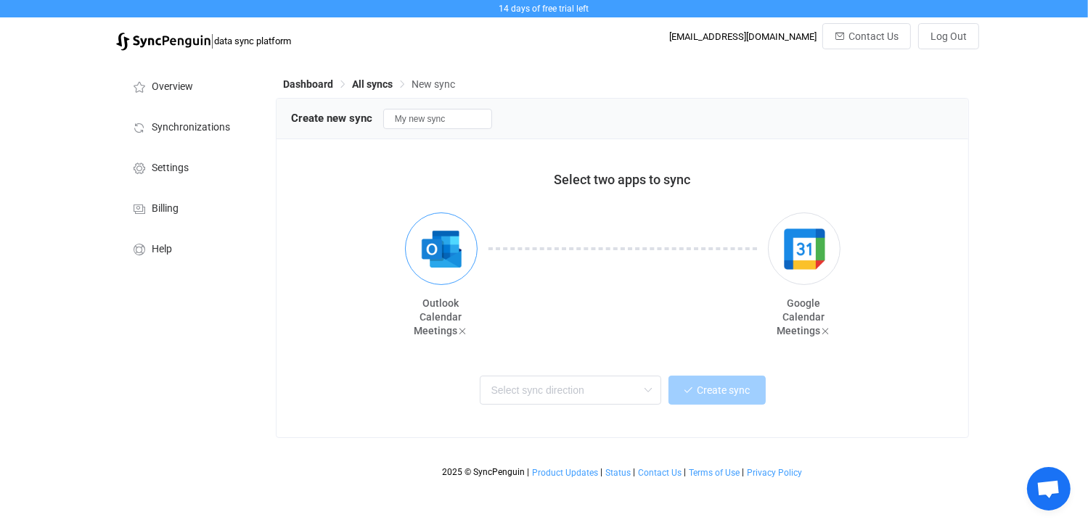
click at [442, 245] on img "button" at bounding box center [441, 249] width 54 height 54
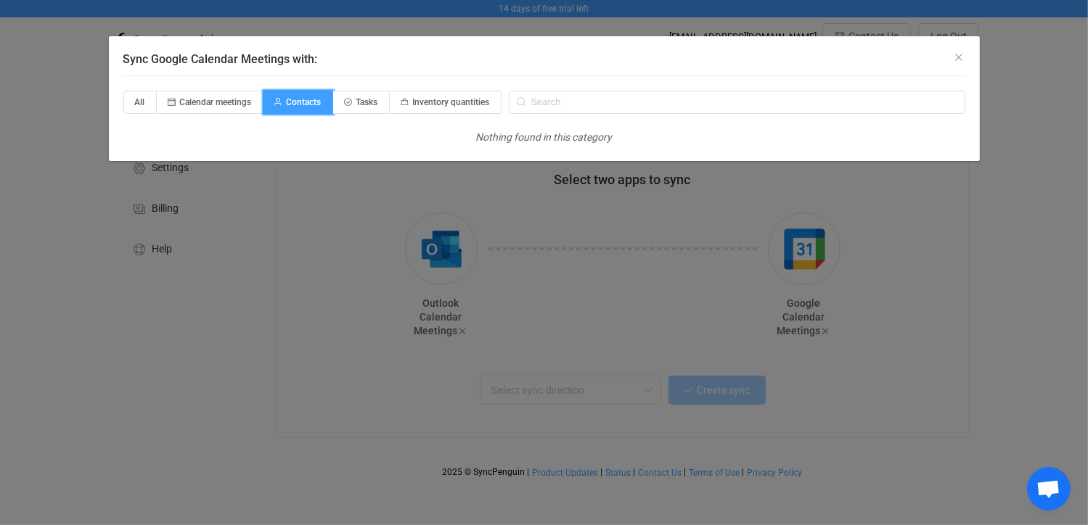
click at [303, 100] on span "Contacts" at bounding box center [304, 102] width 35 height 10
click at [276, 100] on input "Contacts" at bounding box center [271, 97] width 9 height 9
click at [303, 100] on span "Contacts" at bounding box center [304, 102] width 35 height 10
click at [276, 100] on input "Contacts" at bounding box center [271, 97] width 9 height 9
click at [303, 100] on span "Contacts" at bounding box center [304, 102] width 35 height 10
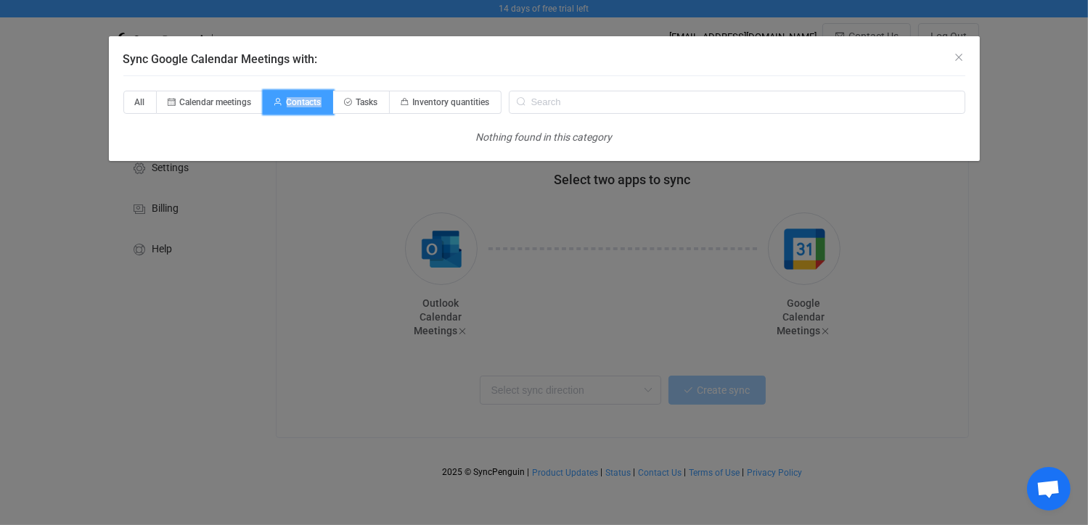
click at [276, 100] on input "Contacts" at bounding box center [271, 97] width 9 height 9
click at [445, 246] on div "Sync Google Calendar Meetings with: All Calendar meetings Contacts Tasks Invent…" at bounding box center [544, 262] width 1088 height 525
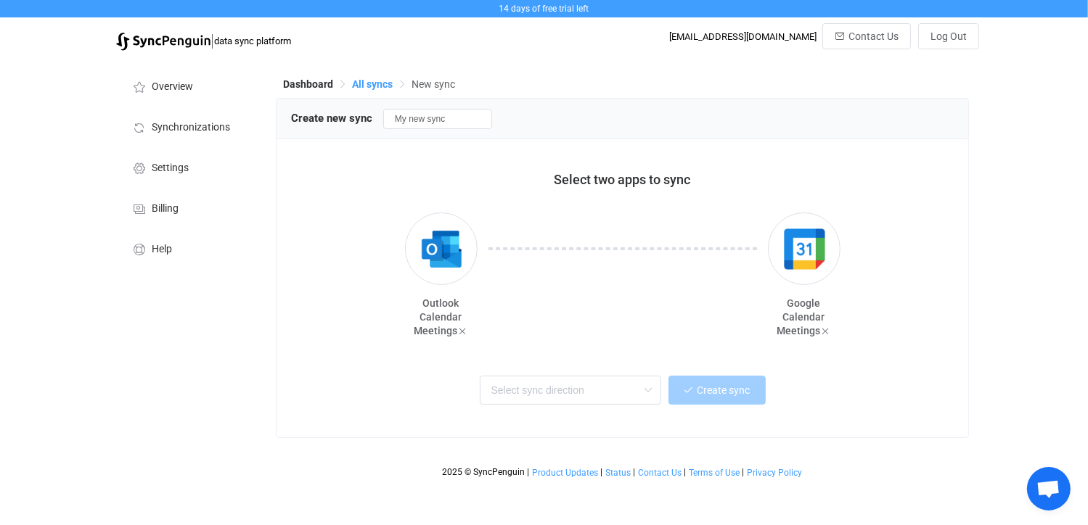
click at [372, 83] on span "All syncs" at bounding box center [372, 84] width 41 height 12
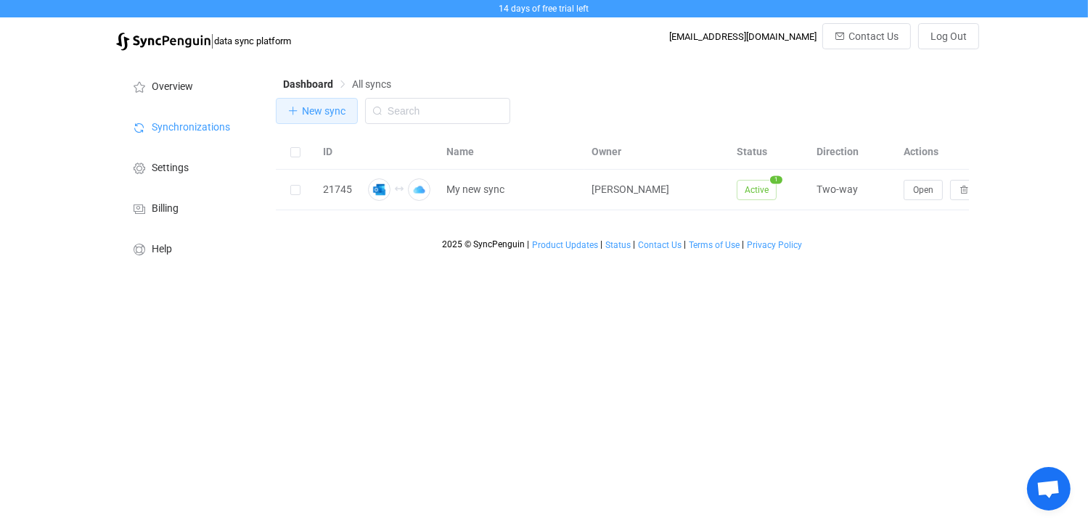
click at [312, 110] on span "New sync" at bounding box center [324, 111] width 44 height 12
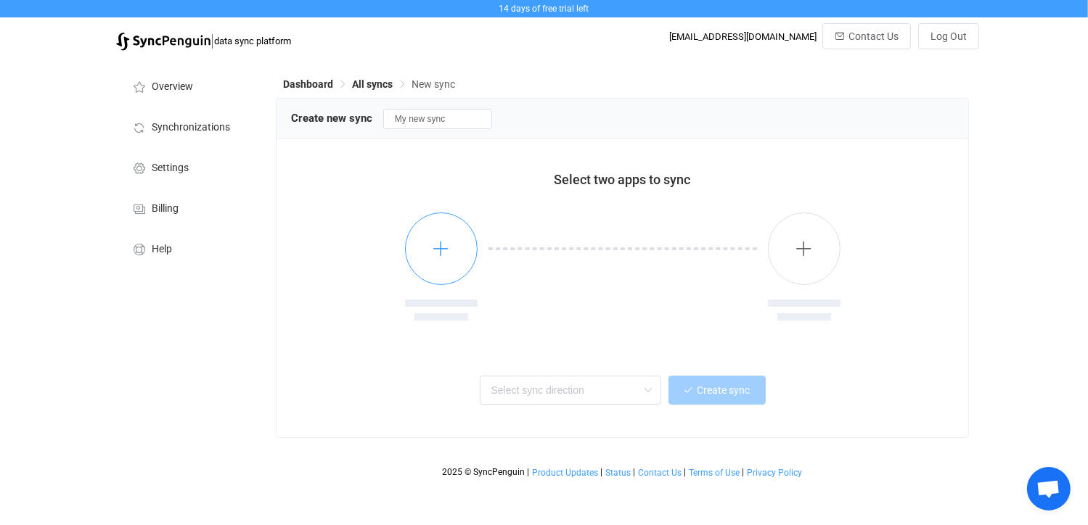
click at [435, 240] on icon "button" at bounding box center [441, 248] width 18 height 18
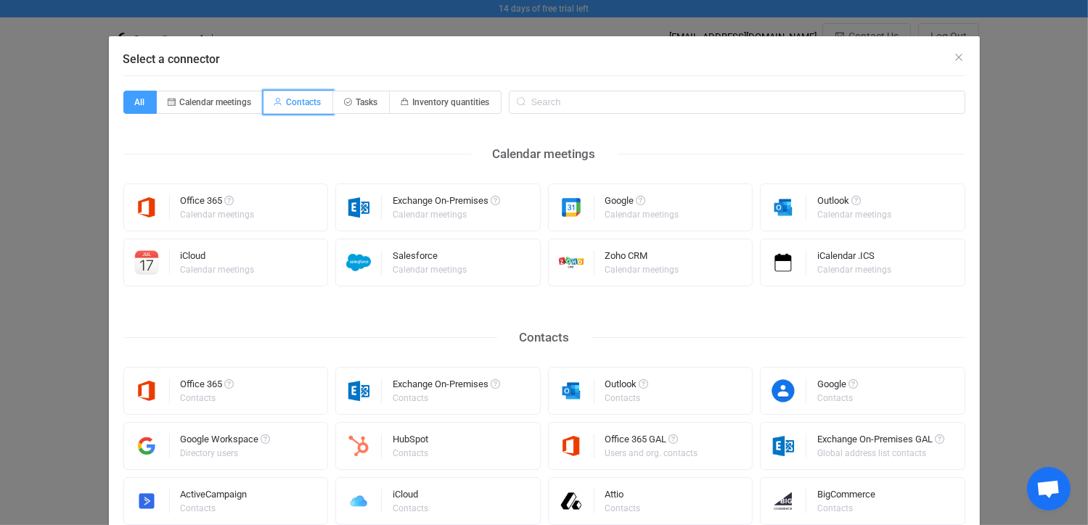
click at [276, 99] on icon "Select a connector" at bounding box center [278, 103] width 9 height 8
click at [276, 98] on input "Contacts" at bounding box center [271, 97] width 9 height 9
radio input "true"
radio input "false"
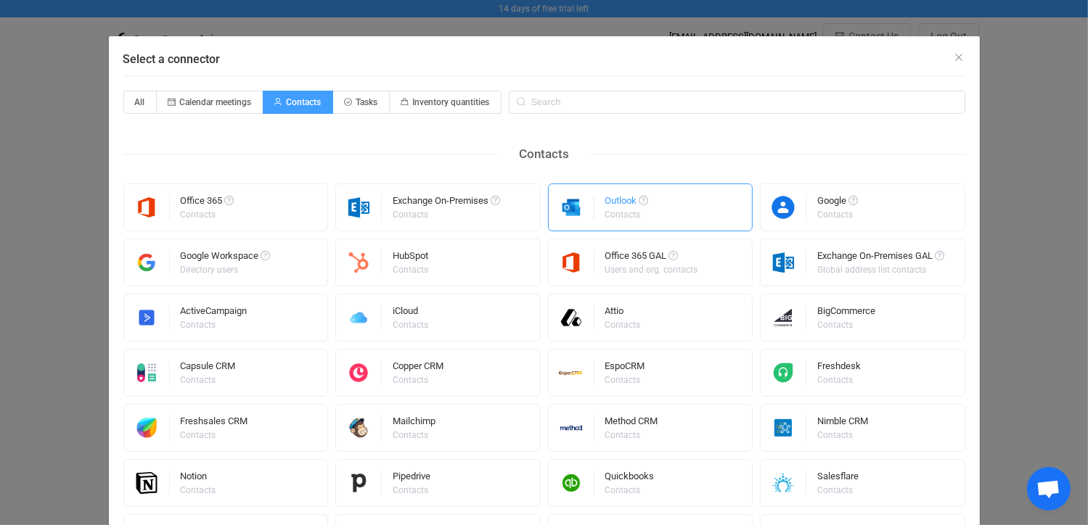
click at [605, 210] on div "Contacts" at bounding box center [625, 214] width 41 height 9
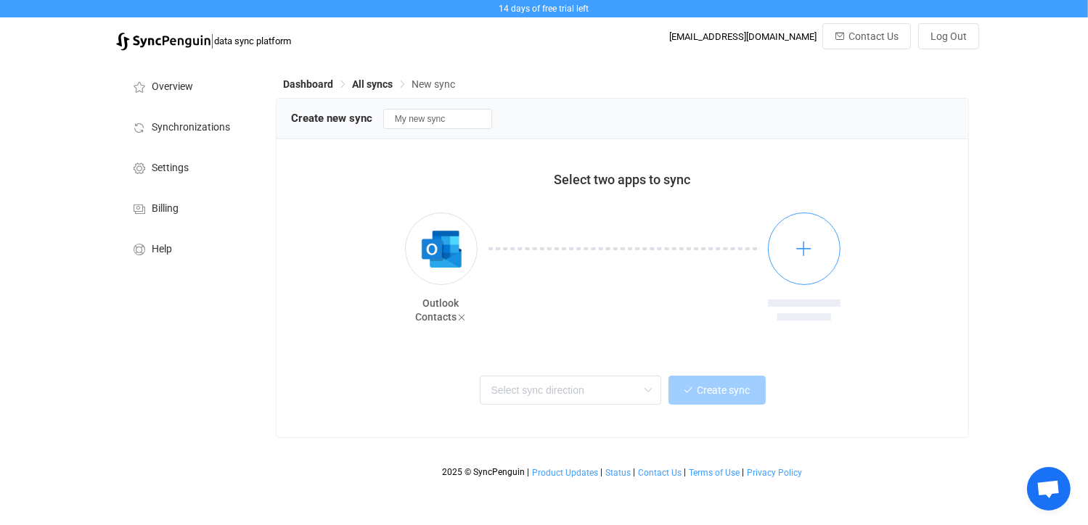
click at [793, 258] on button "button" at bounding box center [804, 249] width 73 height 73
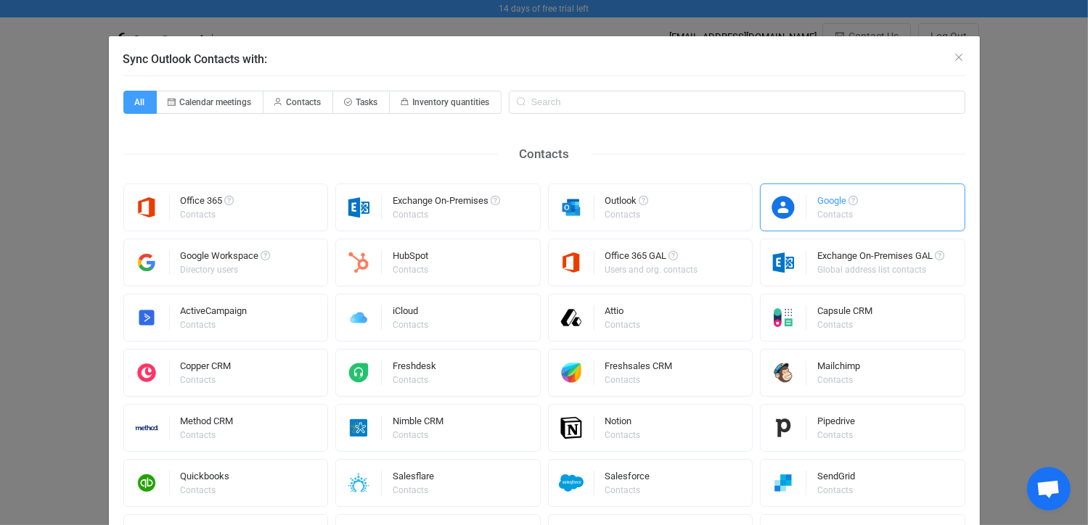
click at [821, 218] on div "Contacts" at bounding box center [836, 214] width 38 height 9
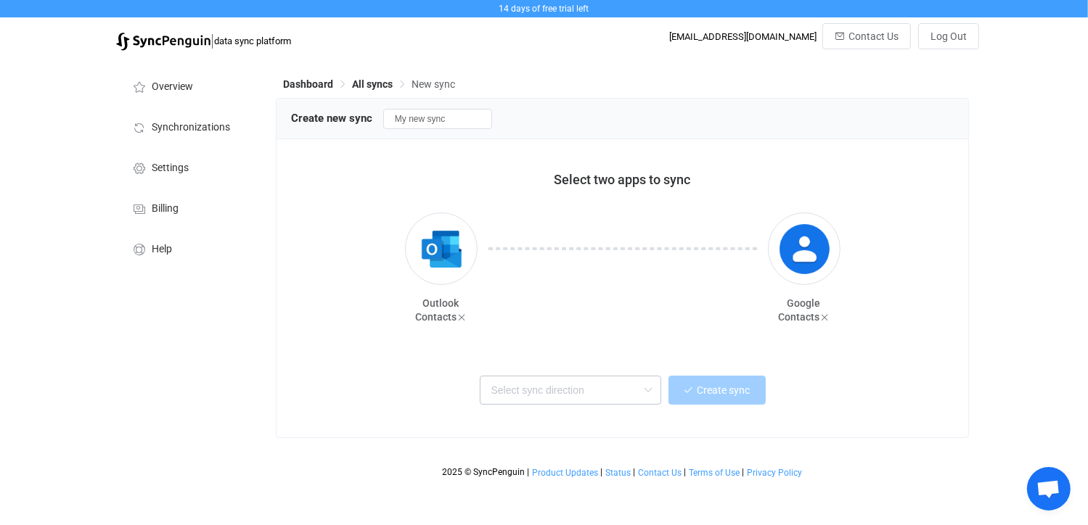
click at [644, 391] on icon at bounding box center [648, 390] width 18 height 29
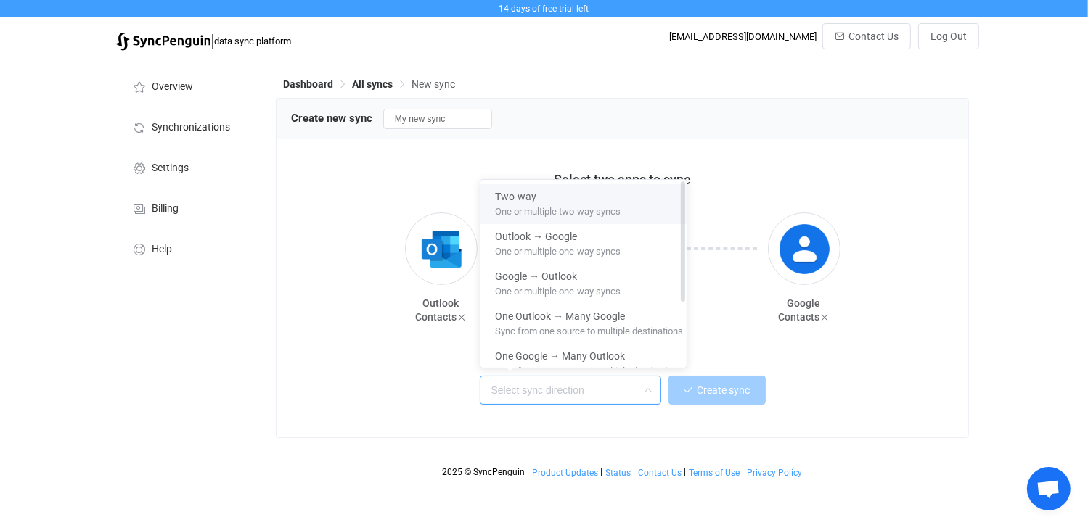
click at [608, 208] on span "One or multiple two-way syncs" at bounding box center [558, 209] width 126 height 16
type input "Two-way"
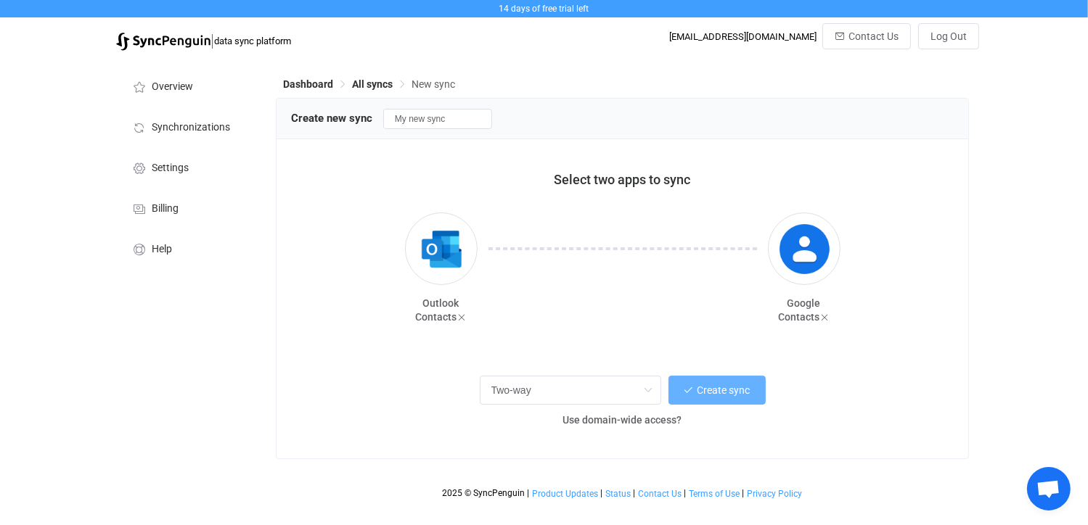
click at [720, 394] on span "Create sync" at bounding box center [723, 391] width 53 height 12
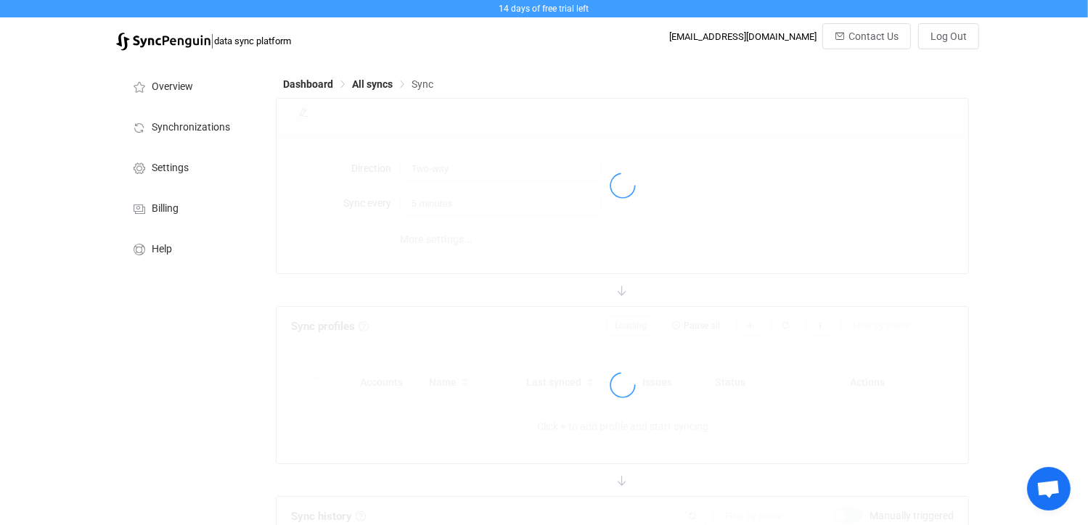
type input "10 minutes"
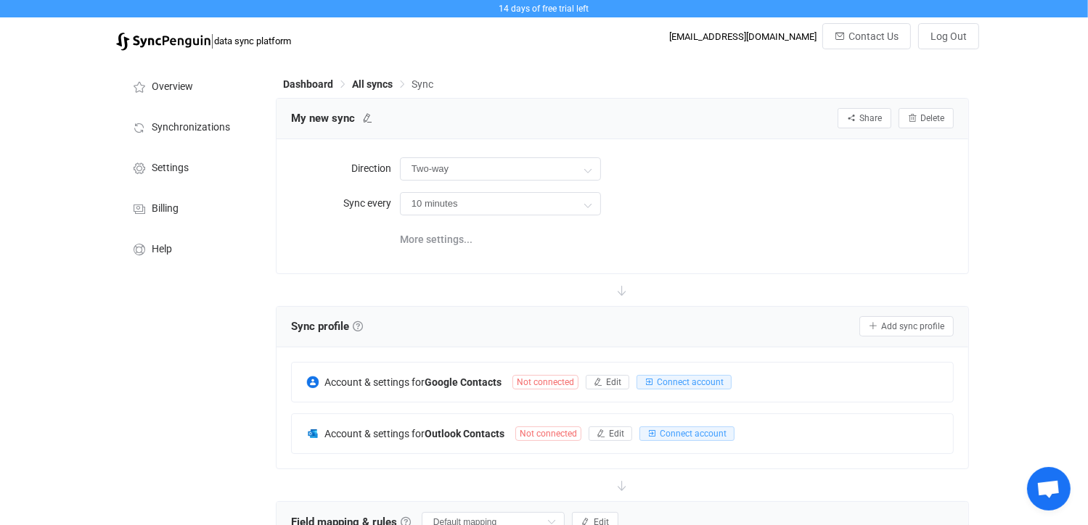
scroll to position [145, 0]
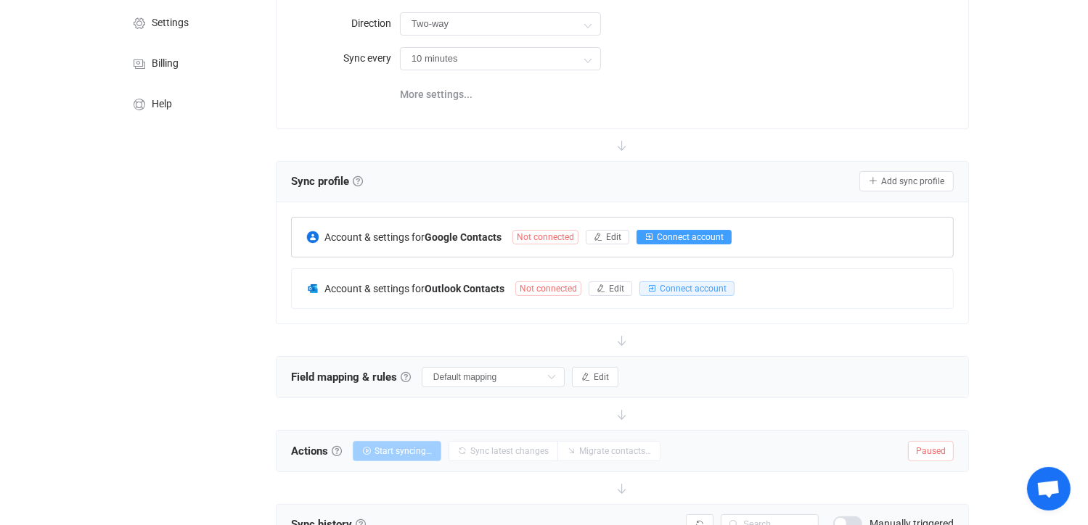
click at [660, 237] on span "Connect account" at bounding box center [690, 237] width 67 height 10
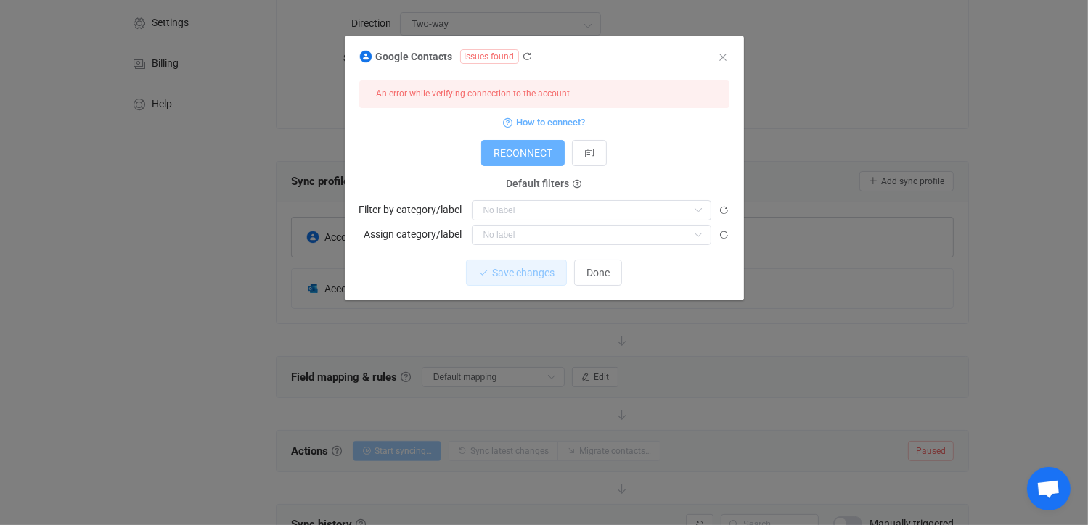
click at [520, 149] on span "RECONNECT" at bounding box center [522, 153] width 59 height 12
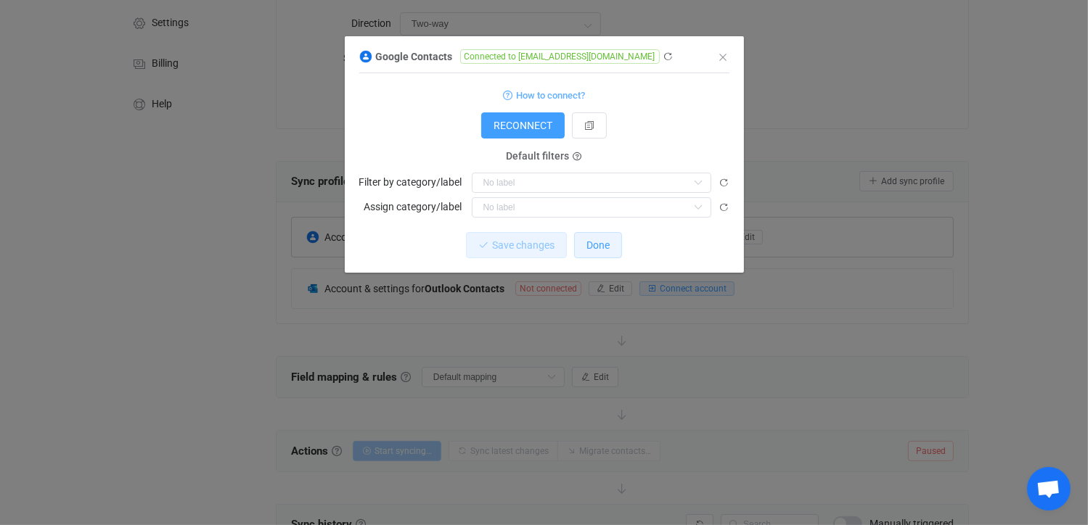
click at [604, 250] on span "Done" at bounding box center [597, 245] width 23 height 12
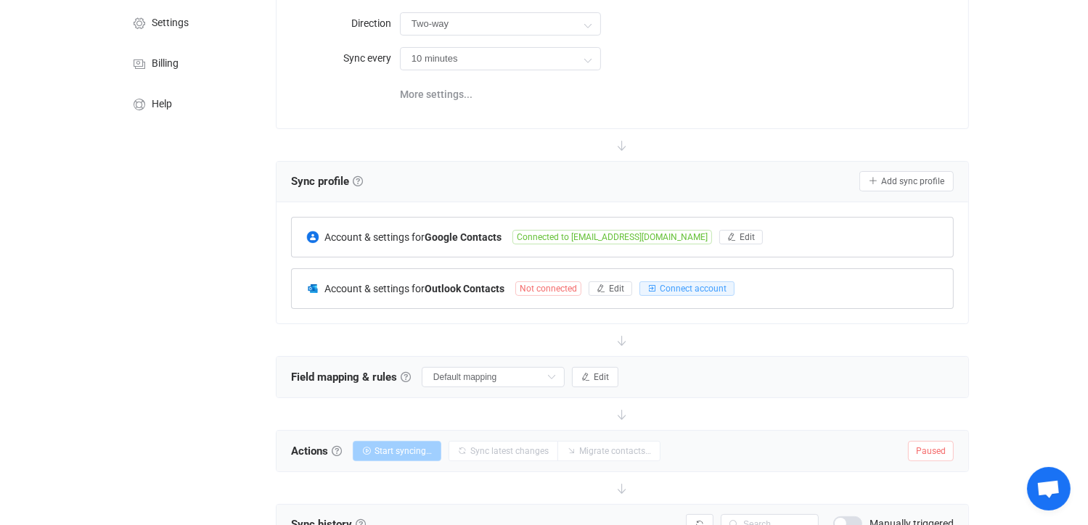
click at [570, 287] on span "Not connected" at bounding box center [548, 289] width 66 height 15
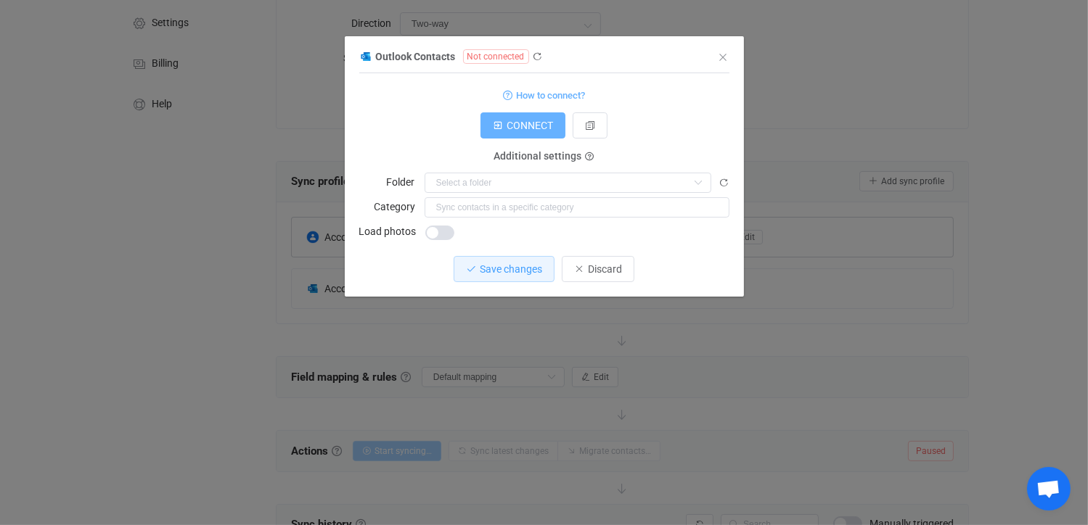
click at [538, 127] on span "CONNECT" at bounding box center [529, 126] width 46 height 12
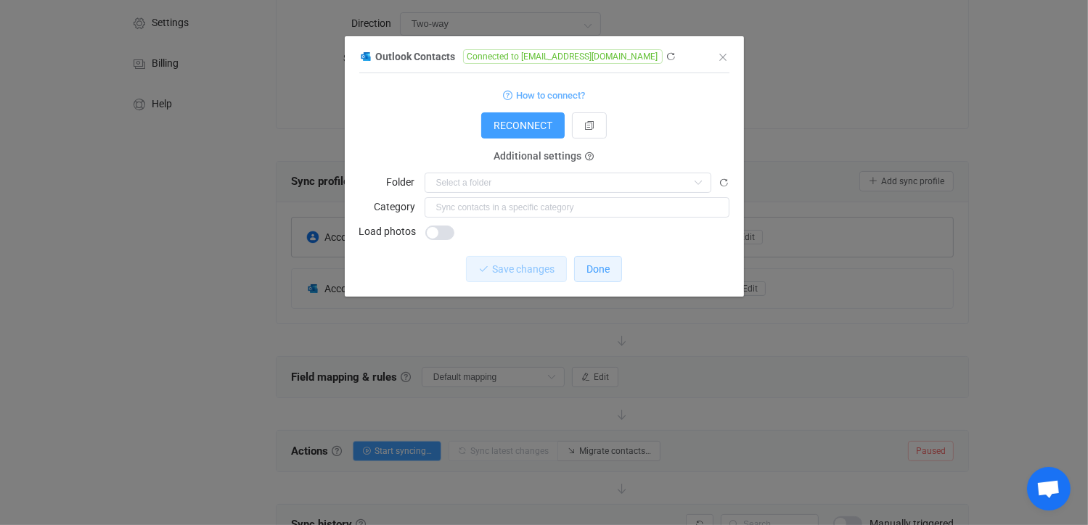
click at [607, 269] on span "Done" at bounding box center [597, 269] width 23 height 12
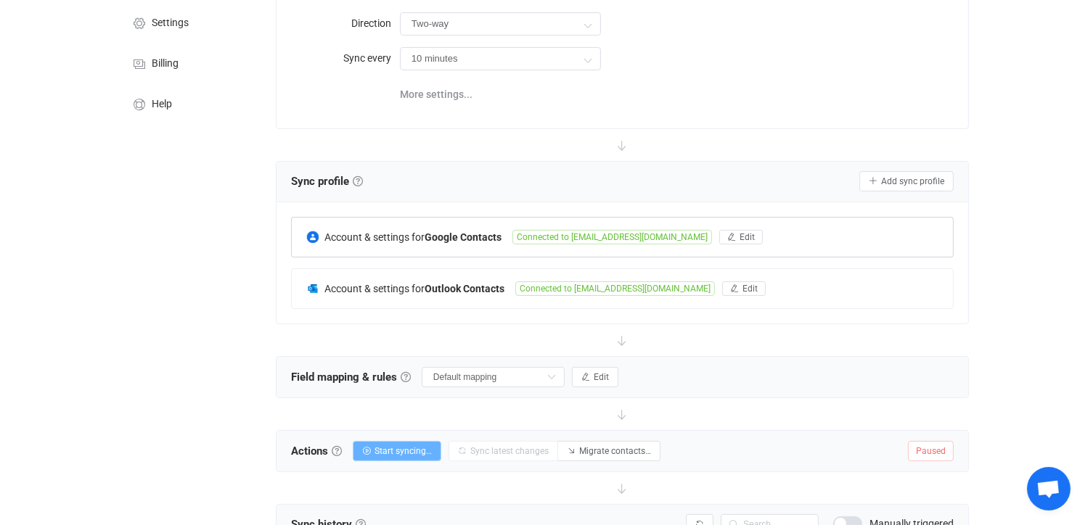
click at [401, 448] on span "Start syncing…" at bounding box center [402, 451] width 57 height 10
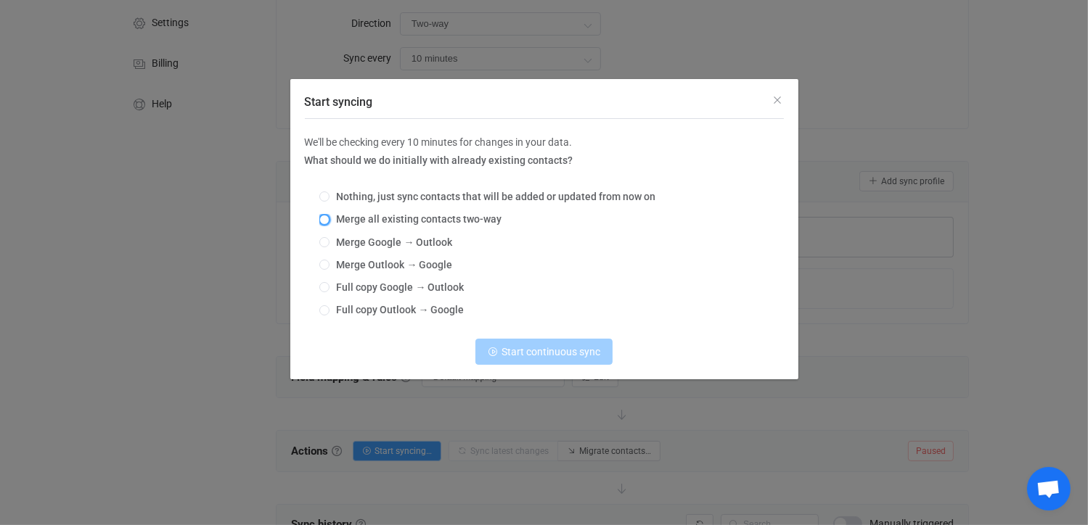
click at [326, 219] on span "Start syncing" at bounding box center [324, 220] width 10 height 10
click at [326, 219] on input "Merge all existing contacts two-way" at bounding box center [324, 221] width 10 height 12
radio input "true"
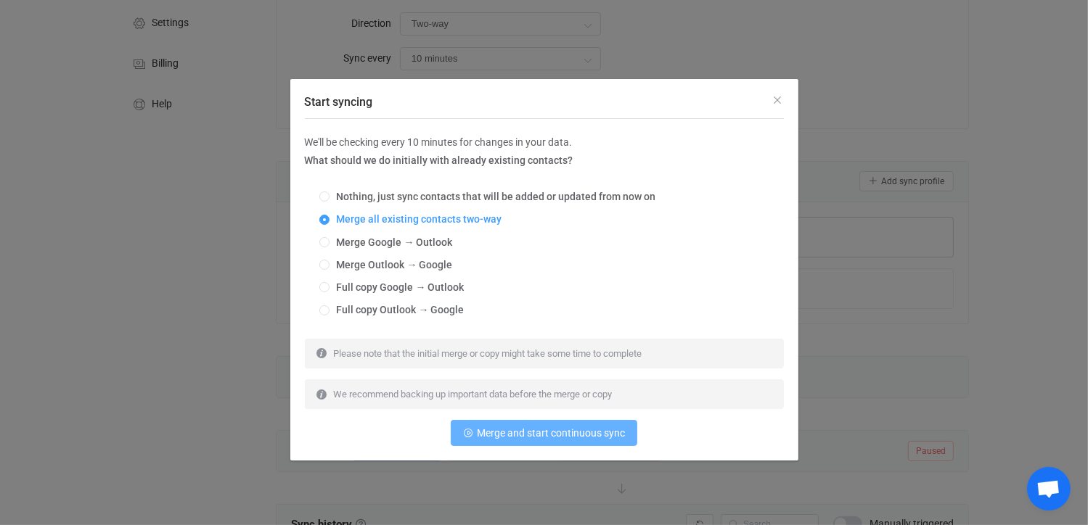
click at [535, 430] on span "Merge and start continuous sync" at bounding box center [551, 433] width 148 height 12
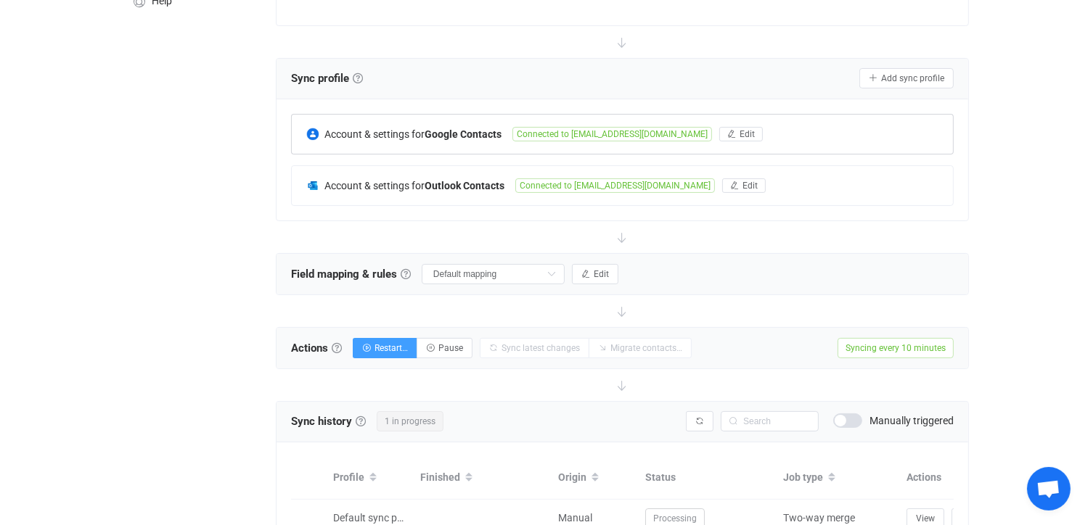
scroll to position [290, 0]
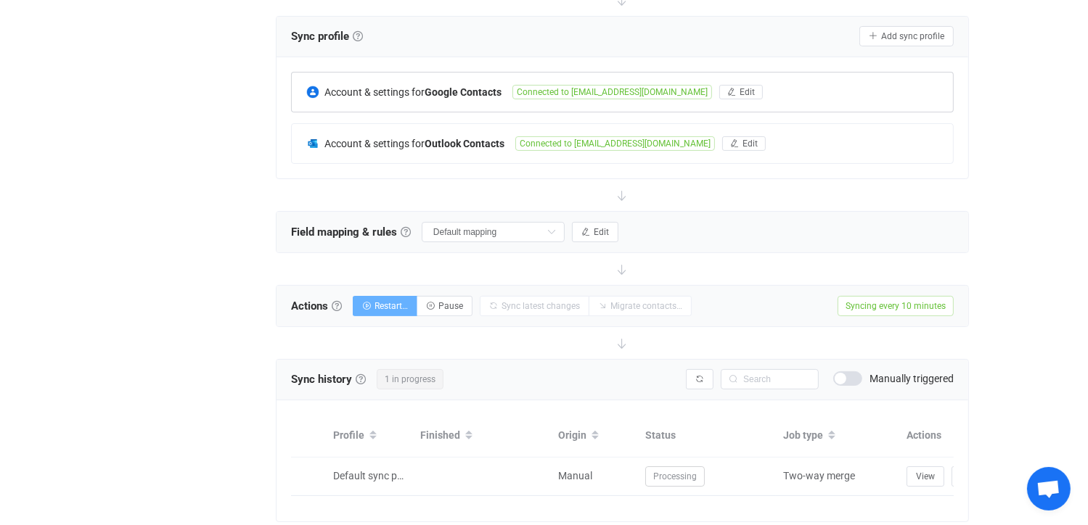
click at [383, 303] on span "Restart…" at bounding box center [390, 306] width 33 height 10
radio input "true"
radio input "false"
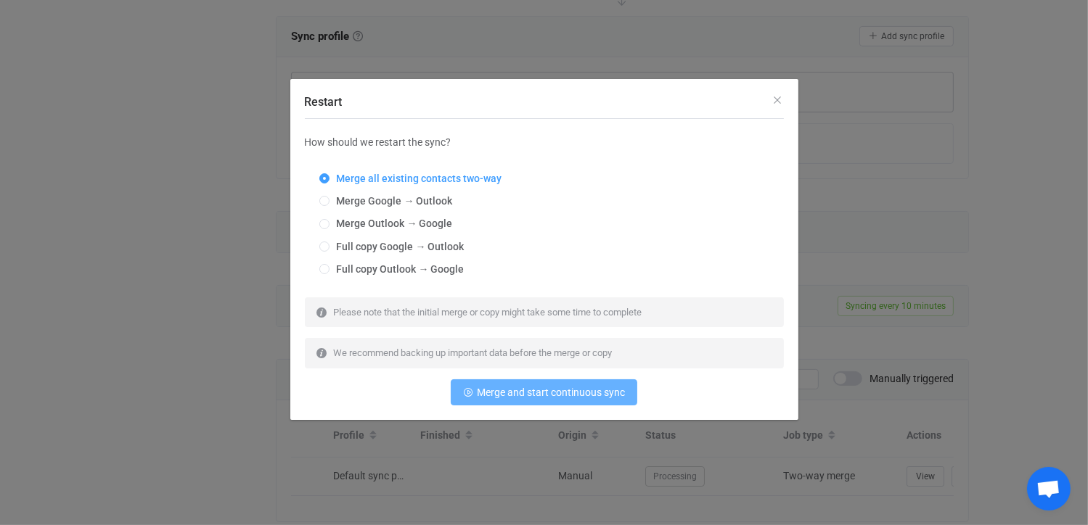
click at [540, 387] on span "Merge and start continuous sync" at bounding box center [551, 393] width 148 height 12
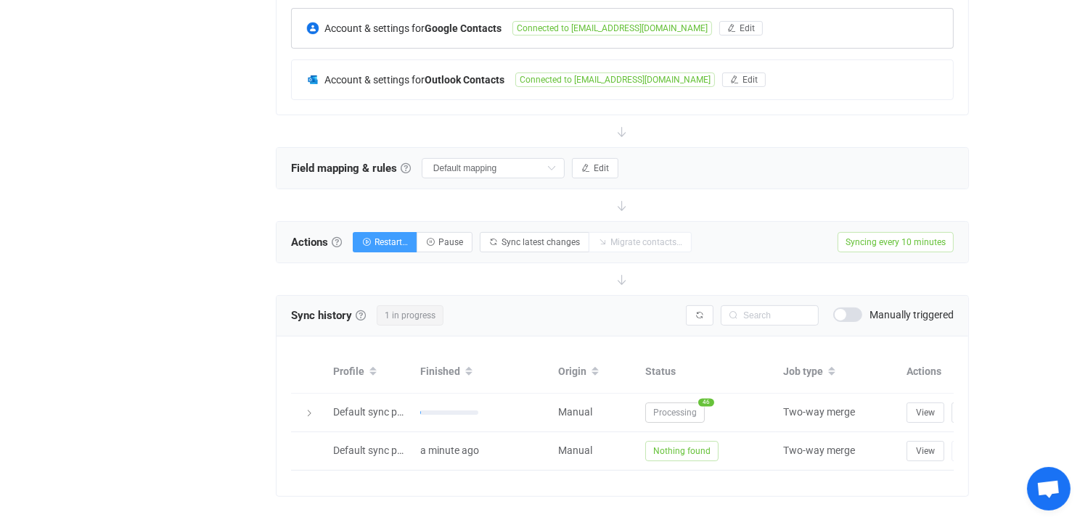
scroll to position [382, 0]
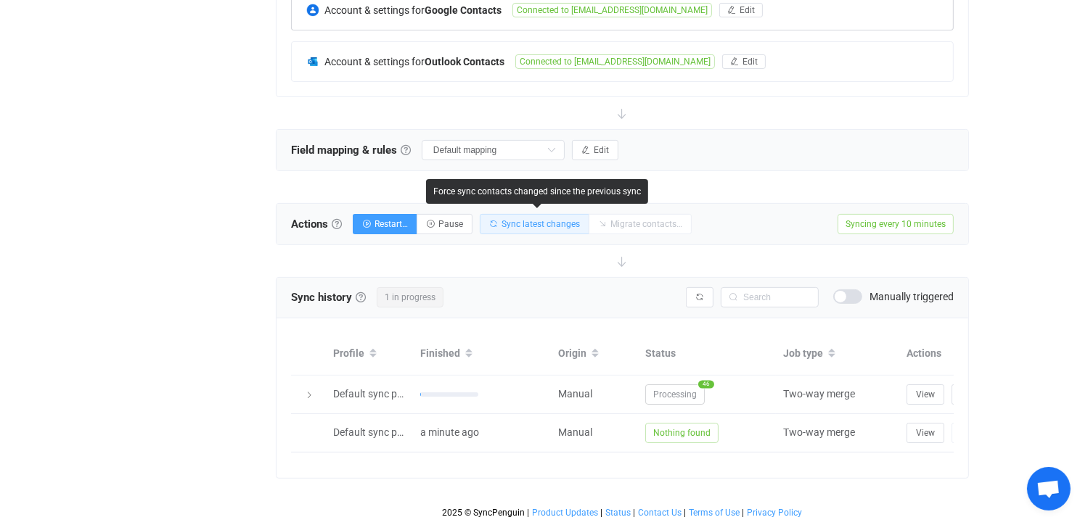
click at [543, 219] on span "Sync latest changes" at bounding box center [540, 224] width 78 height 10
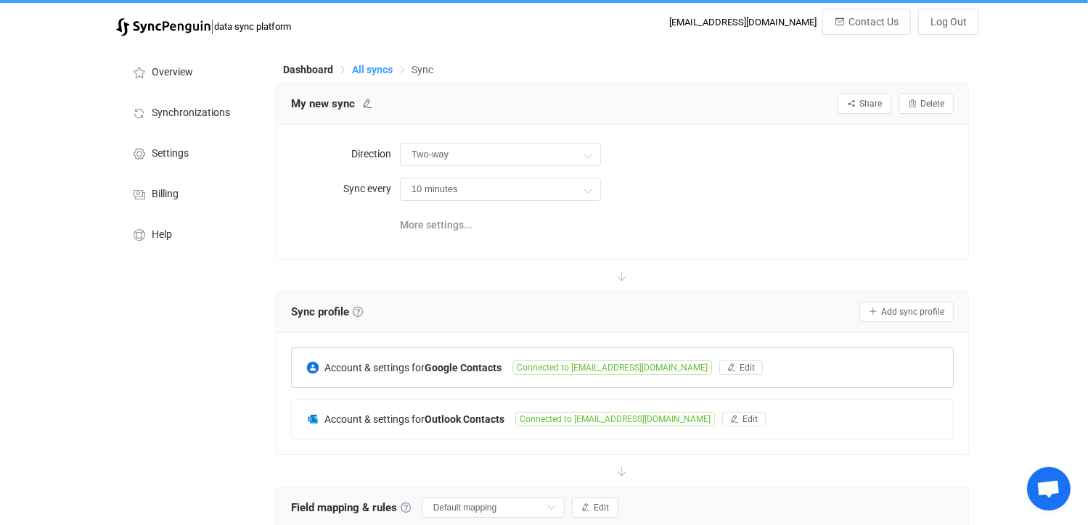
scroll to position [0, 0]
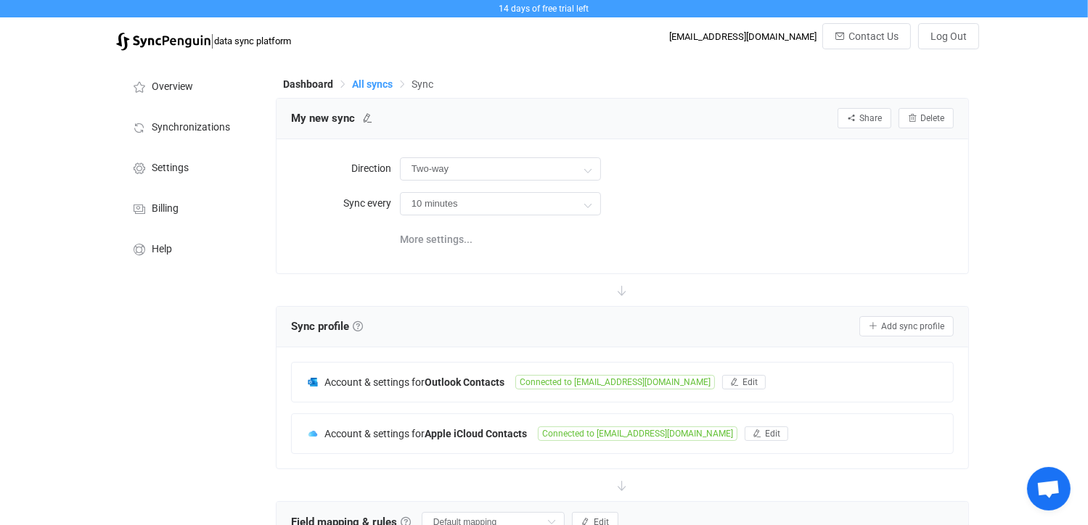
click at [377, 83] on span "All syncs" at bounding box center [372, 84] width 41 height 12
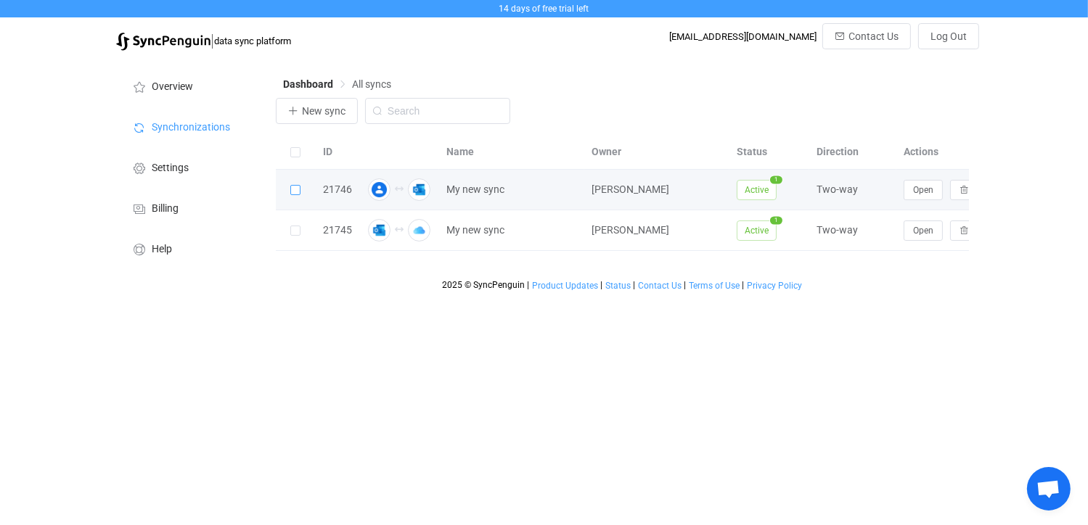
click at [299, 189] on span at bounding box center [295, 190] width 10 height 10
click at [300, 185] on input "checkbox" at bounding box center [300, 185] width 0 height 0
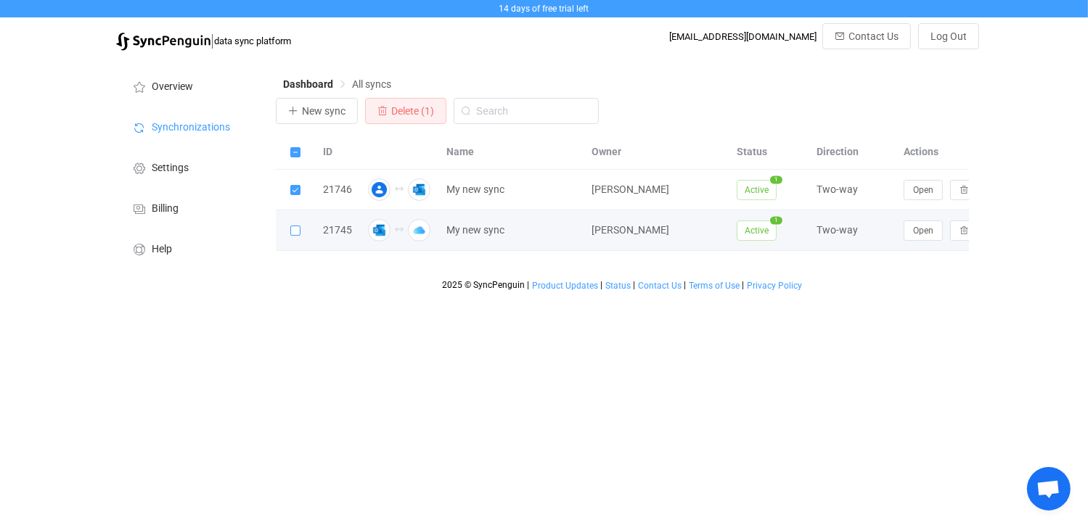
click at [297, 233] on span at bounding box center [295, 231] width 10 height 10
click at [300, 226] on input "checkbox" at bounding box center [300, 226] width 0 height 0
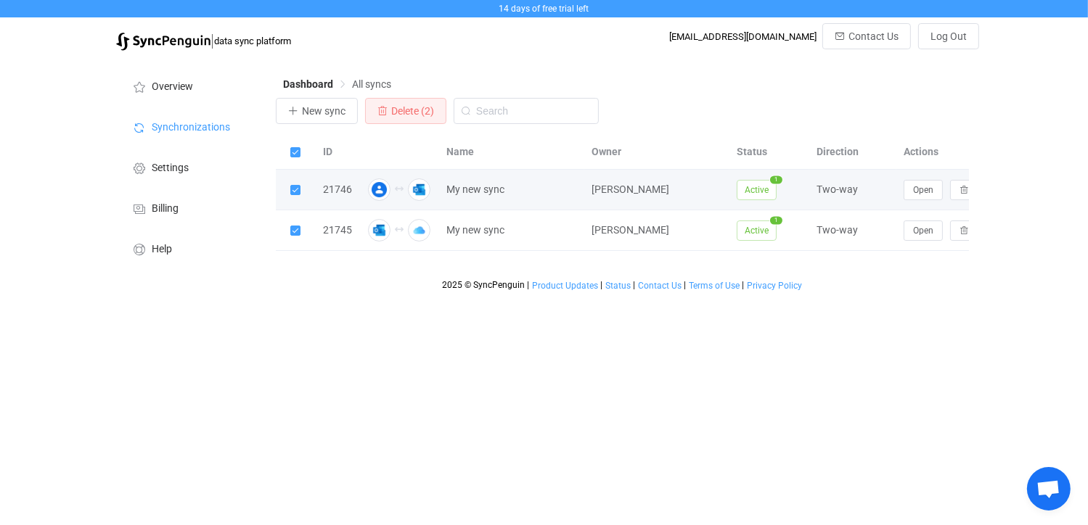
click at [297, 192] on span at bounding box center [295, 190] width 10 height 10
click at [300, 185] on input "checkbox" at bounding box center [300, 185] width 0 height 0
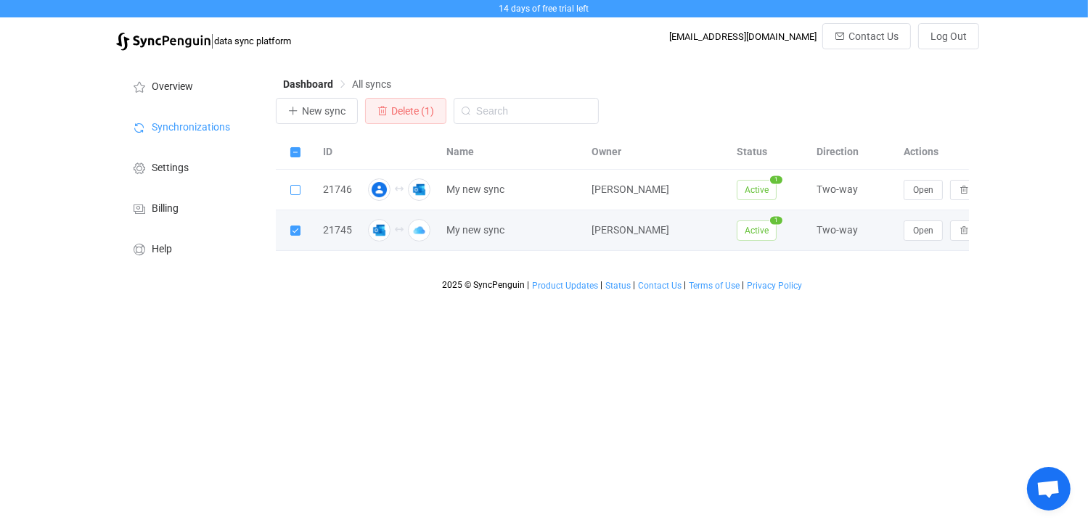
click at [295, 234] on span at bounding box center [295, 231] width 10 height 10
click at [300, 226] on input "checkbox" at bounding box center [300, 226] width 0 height 0
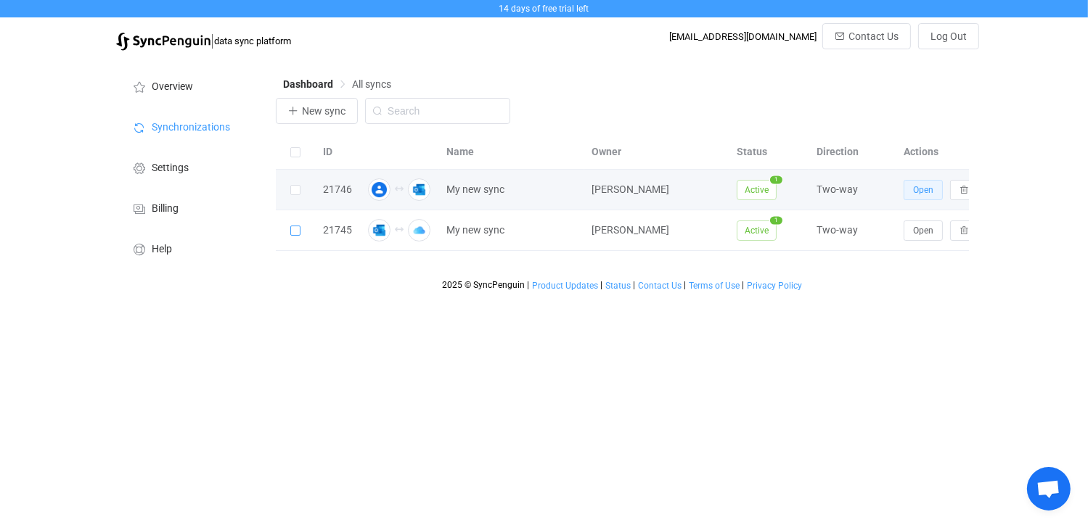
click at [926, 188] on span "Open" at bounding box center [923, 190] width 20 height 10
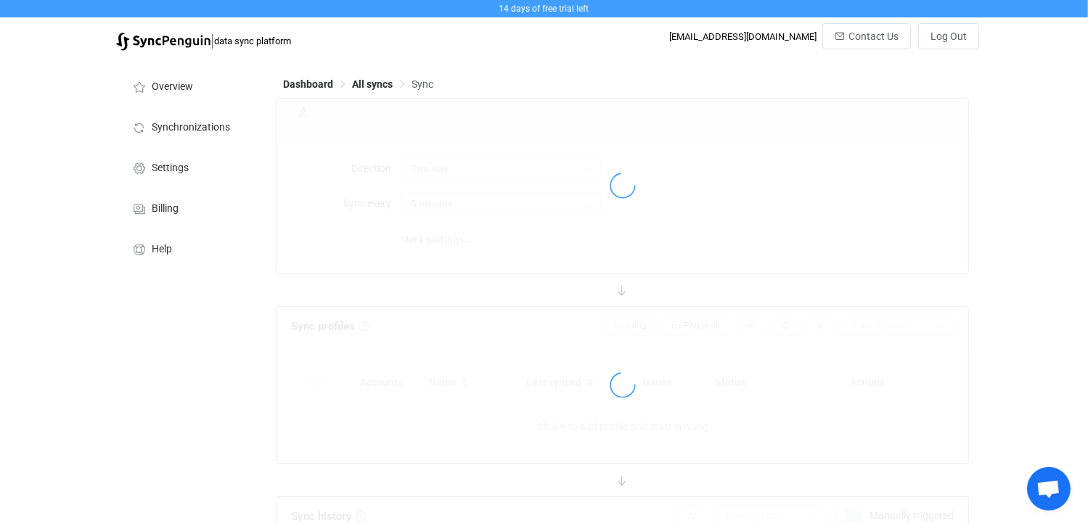
type input "10 minutes"
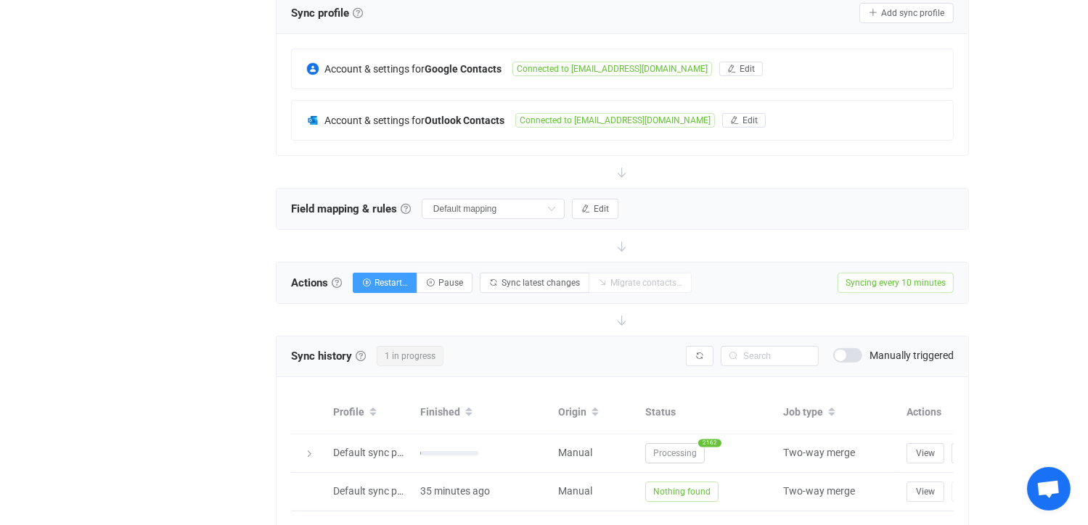
scroll to position [382, 0]
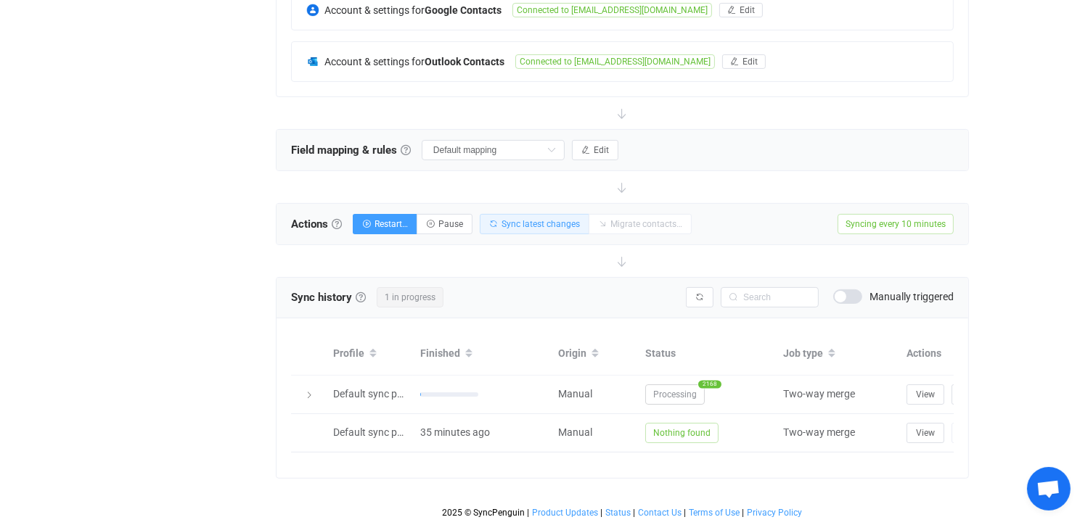
click at [535, 219] on span "Sync latest changes" at bounding box center [540, 224] width 78 height 10
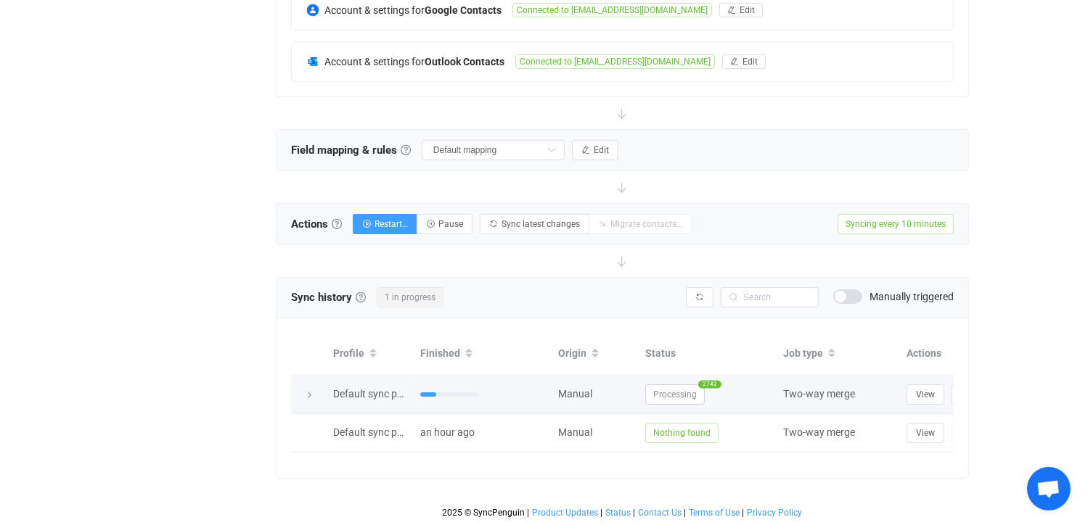
click at [311, 391] on icon at bounding box center [309, 395] width 9 height 9
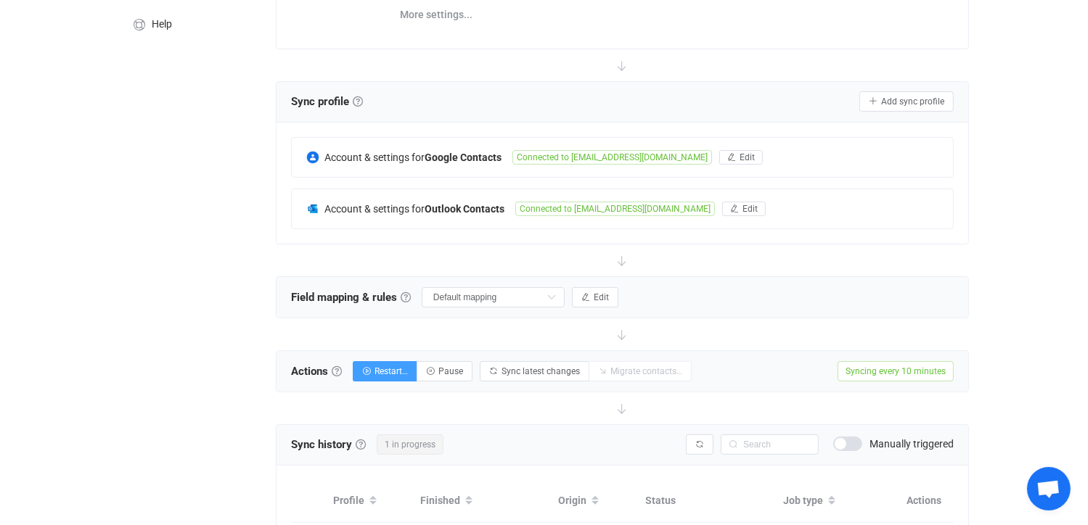
scroll to position [435, 0]
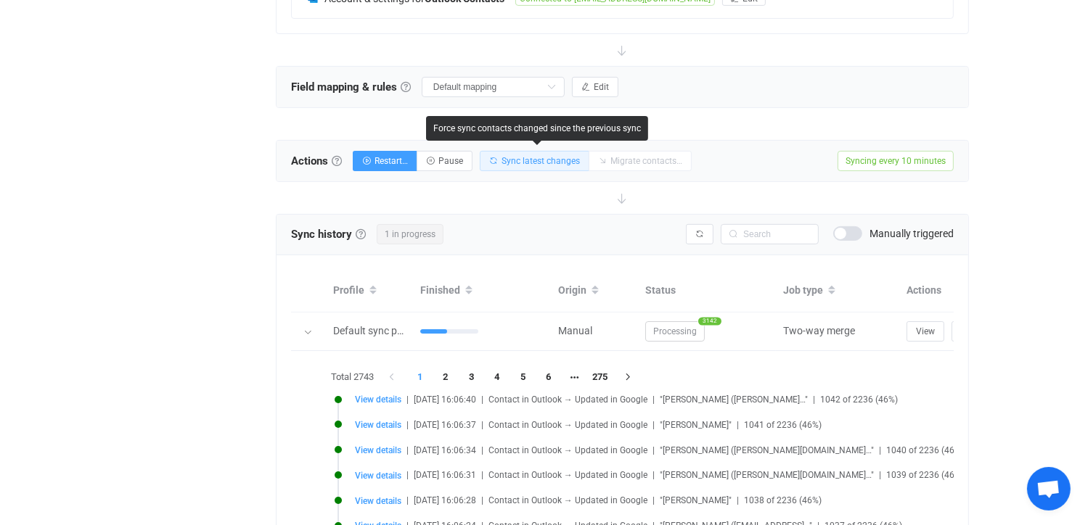
click at [504, 159] on span "Sync latest changes" at bounding box center [540, 161] width 78 height 10
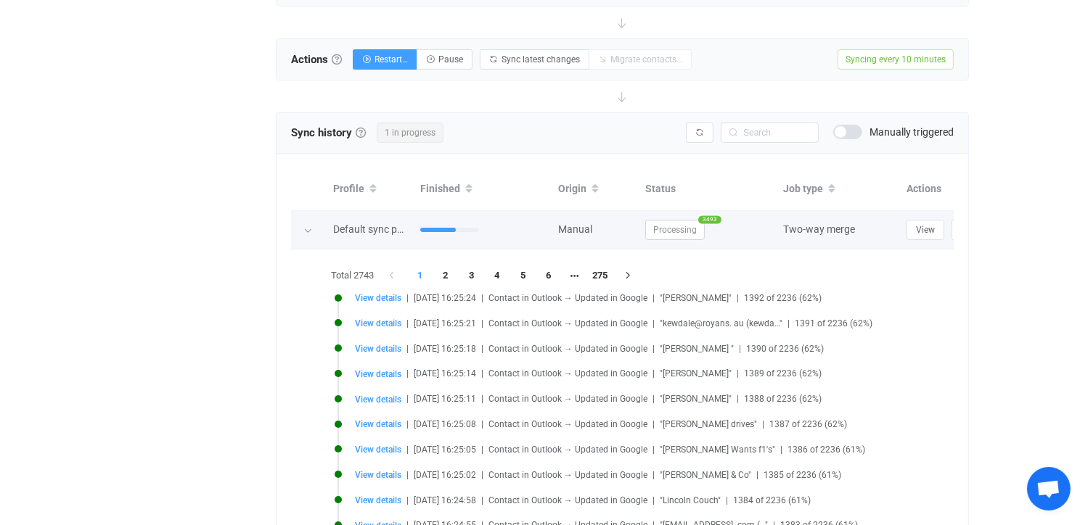
scroll to position [557, 0]
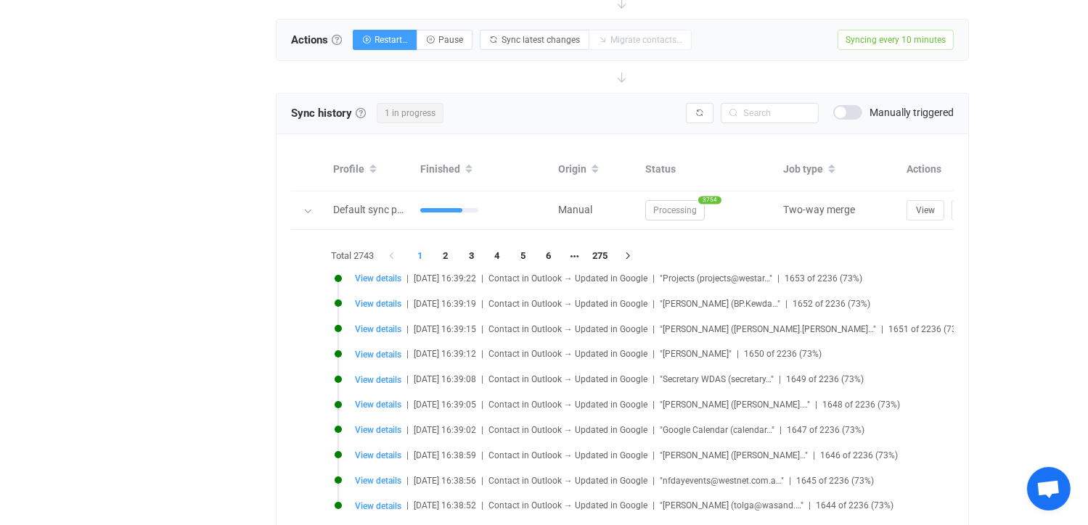
drag, startPoint x: 75, startPoint y: 213, endPoint x: 92, endPoint y: 214, distance: 16.8
click at [80, 213] on div "14 days of free trial left | data sync platform executive.officer@transafewa.co…" at bounding box center [544, 48] width 1088 height 1211
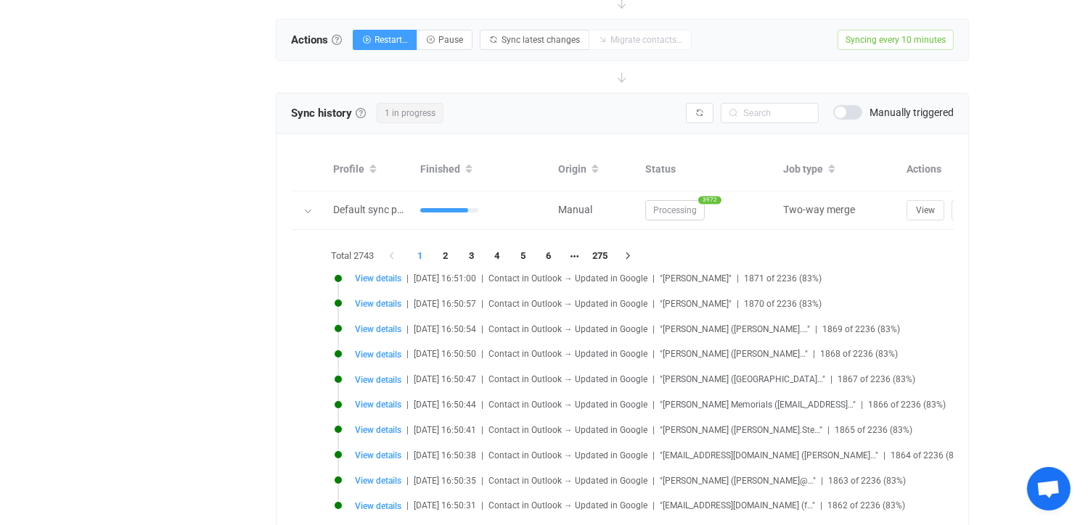
click at [1030, 371] on div "14 days of free trial left | data sync platform executive.officer@transafewa.co…" at bounding box center [544, 48] width 1088 height 1211
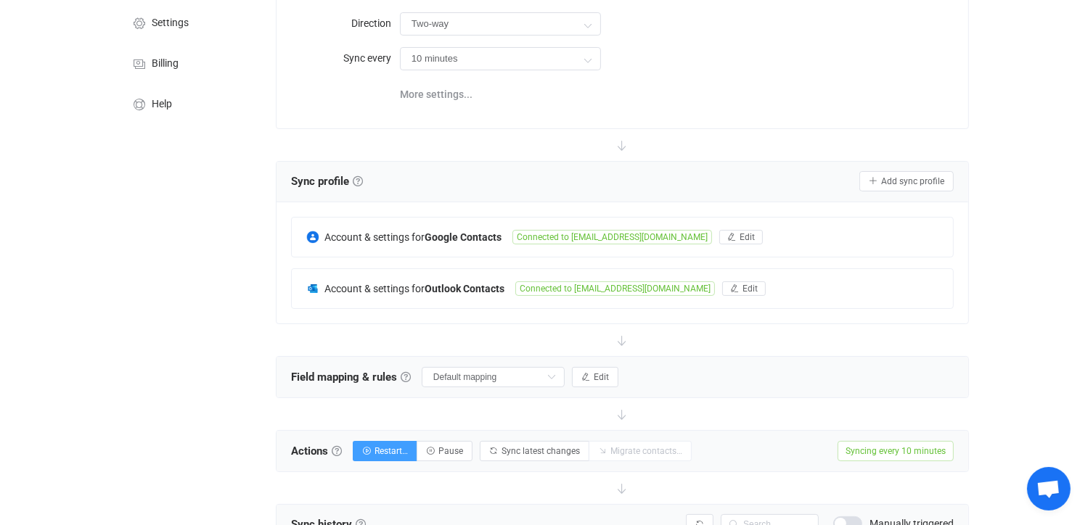
scroll to position [290, 0]
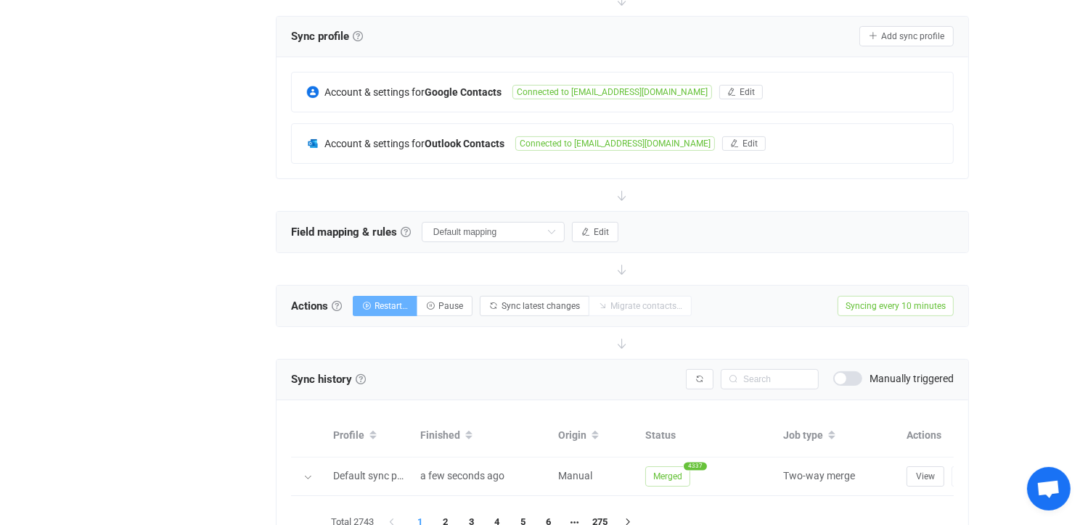
click at [395, 301] on span "Restart…" at bounding box center [390, 306] width 33 height 10
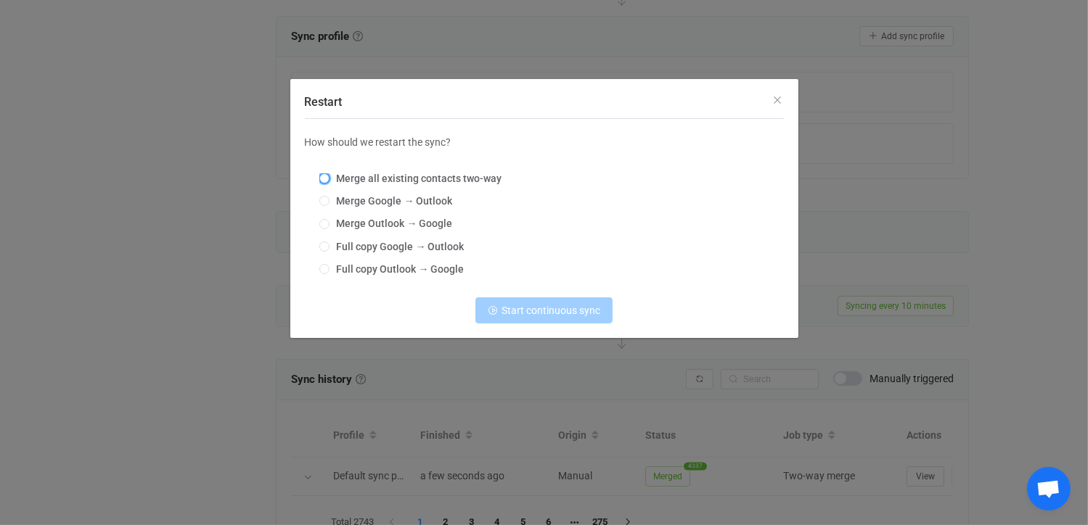
click at [324, 178] on span "Restart" at bounding box center [324, 178] width 10 height 10
click at [324, 178] on input "Merge all existing contacts two-way" at bounding box center [324, 179] width 10 height 12
radio input "true"
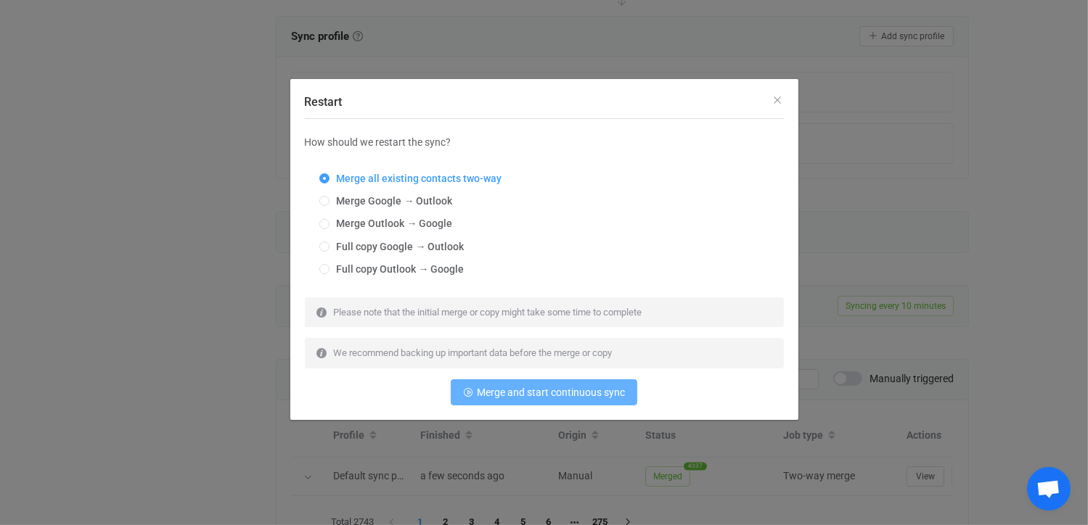
click at [530, 391] on span "Merge and start continuous sync" at bounding box center [551, 393] width 148 height 12
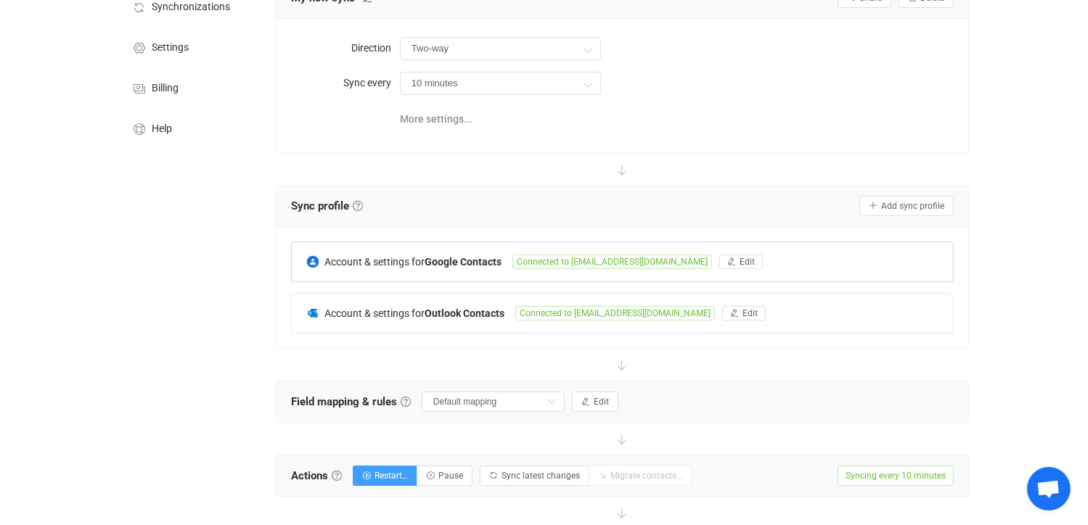
scroll to position [145, 0]
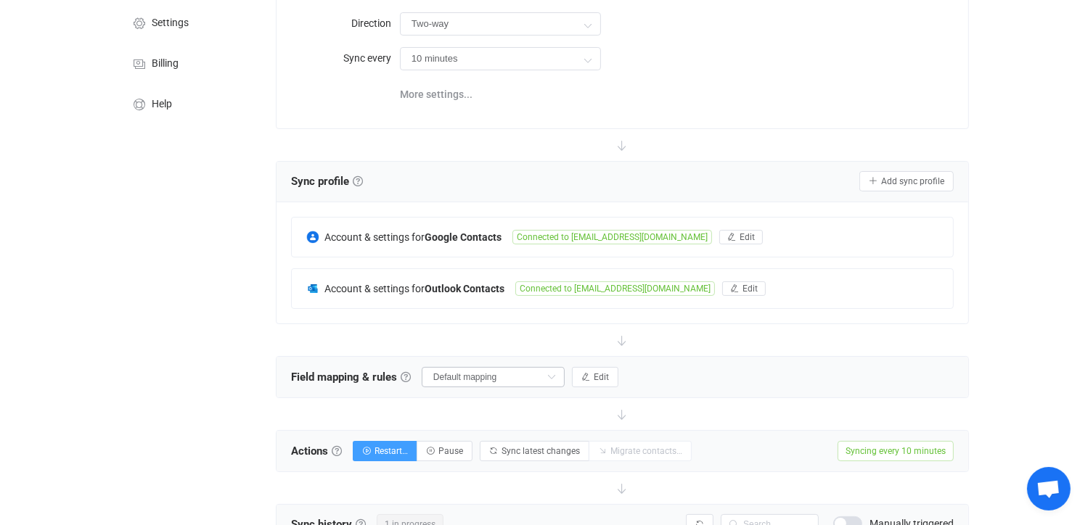
click at [555, 375] on icon at bounding box center [552, 377] width 18 height 20
click at [145, 372] on div "Overview Synchronizations Settings Billing Help" at bounding box center [189, 523] width 160 height 1220
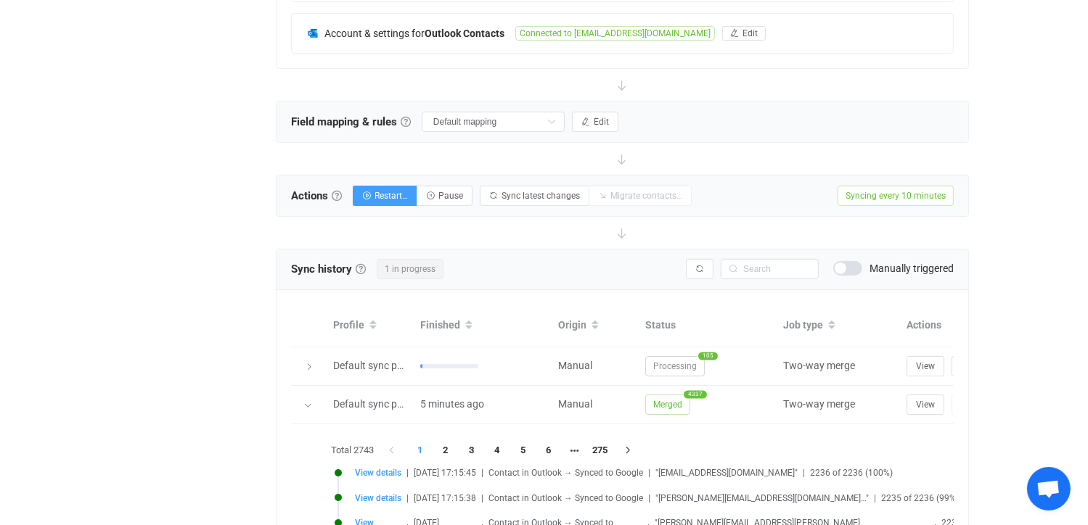
scroll to position [435, 0]
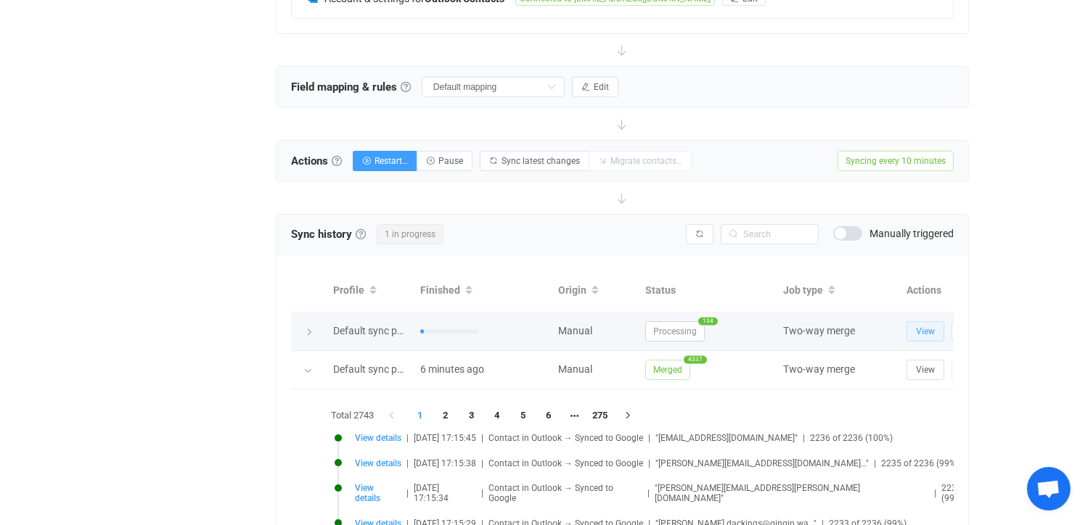
click at [919, 327] on span "View" at bounding box center [925, 332] width 19 height 10
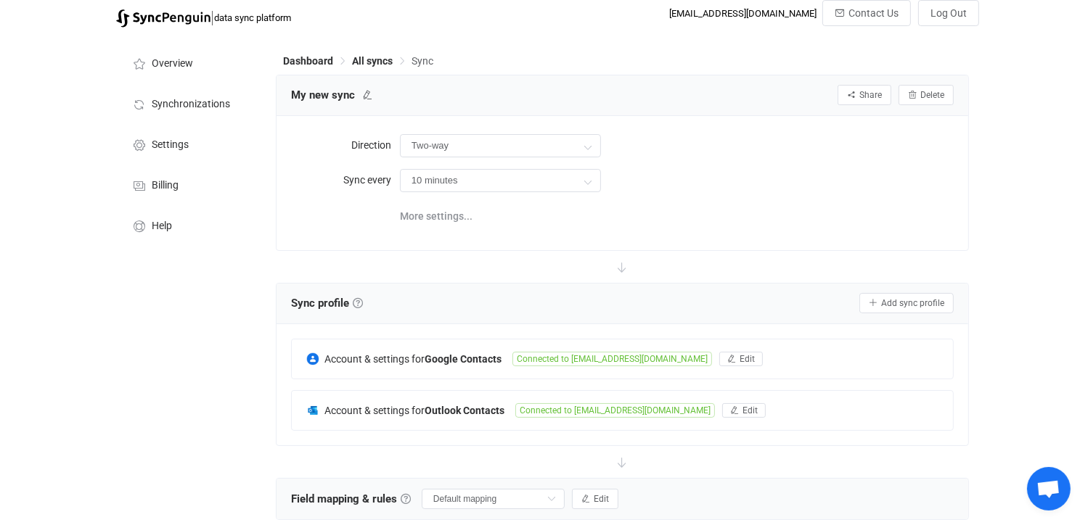
scroll to position [0, 0]
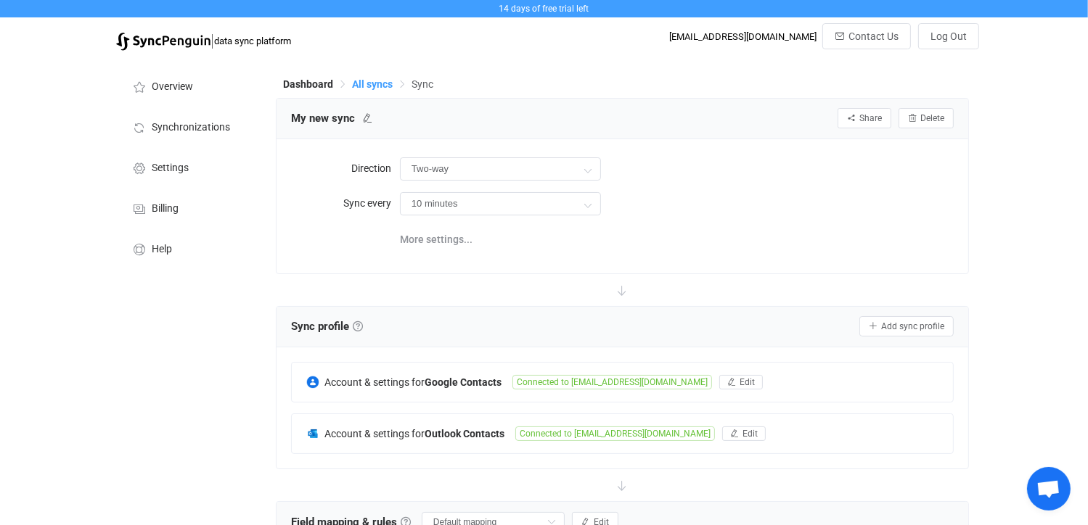
click at [374, 83] on span "All syncs" at bounding box center [372, 84] width 41 height 12
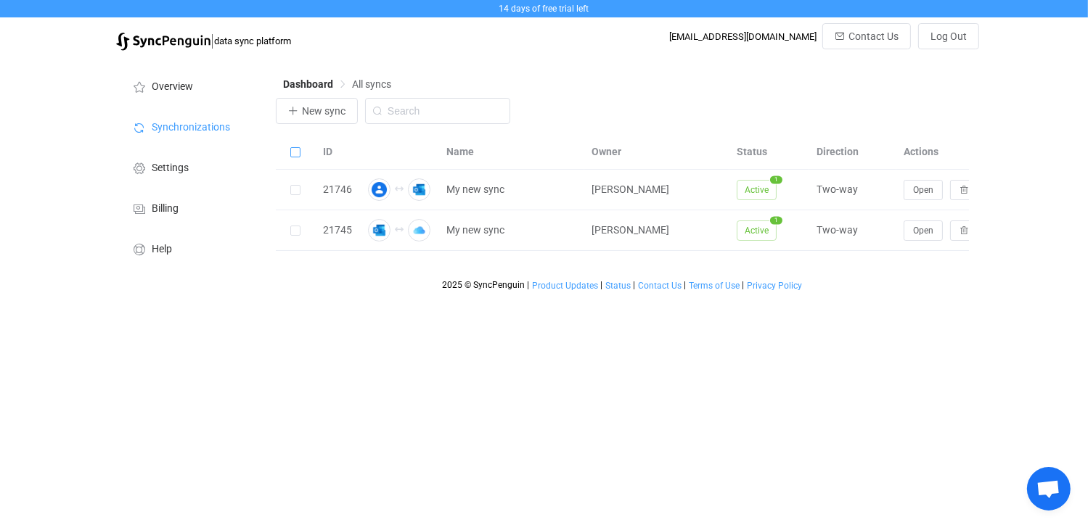
click at [295, 155] on span at bounding box center [295, 152] width 10 height 10
click at [300, 147] on input "checkbox" at bounding box center [300, 147] width 0 height 0
click at [295, 155] on span at bounding box center [295, 152] width 10 height 10
click at [300, 147] on input "checkbox" at bounding box center [300, 147] width 0 height 0
